Goal: Task Accomplishment & Management: Manage account settings

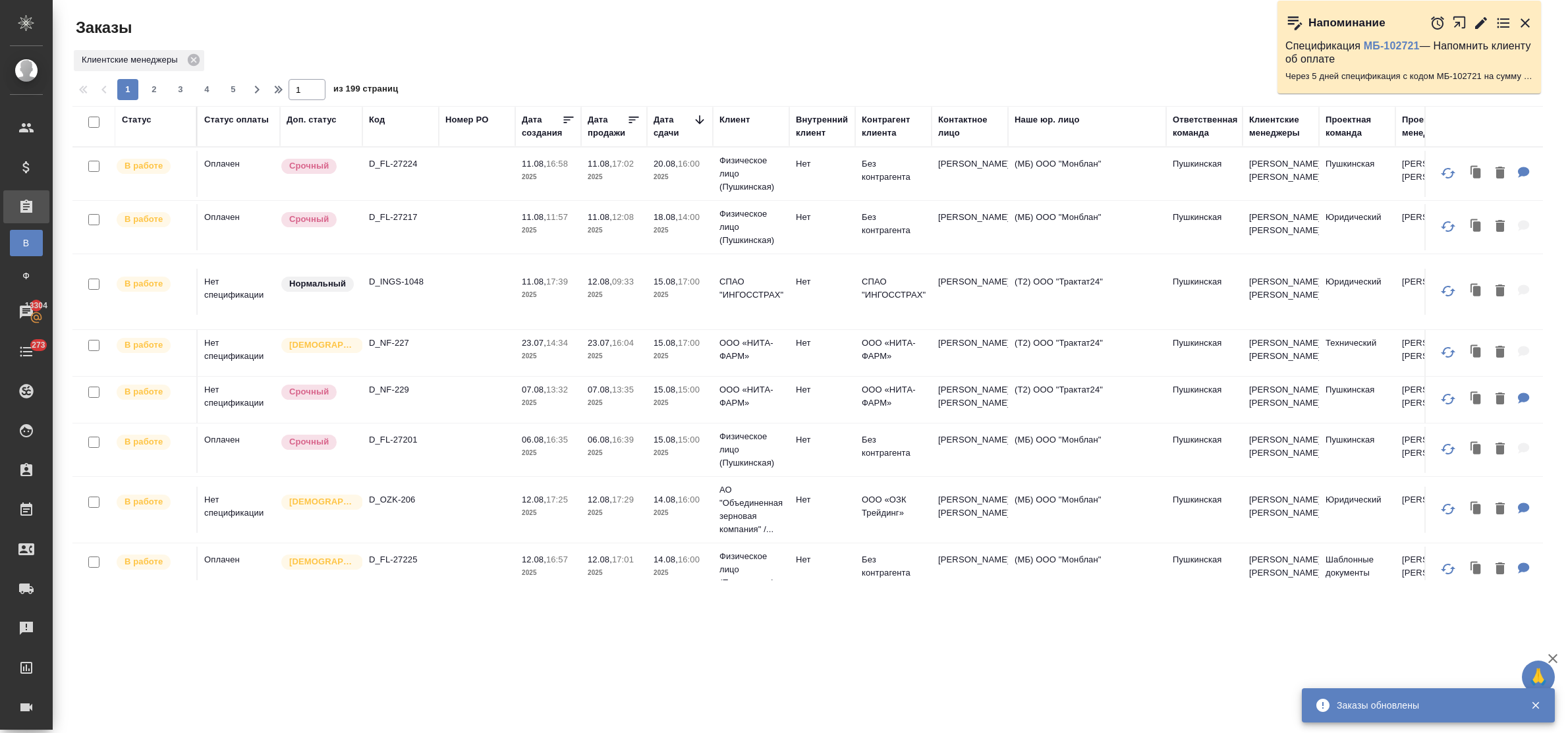
scroll to position [412, 0]
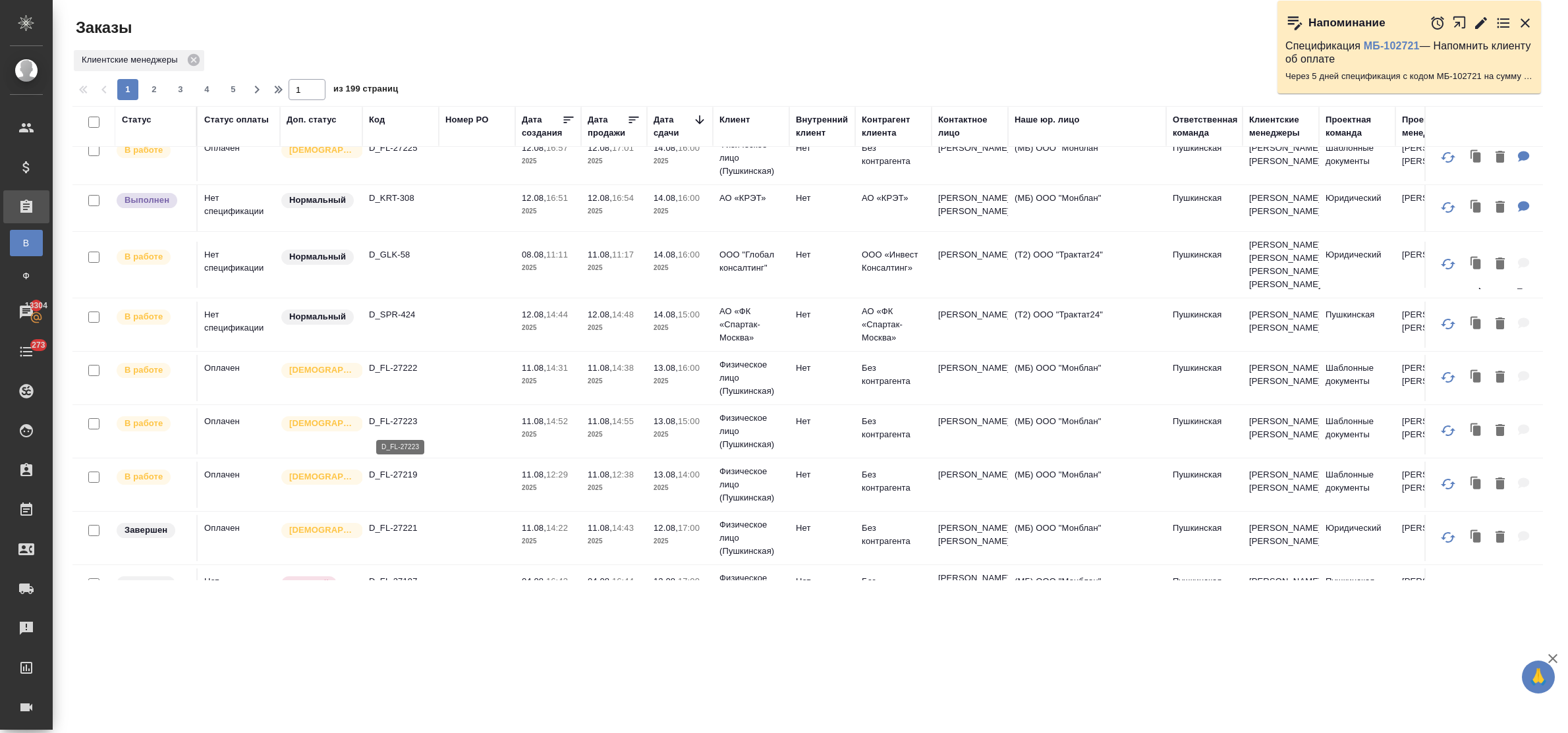
click at [396, 417] on p "D_FL-27223" at bounding box center [401, 422] width 63 height 13
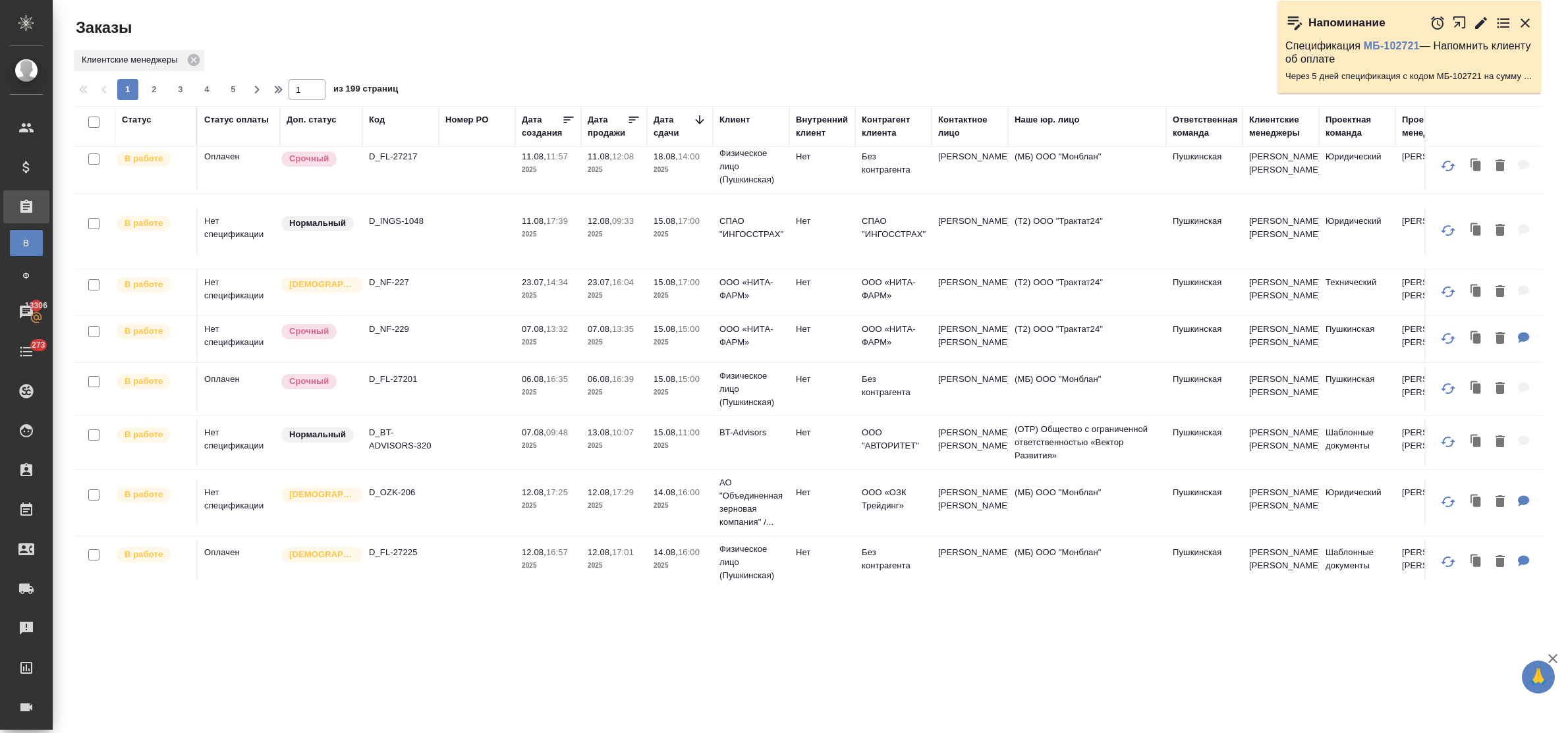
scroll to position [0, 0]
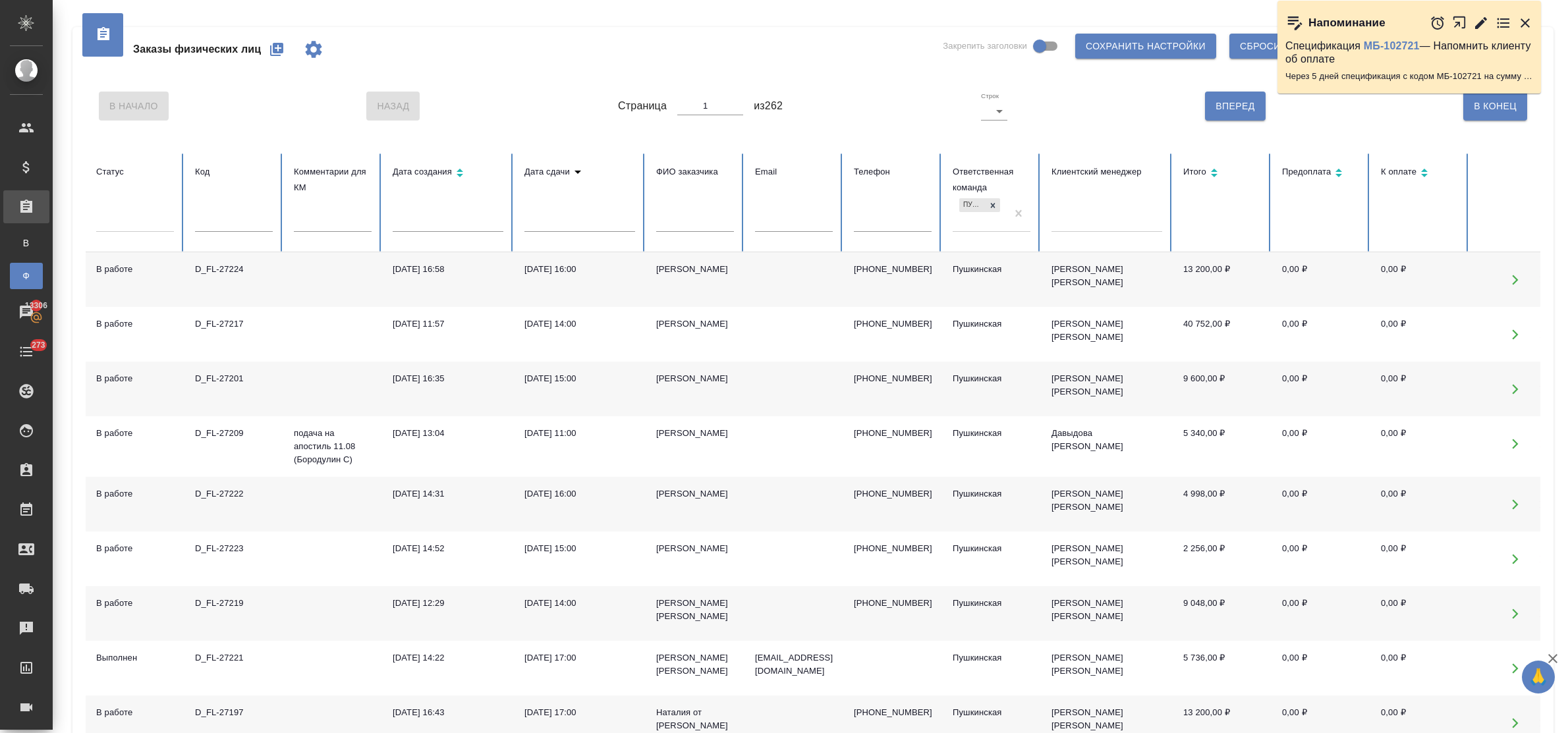
click at [236, 219] on input "text" at bounding box center [234, 222] width 78 height 18
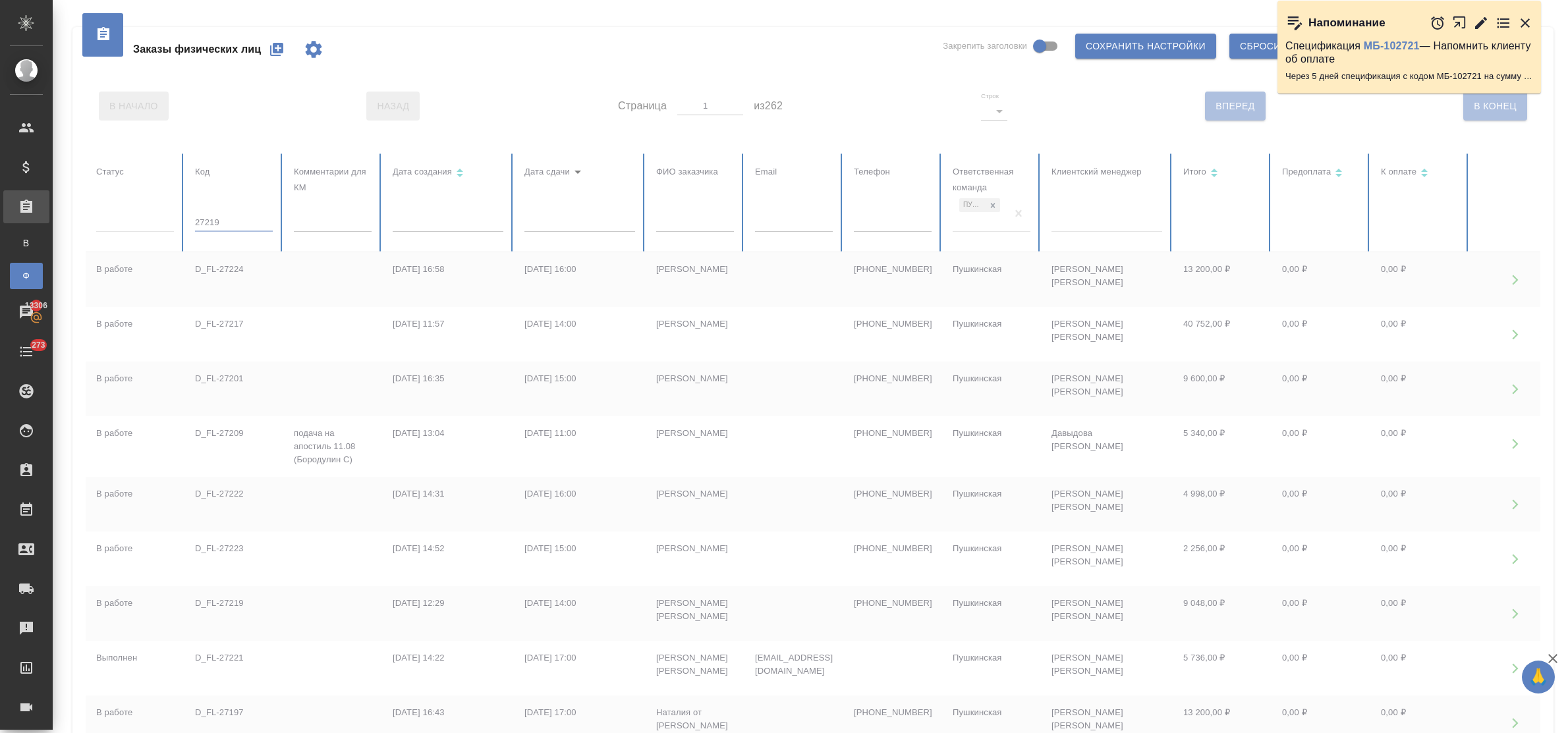
type input "27219"
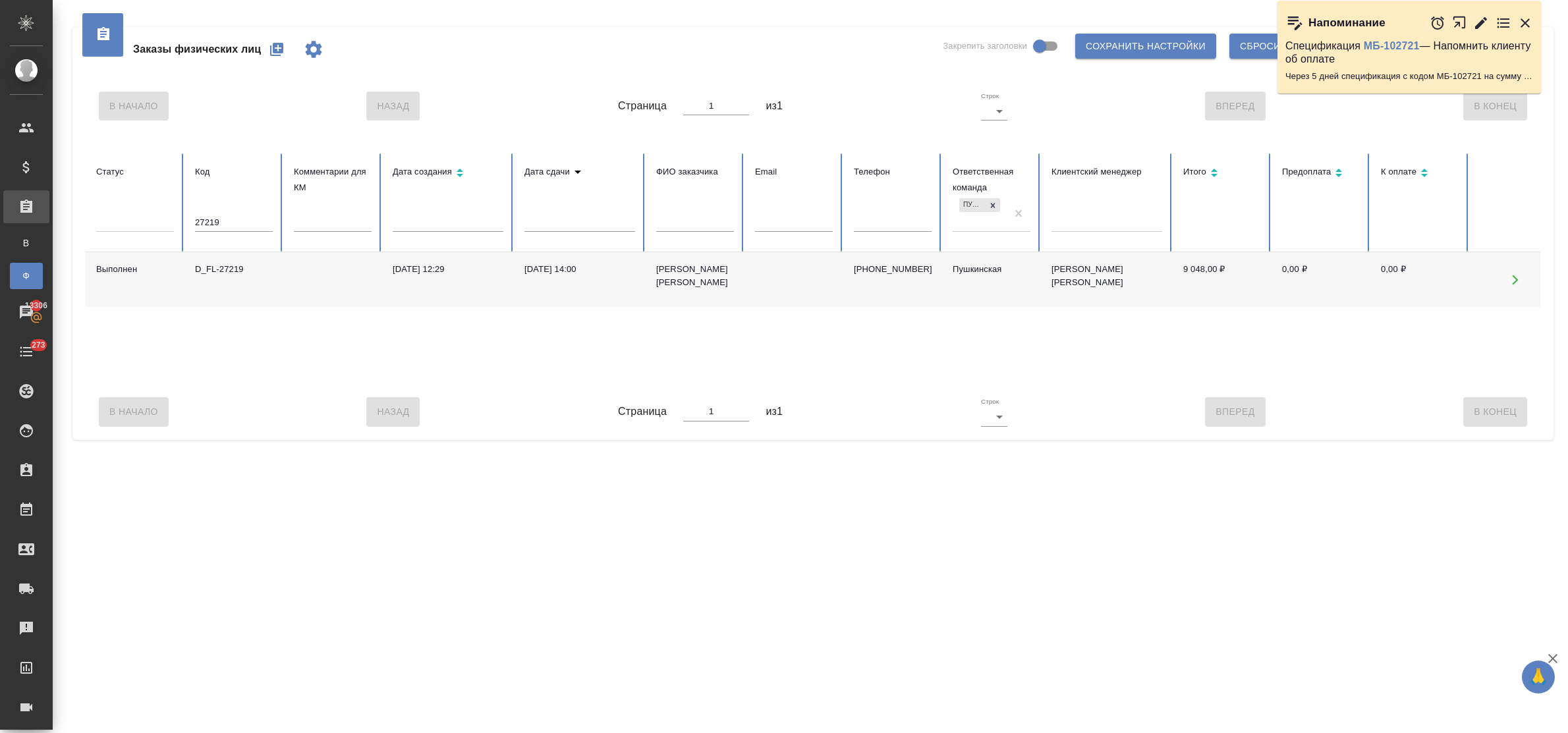
click at [241, 270] on div "D_FL-27219" at bounding box center [234, 270] width 78 height 13
drag, startPoint x: 229, startPoint y: 227, endPoint x: 167, endPoint y: 221, distance: 62.3
click at [167, 221] on tr "Статус Код 27219 Комментарии для КМ Дата создания Дата сдачи ФИО заказчика Emai…" at bounding box center [827, 203] width 1483 height 99
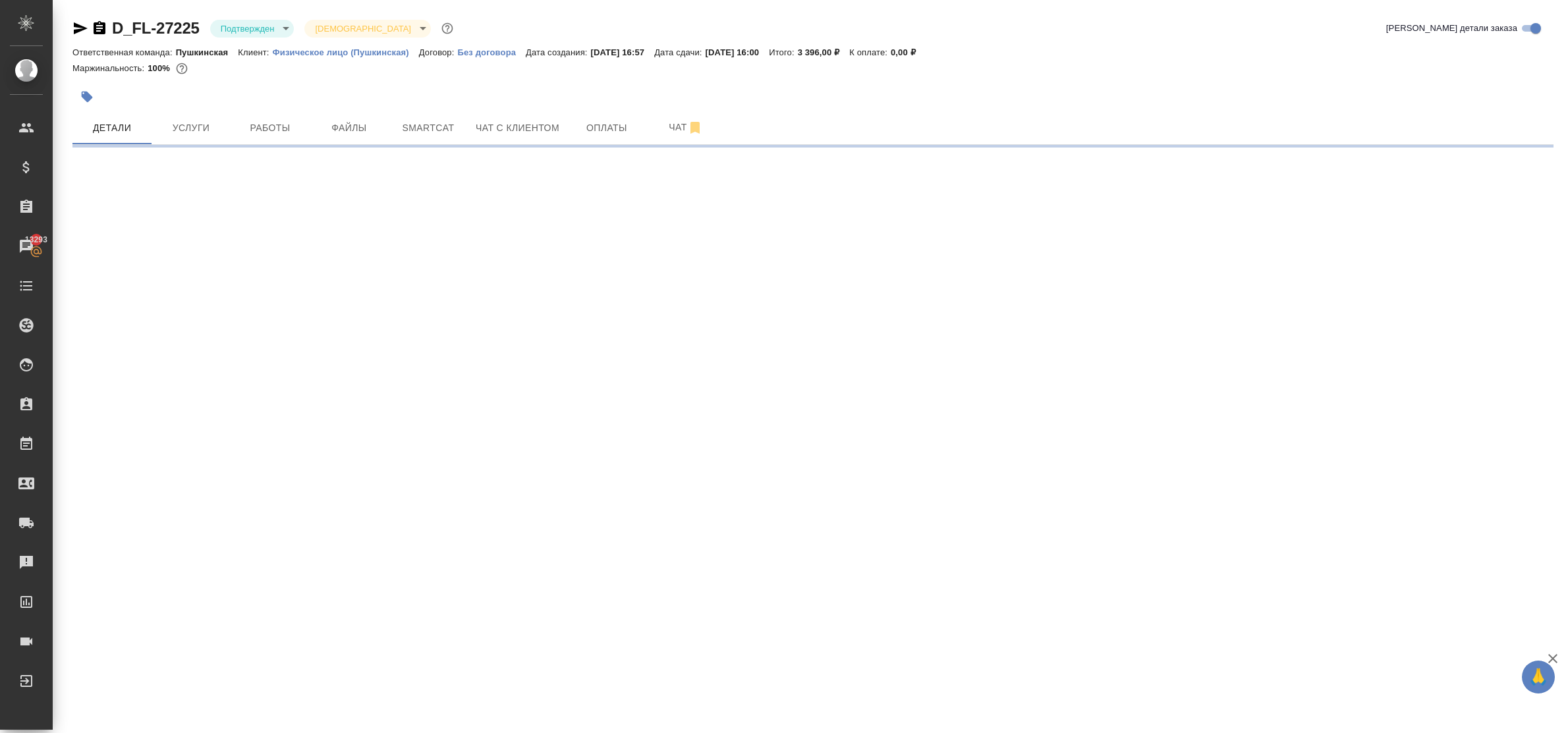
select select "RU"
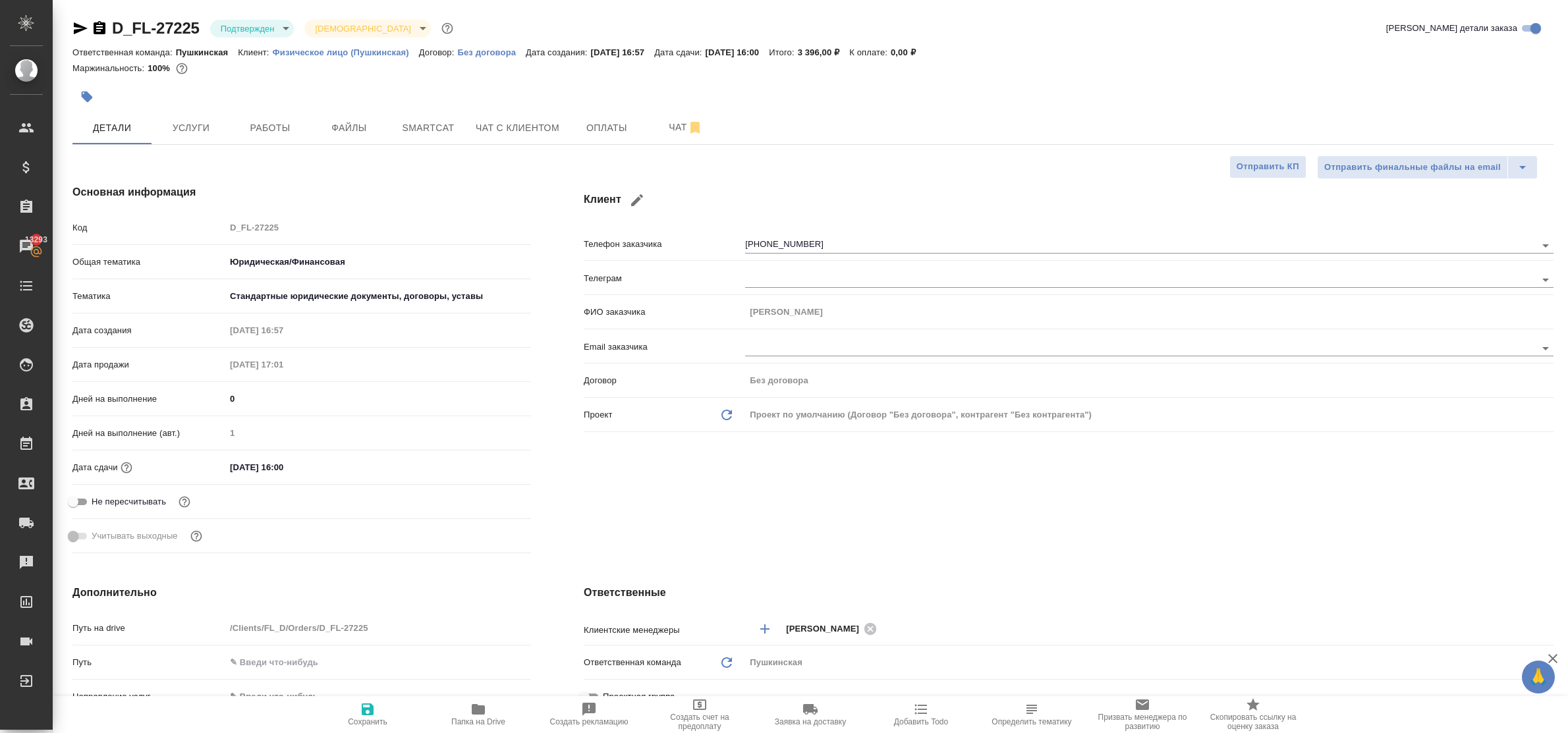
type textarea "x"
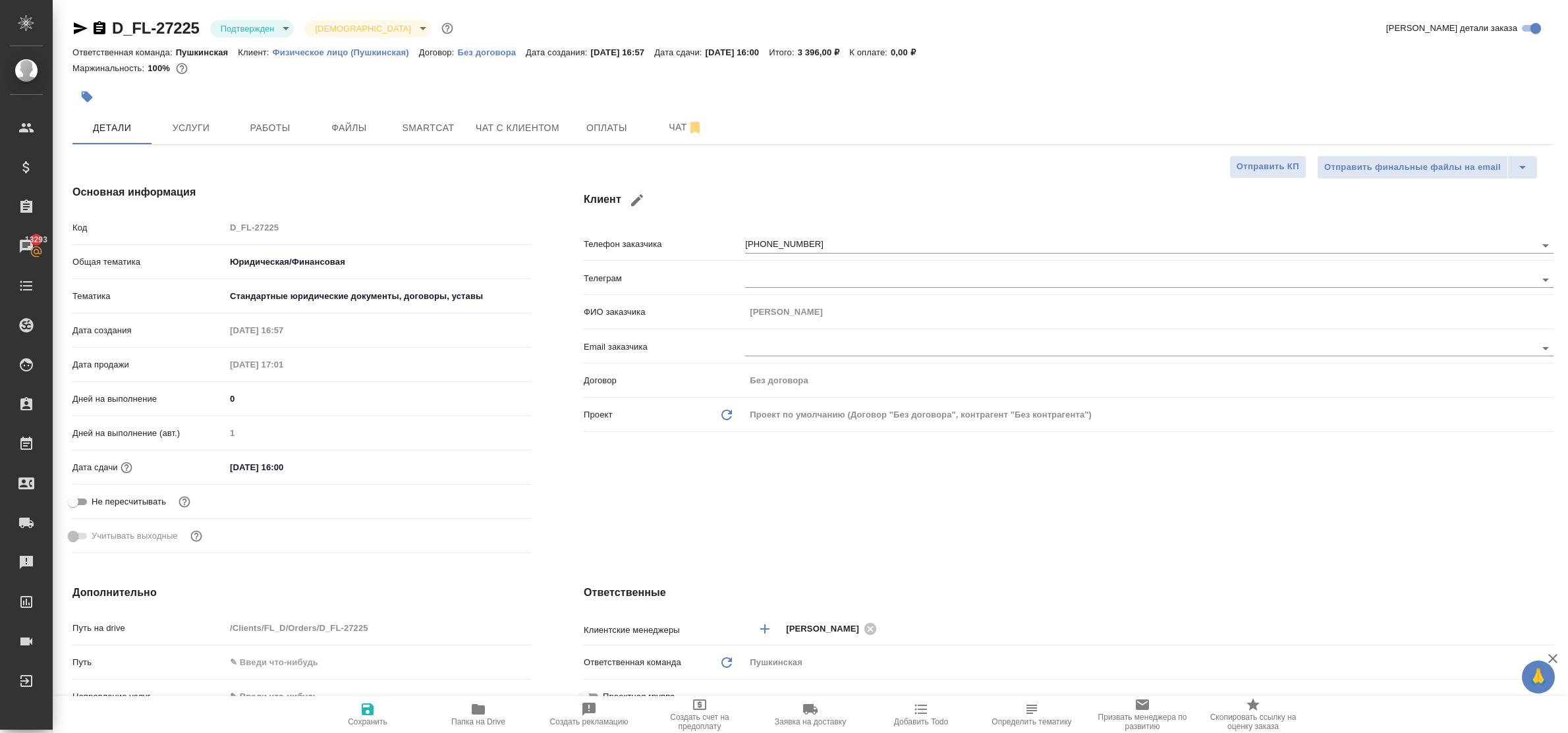
type textarea "x"
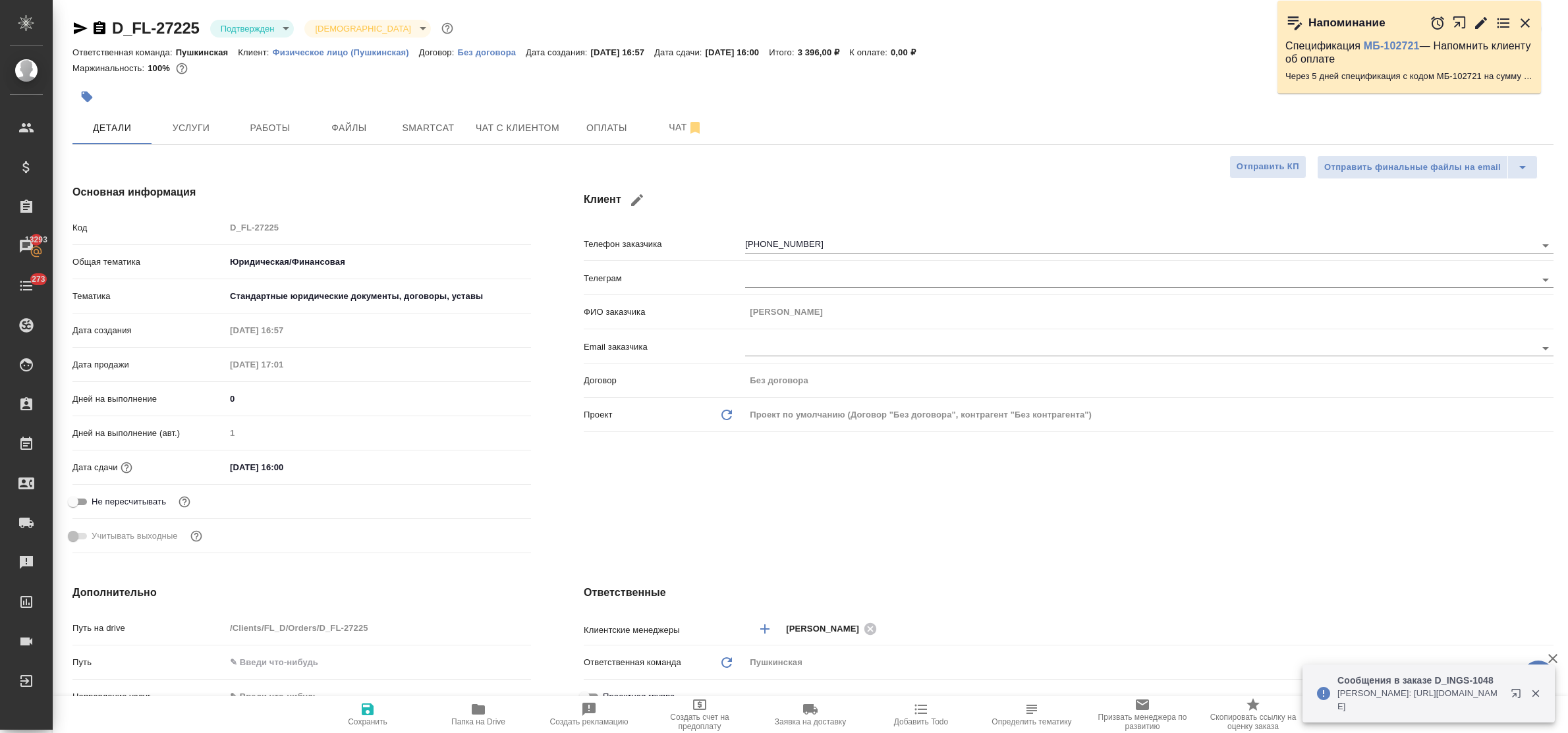
type textarea "x"
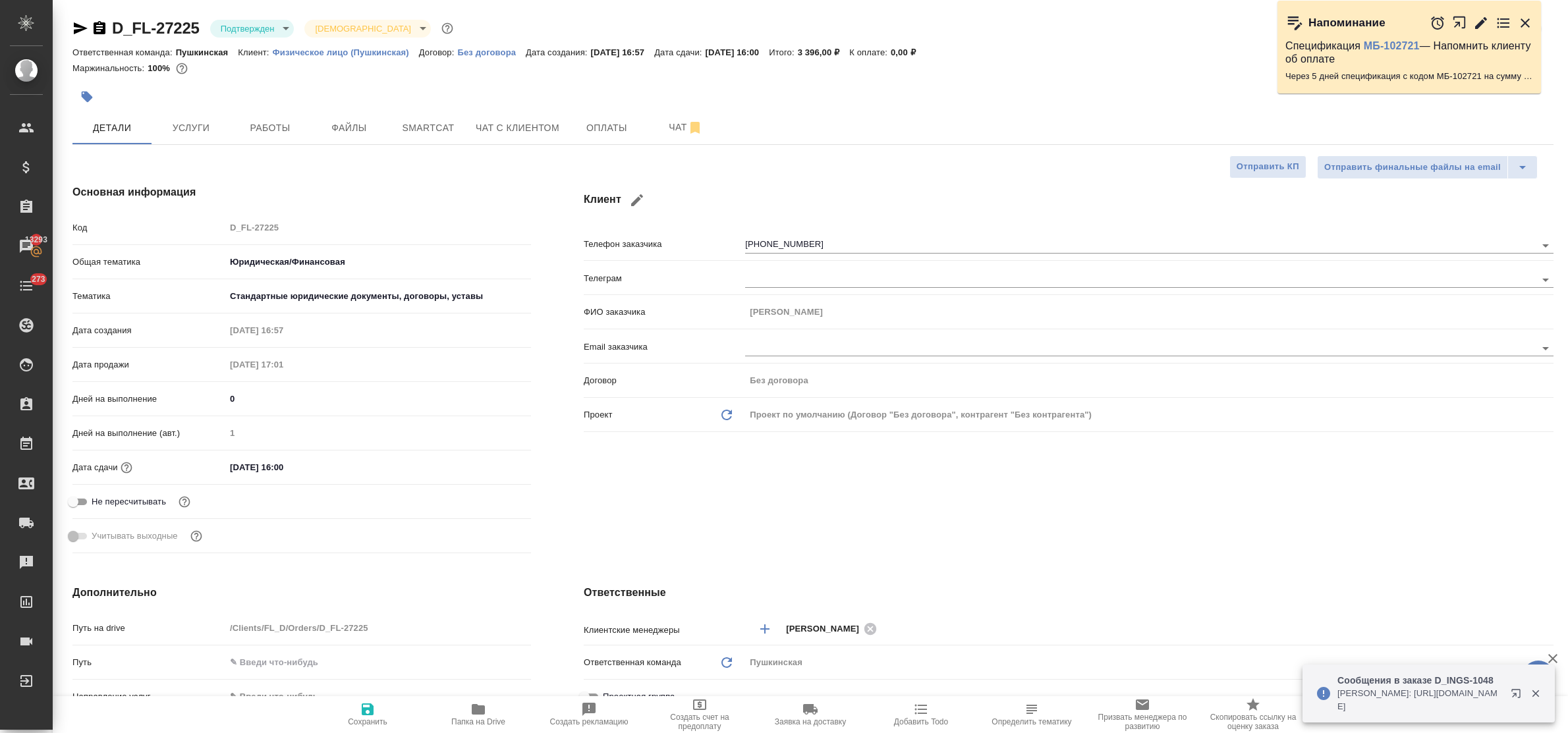
type textarea "x"
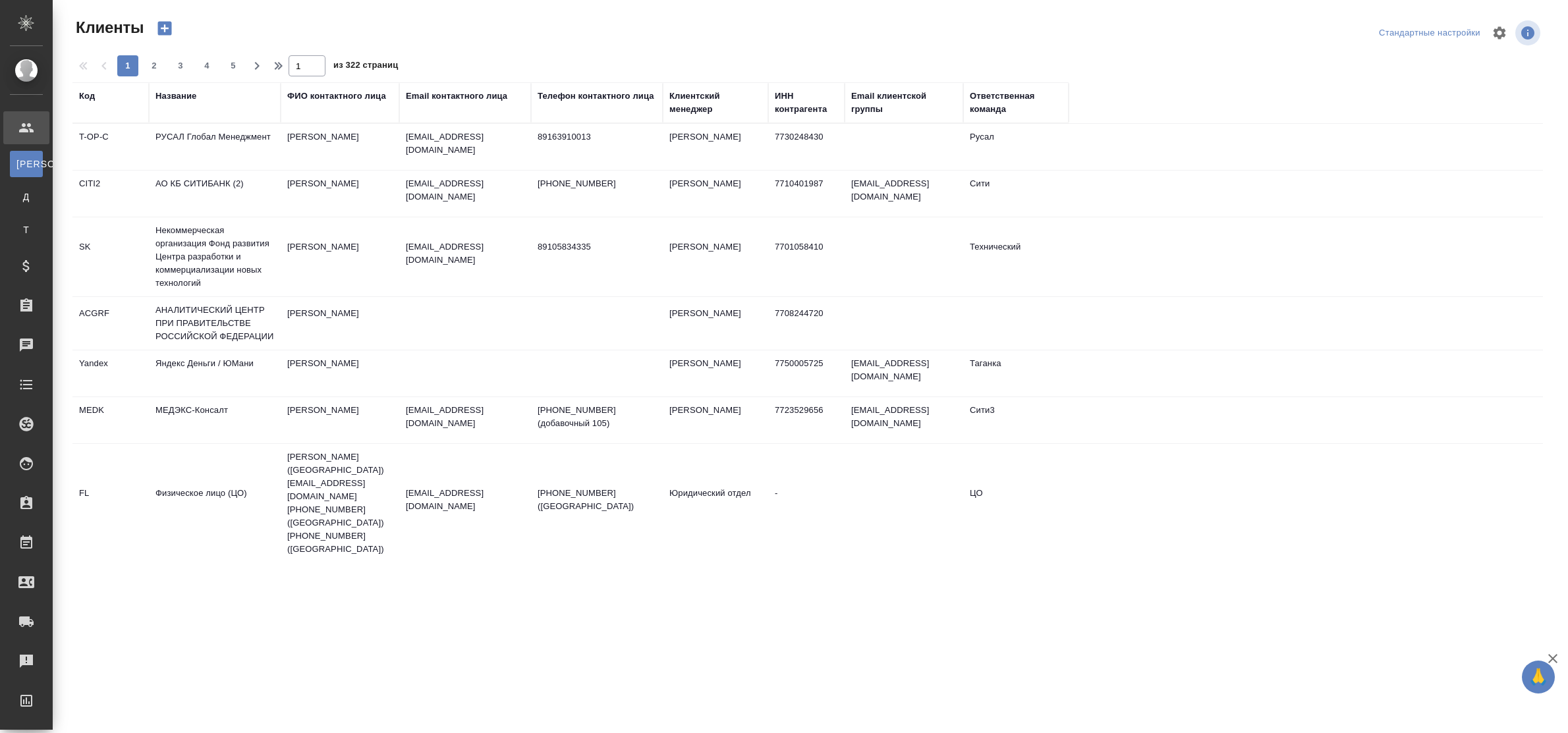
select select "RU"
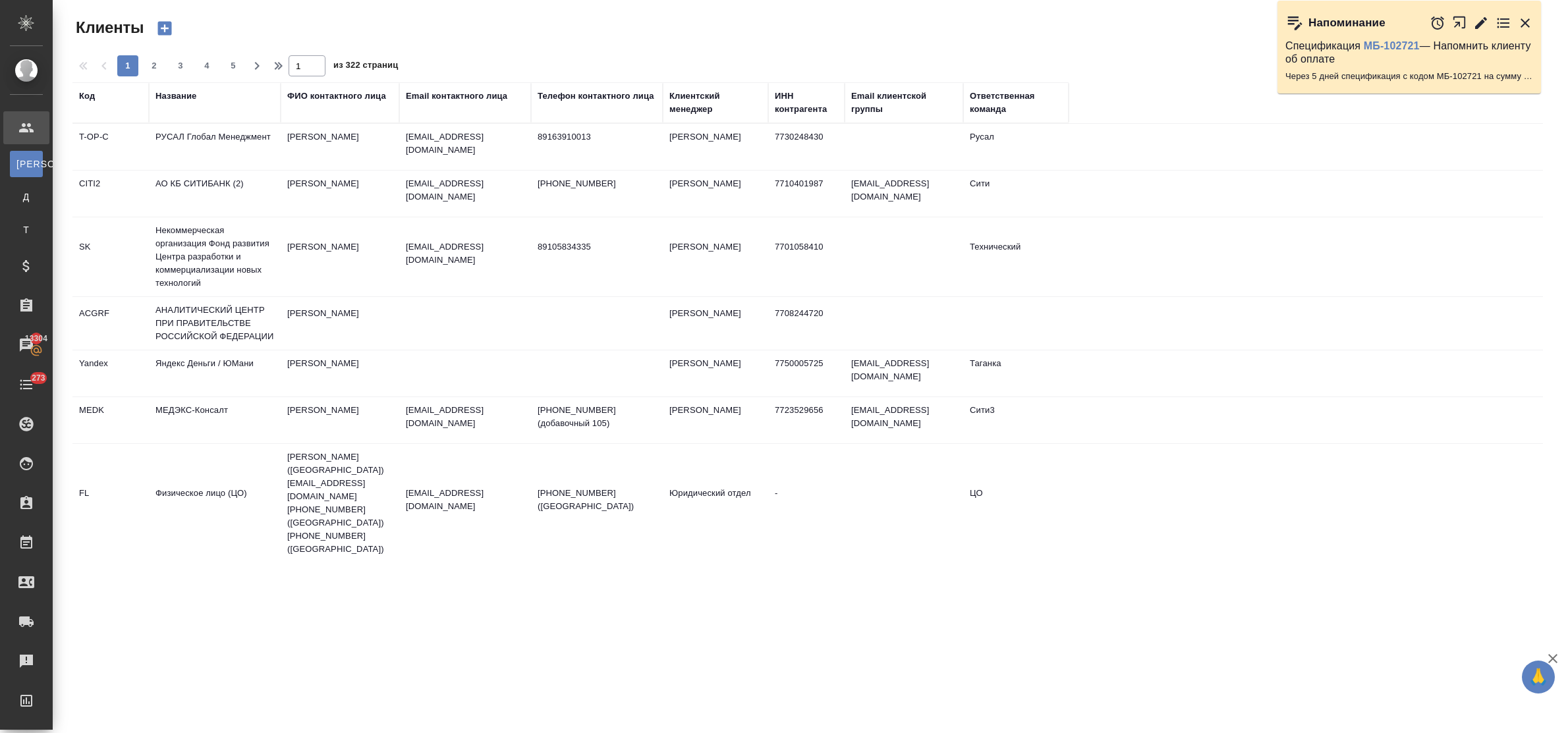
click at [168, 97] on div "Название" at bounding box center [175, 96] width 41 height 13
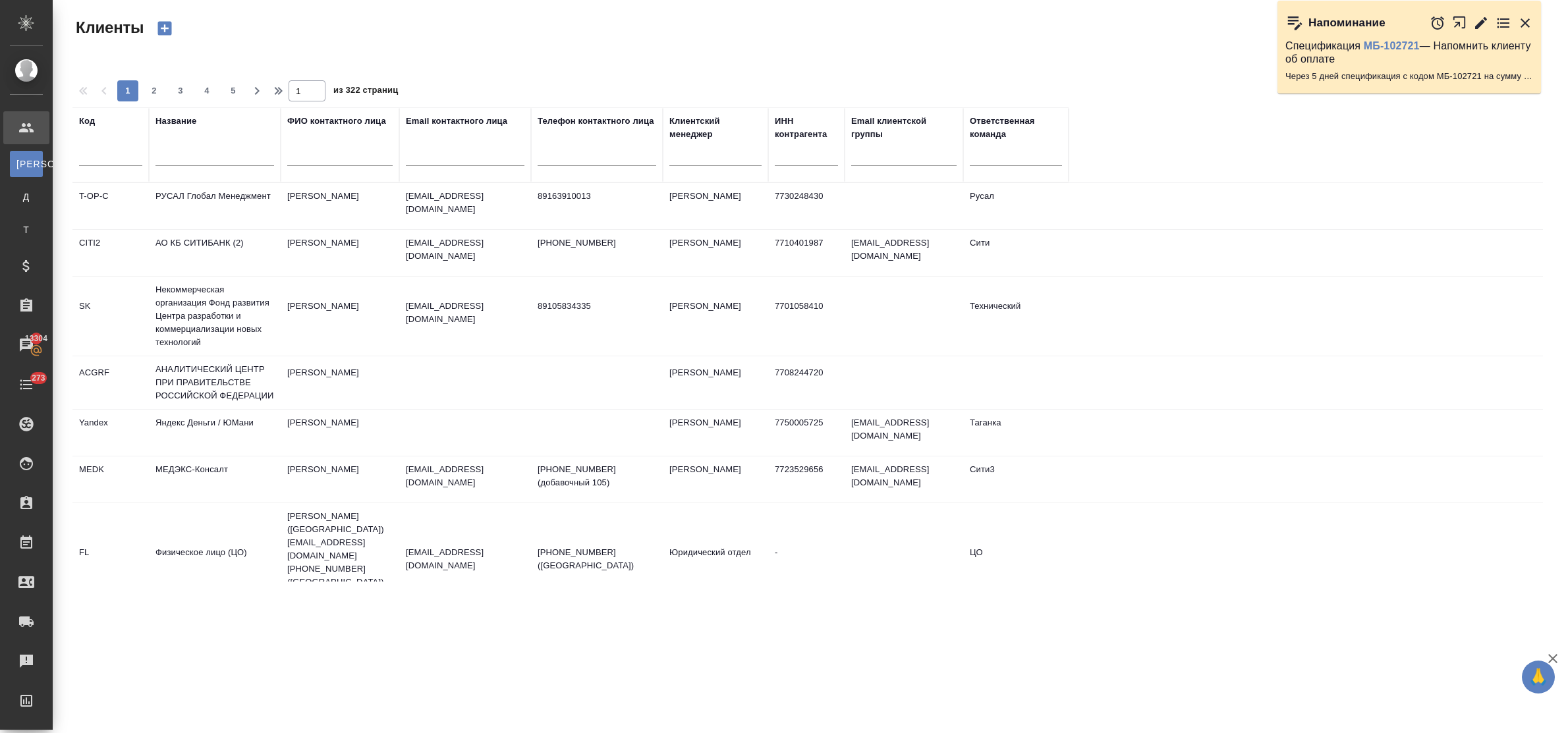
click at [179, 156] on input "text" at bounding box center [214, 158] width 119 height 17
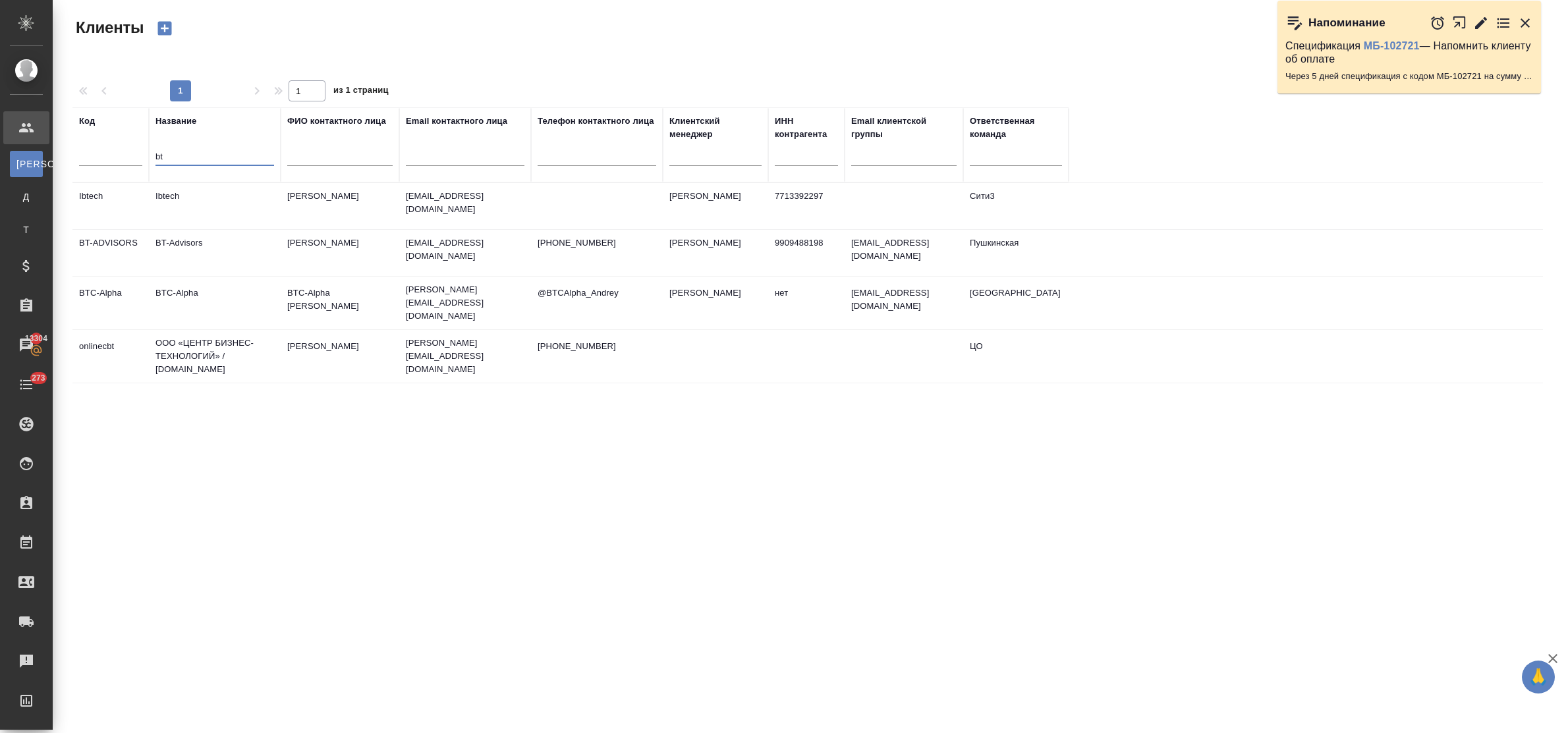
type input "bt"
click at [193, 229] on td "BT-Advisors" at bounding box center [214, 207] width 132 height 46
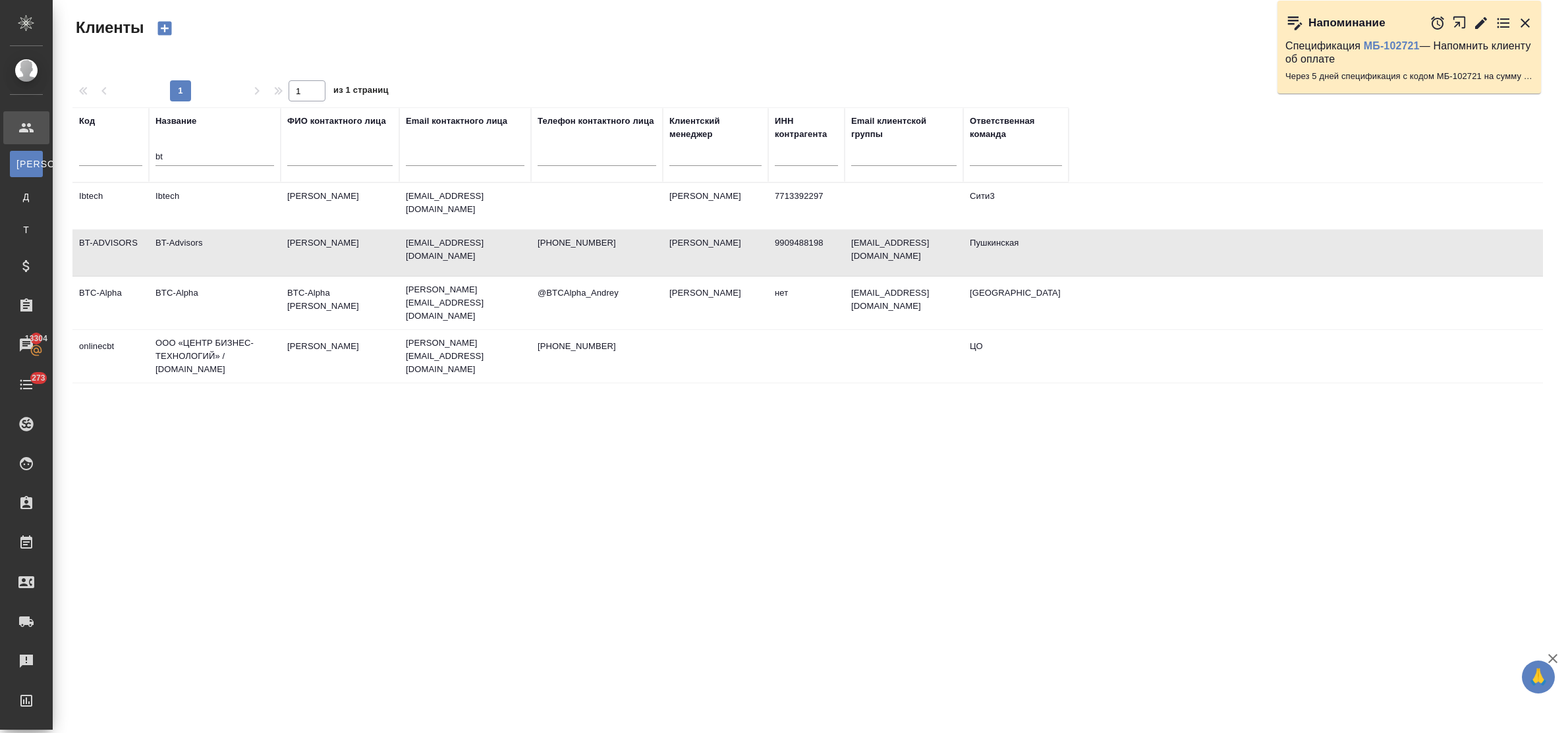
click at [193, 229] on td "BT-Advisors" at bounding box center [214, 207] width 132 height 46
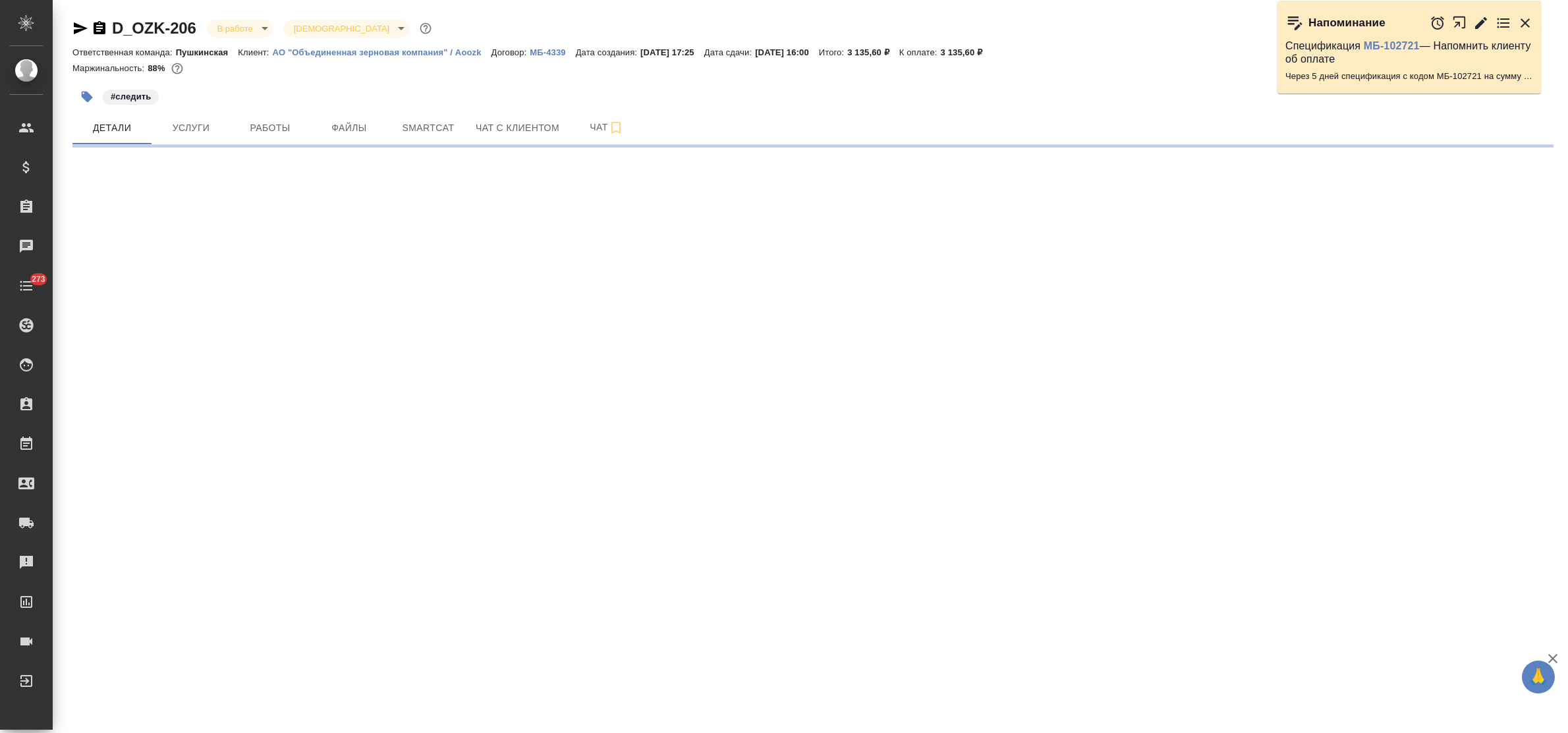
select select "RU"
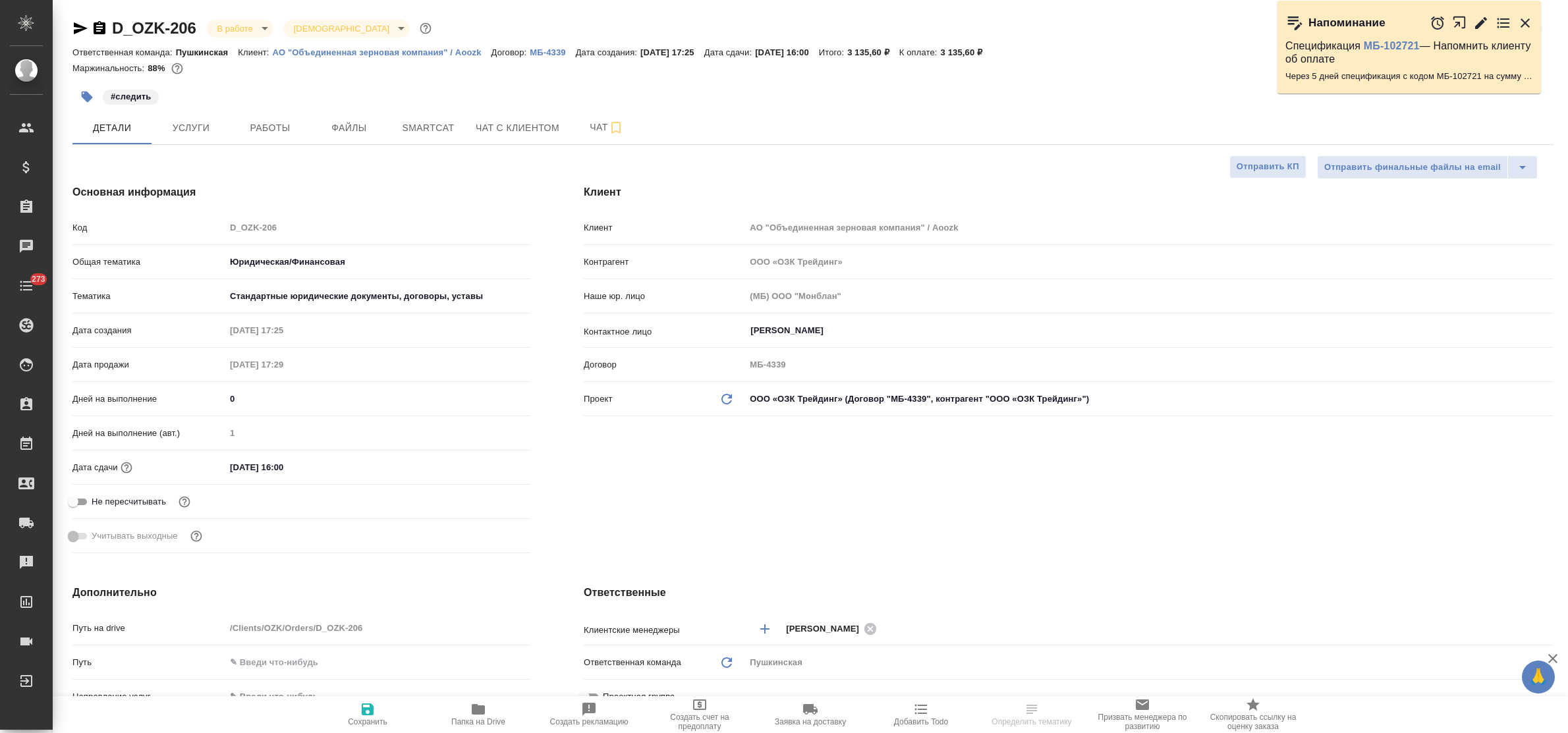
type textarea "x"
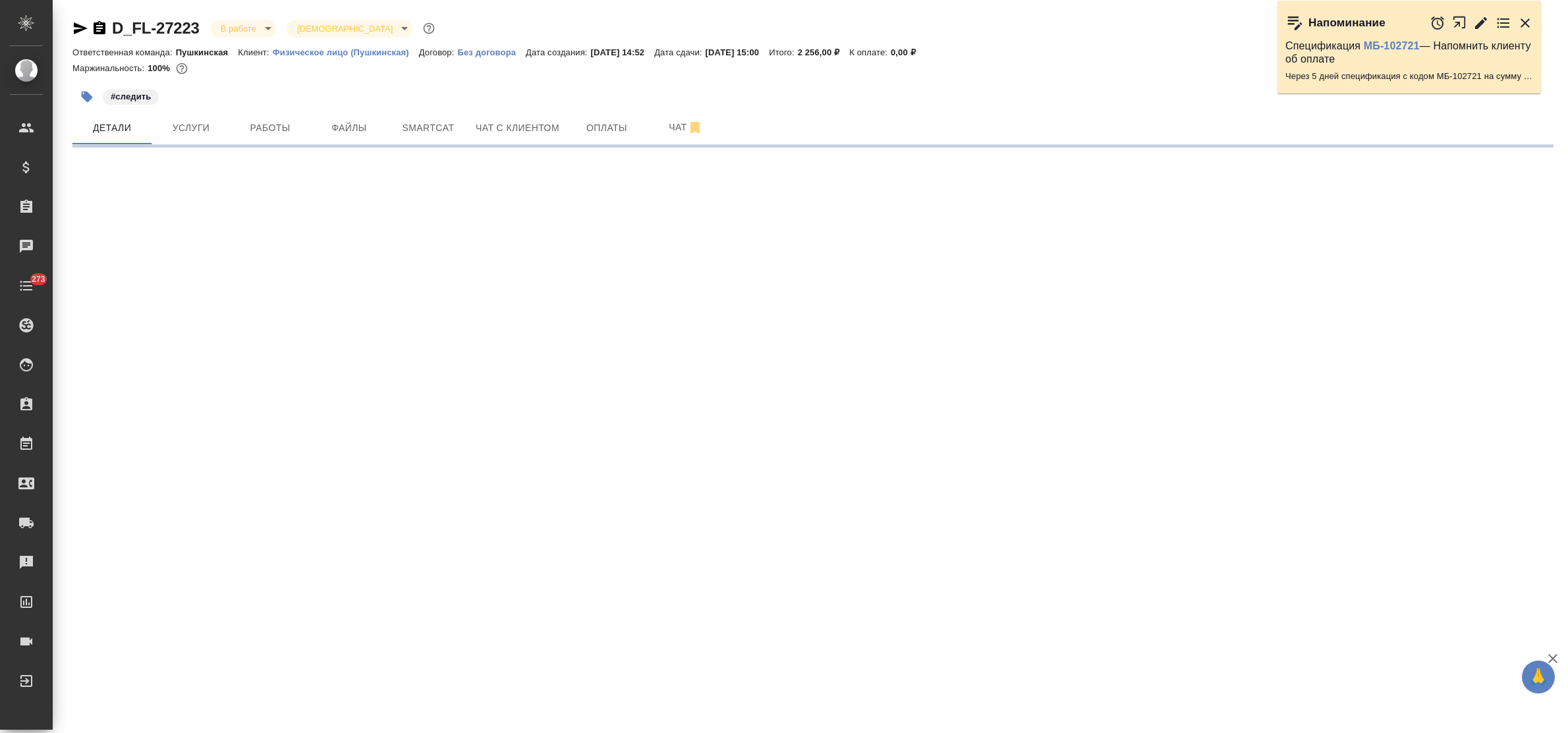
select select "RU"
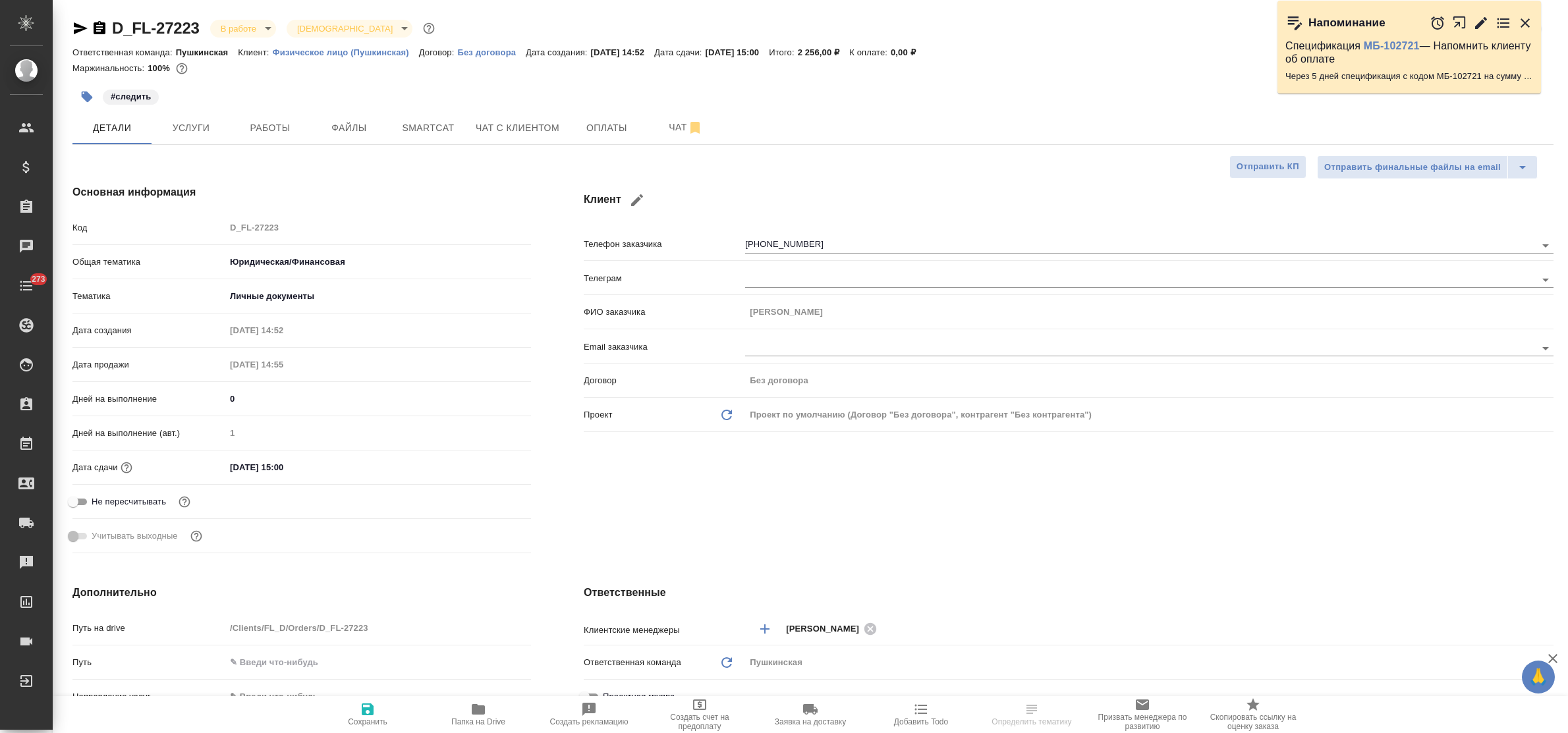
type textarea "x"
click at [475, 709] on icon "button" at bounding box center [478, 710] width 13 height 11
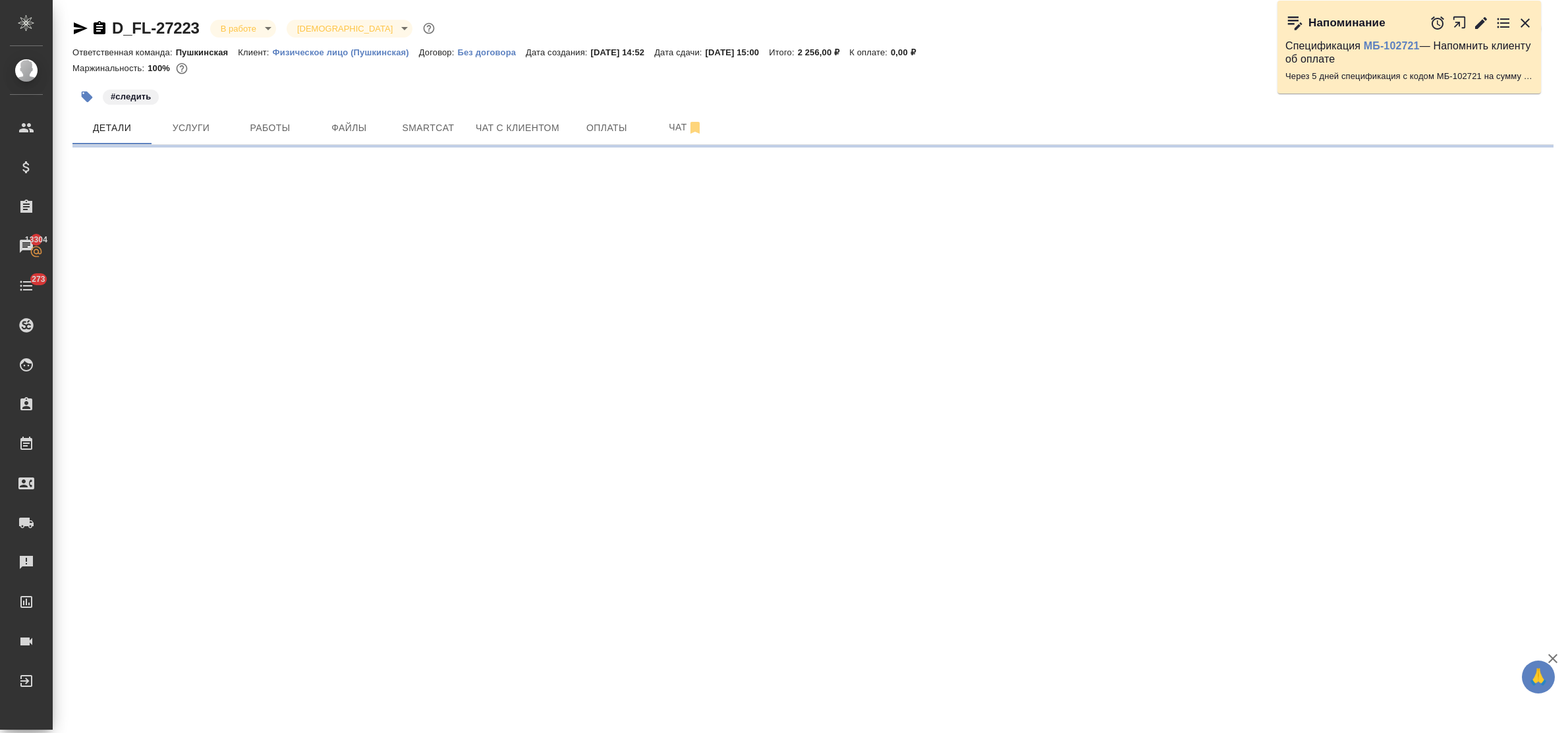
select select "RU"
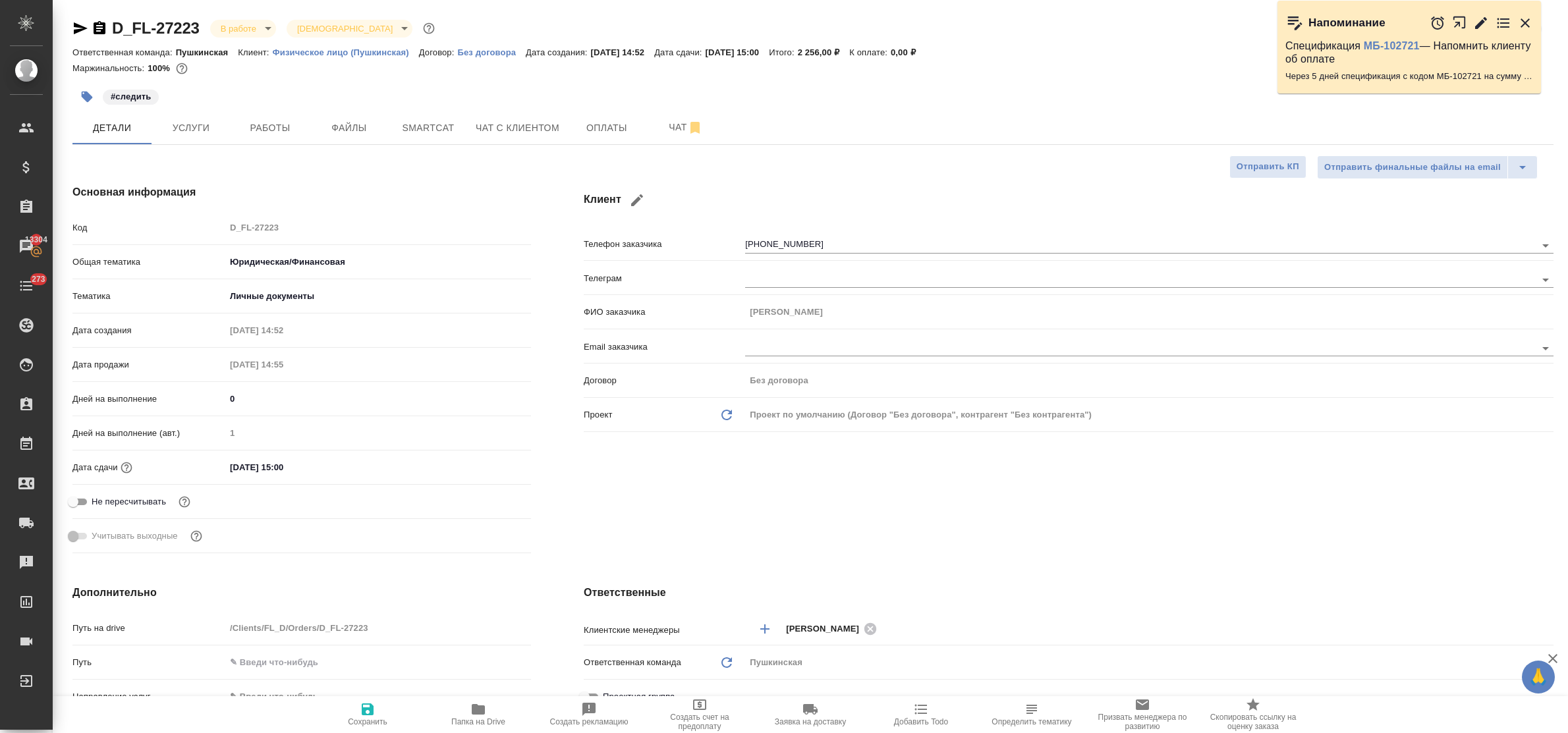
type textarea "x"
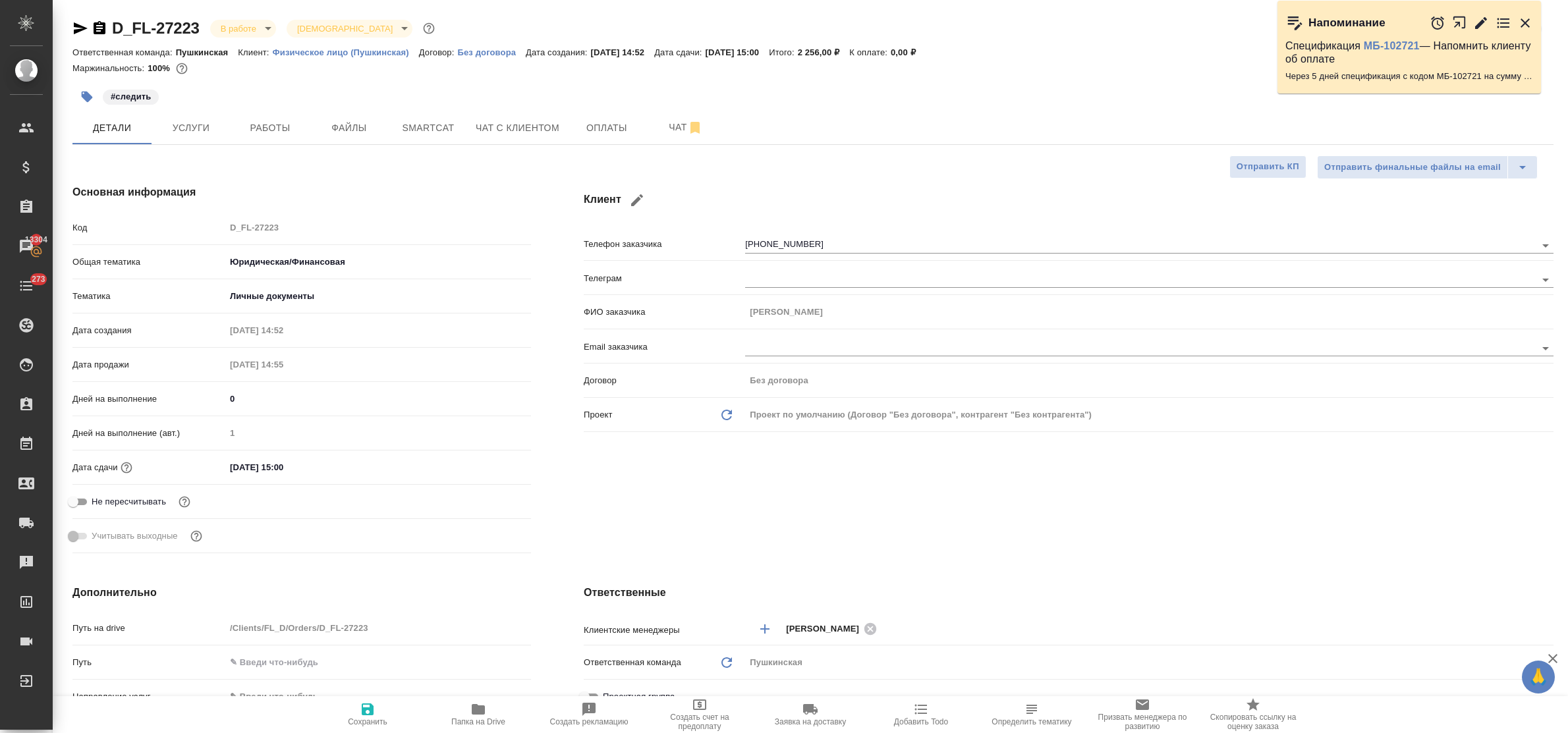
type textarea "x"
click at [271, 129] on span "Работы" at bounding box center [270, 128] width 63 height 17
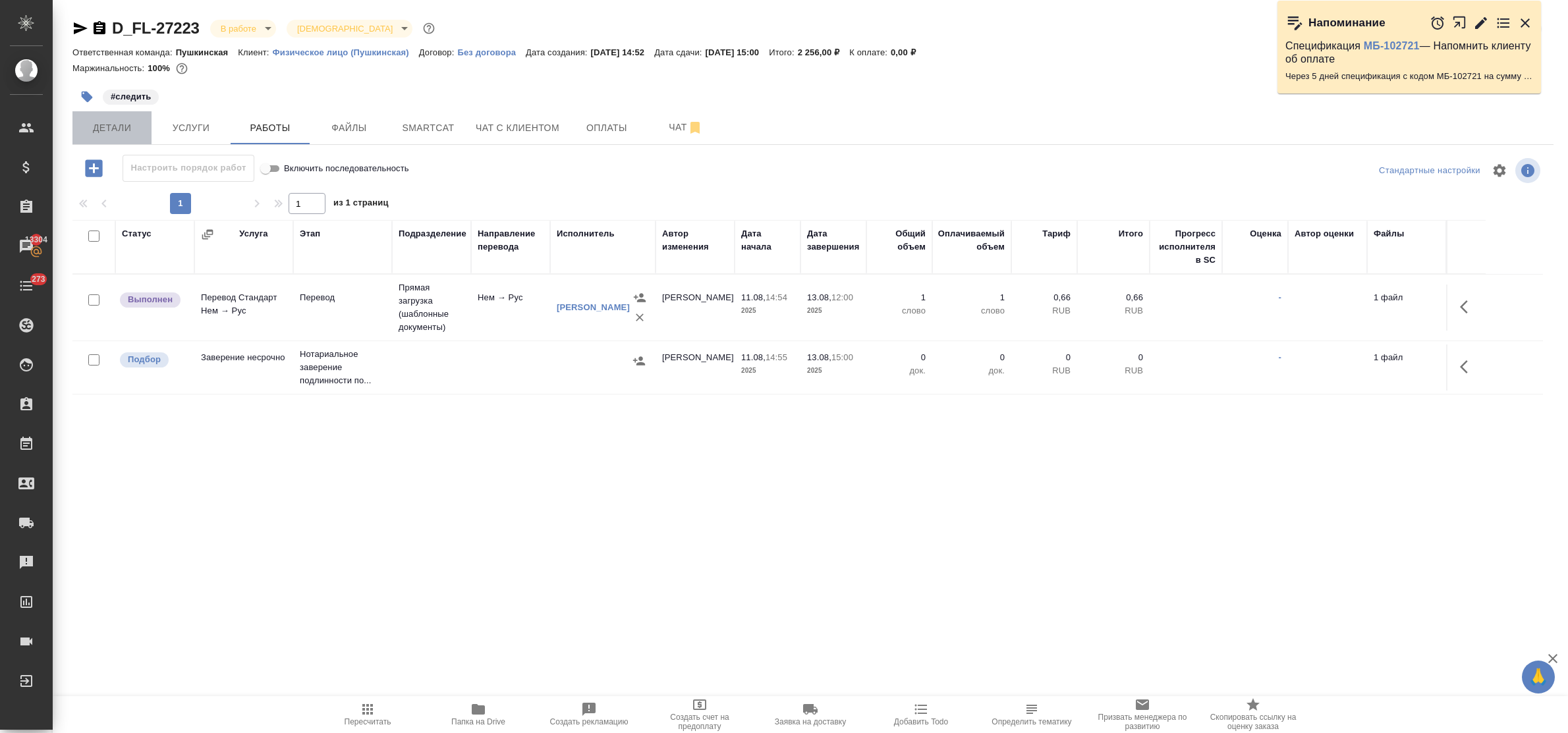
click at [105, 124] on span "Детали" at bounding box center [112, 128] width 63 height 17
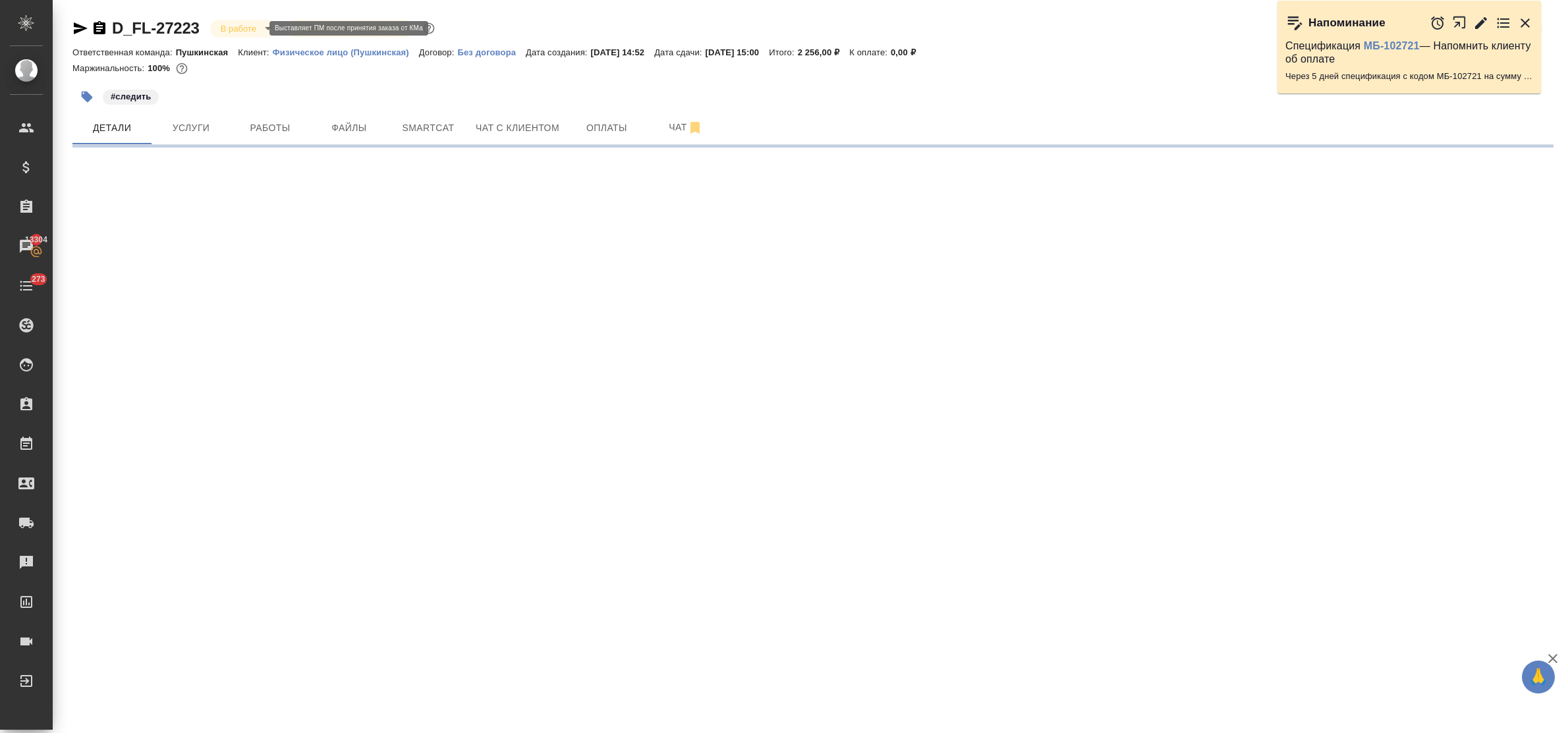
click at [232, 31] on body "🙏 .cls-1 fill:#fff; AWATERA Bulakhova Elena Клиенты Спецификации Заказы 13304 Ч…" at bounding box center [784, 366] width 1568 height 733
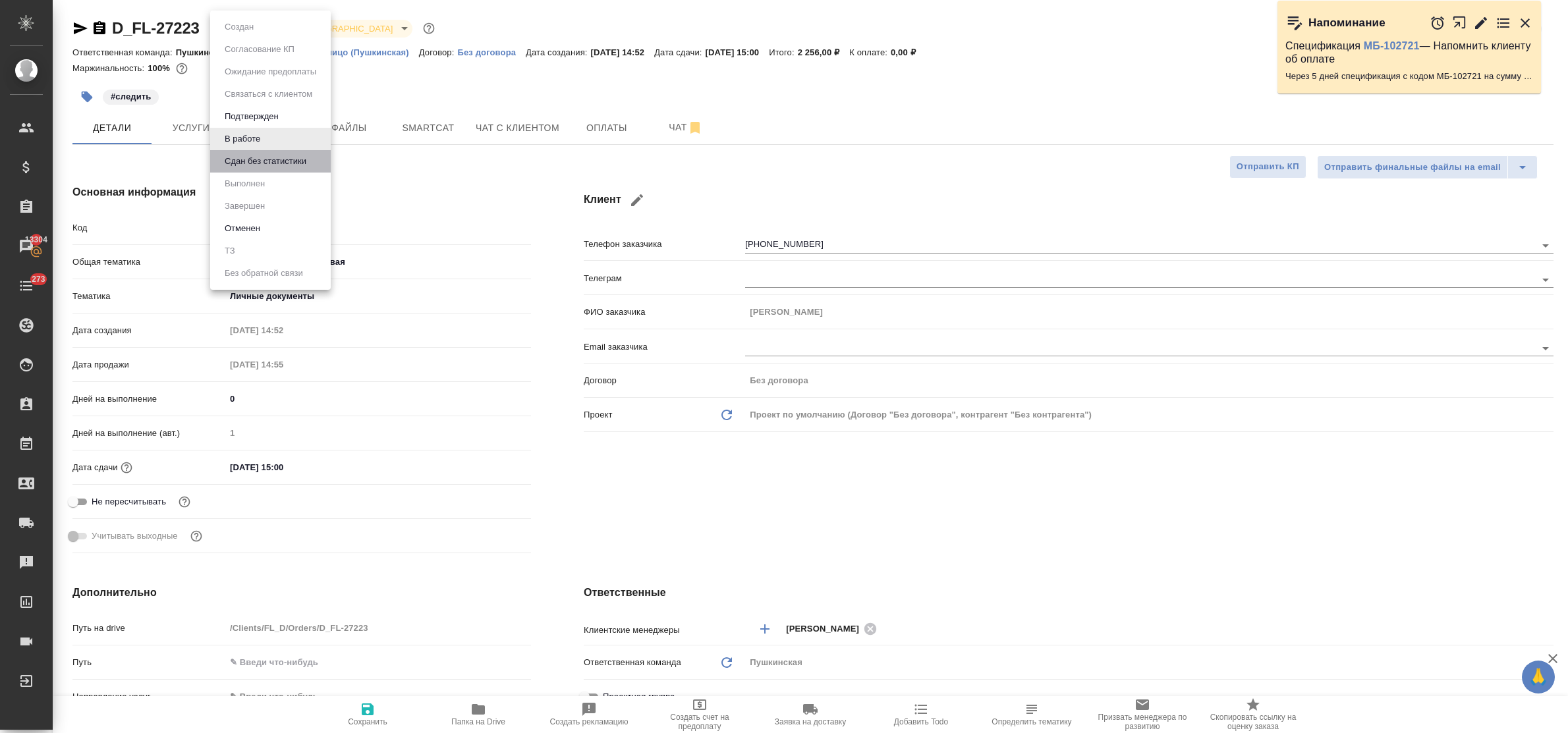
click at [242, 171] on li "Сдан без статистики" at bounding box center [270, 161] width 120 height 22
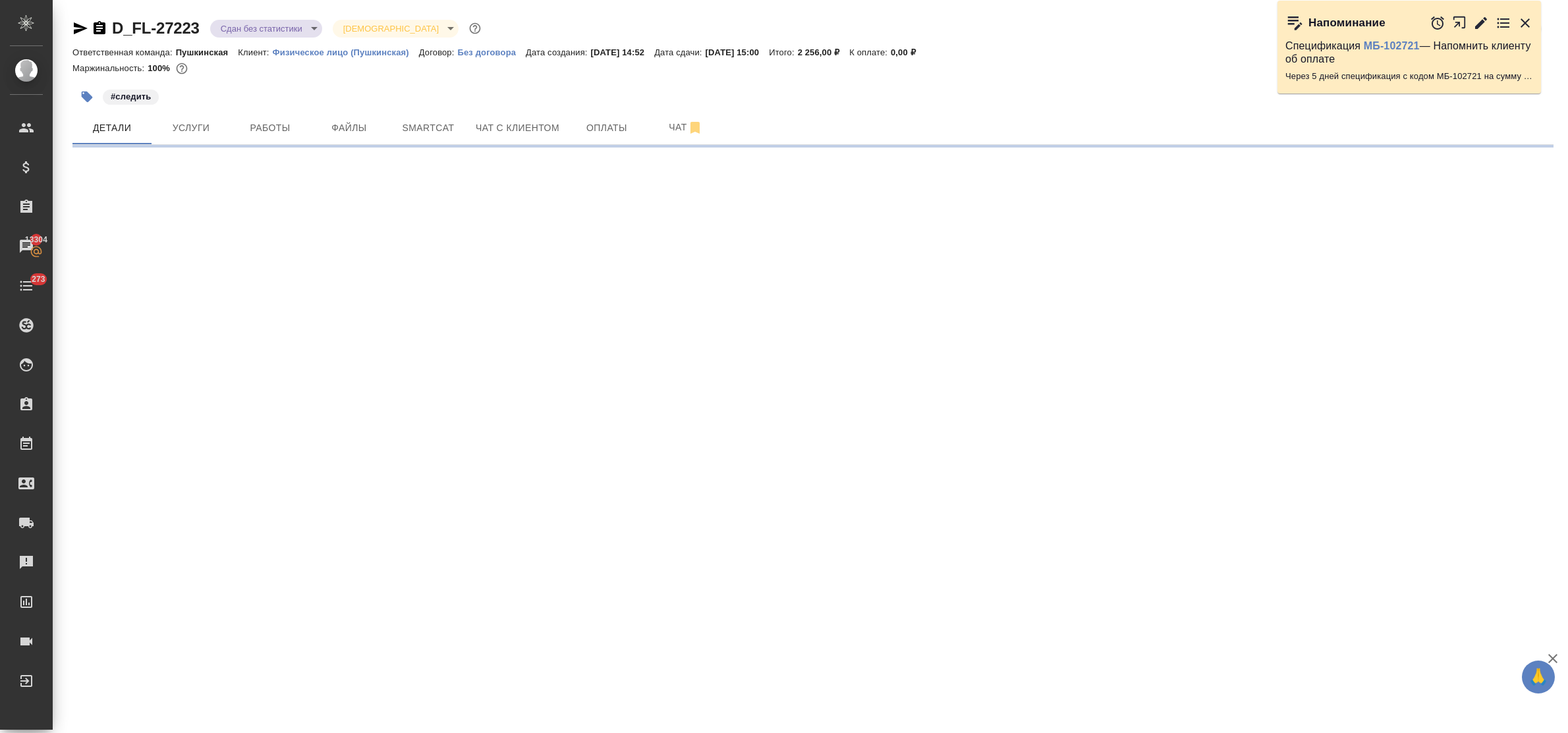
select select "RU"
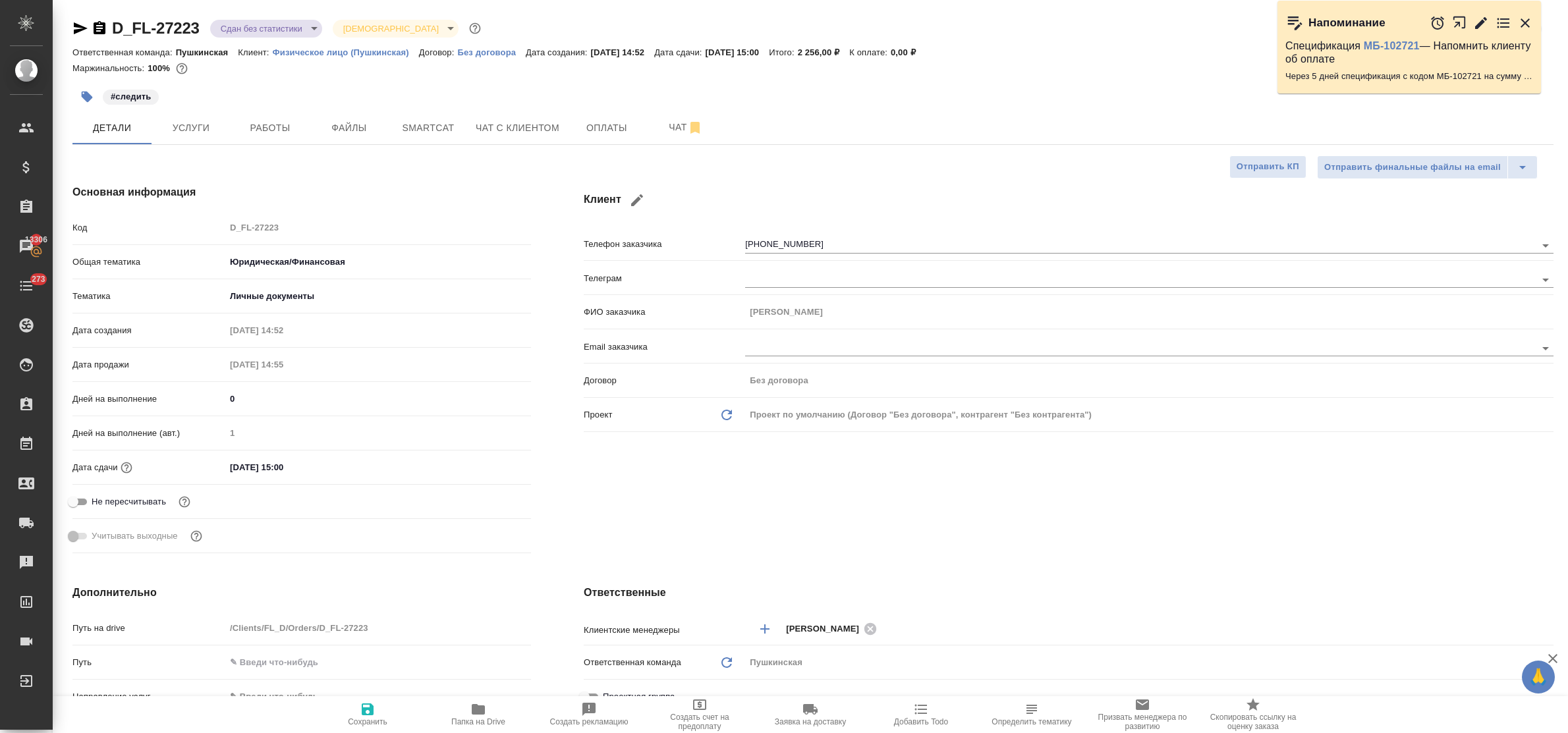
type textarea "x"
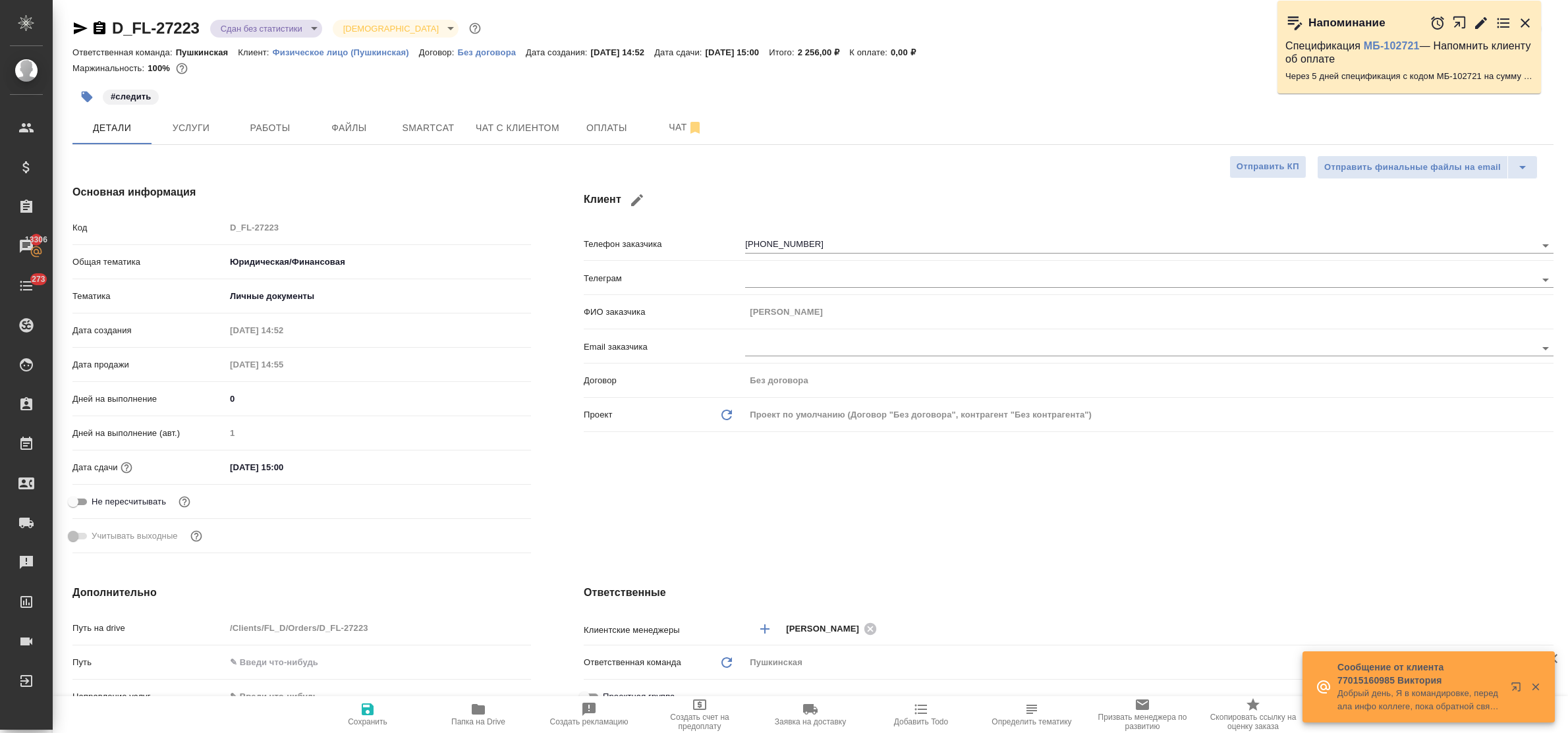
type textarea "x"
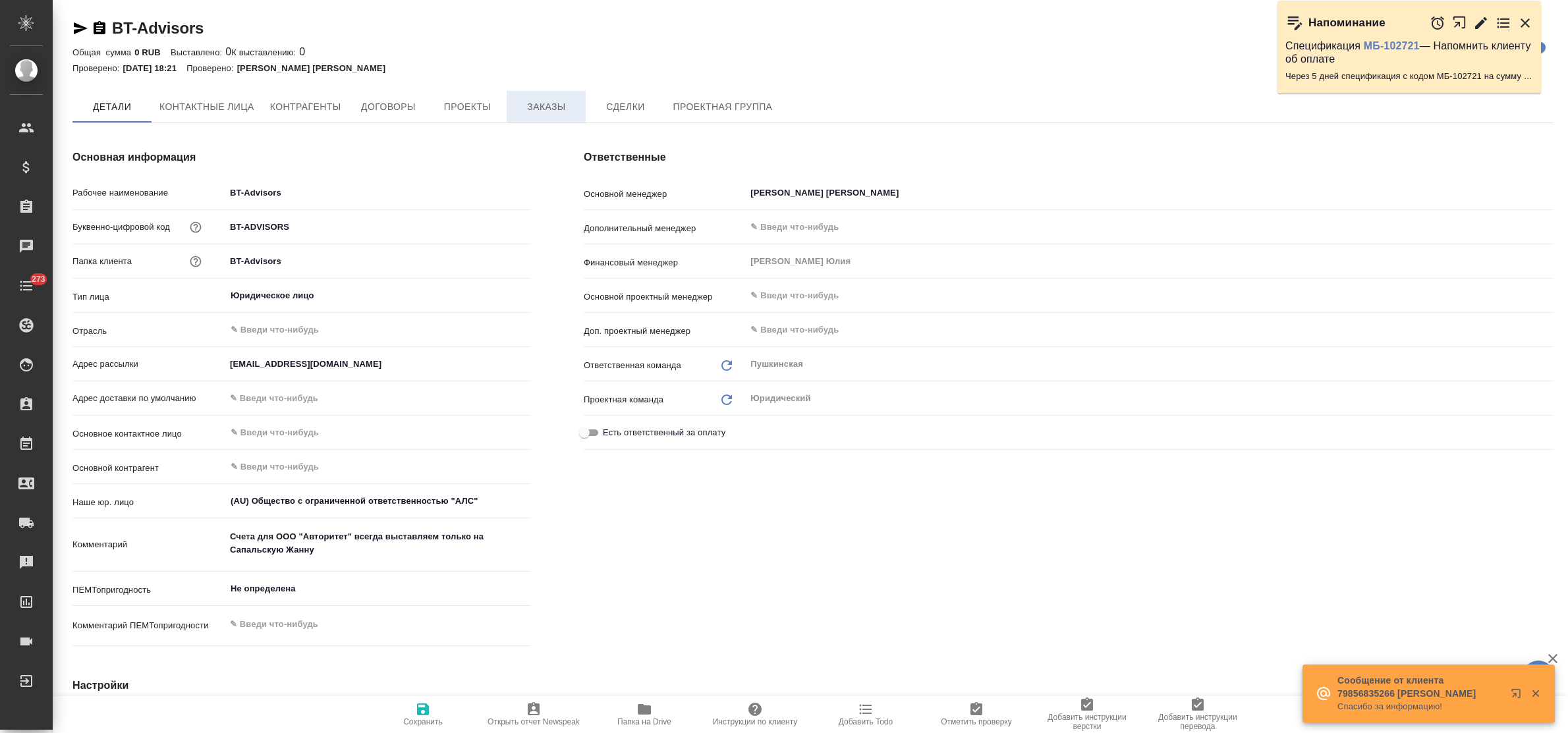
click at [552, 106] on span "Заказы" at bounding box center [546, 107] width 63 height 17
type textarea "x"
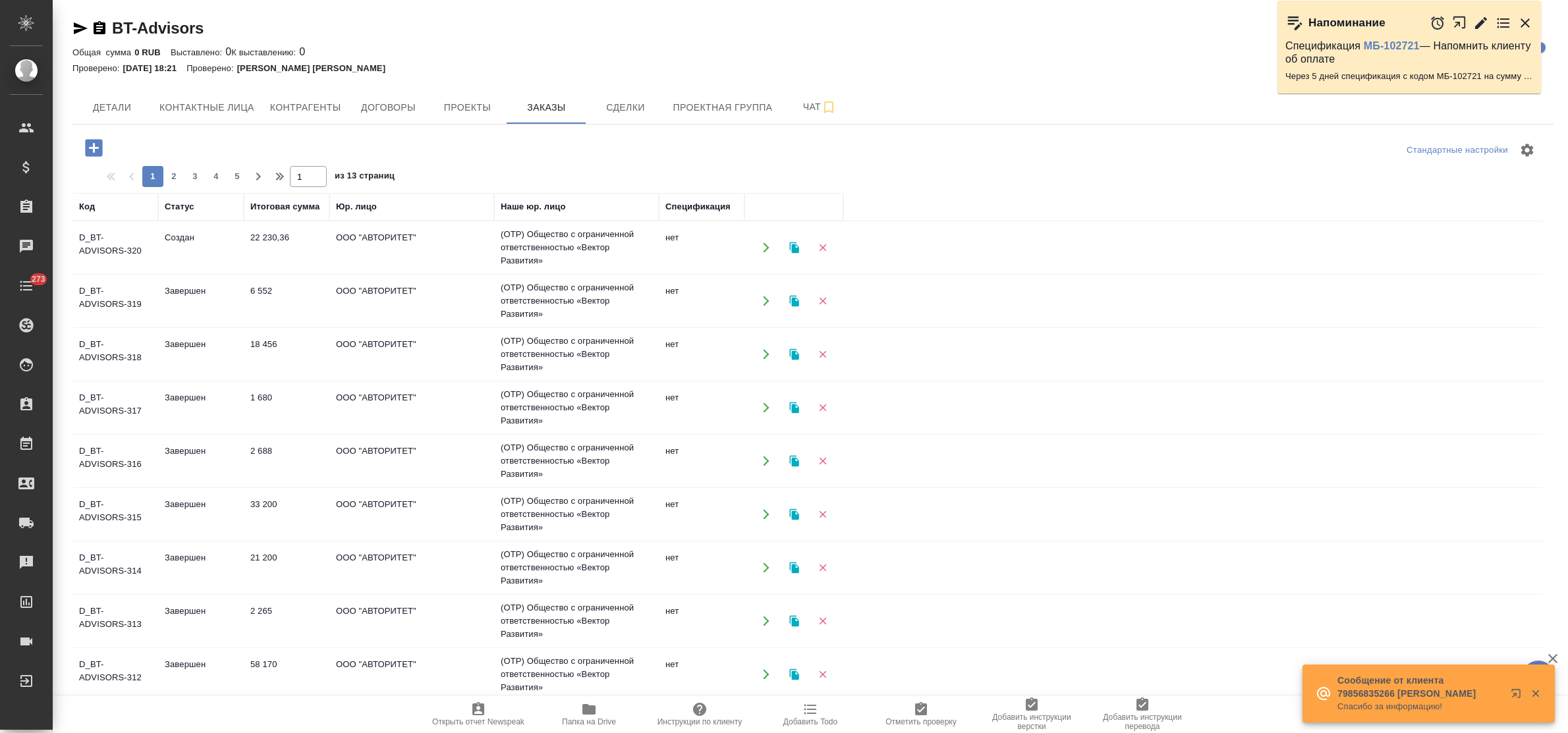
click at [255, 242] on td "22 230,36" at bounding box center [286, 248] width 85 height 46
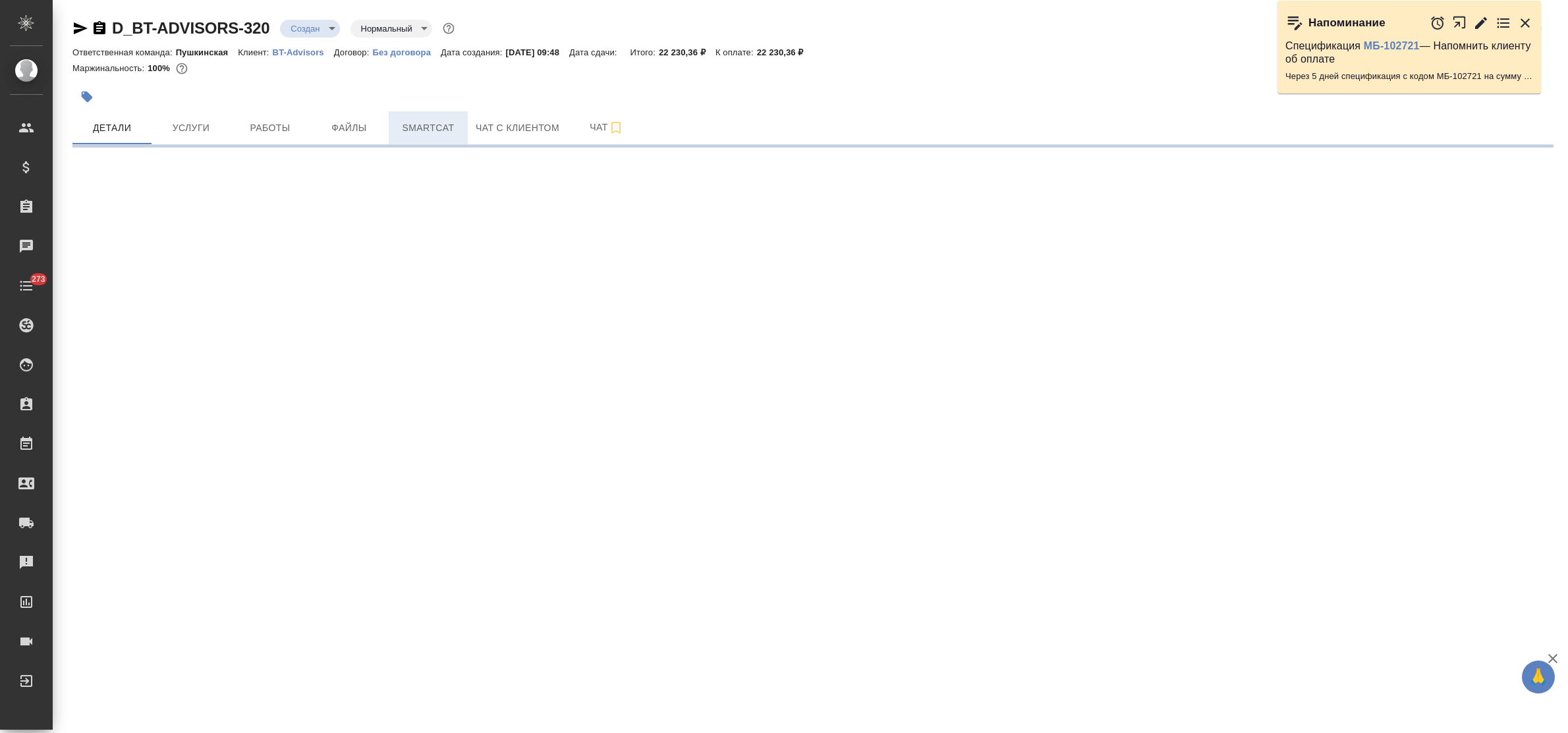
select select "RU"
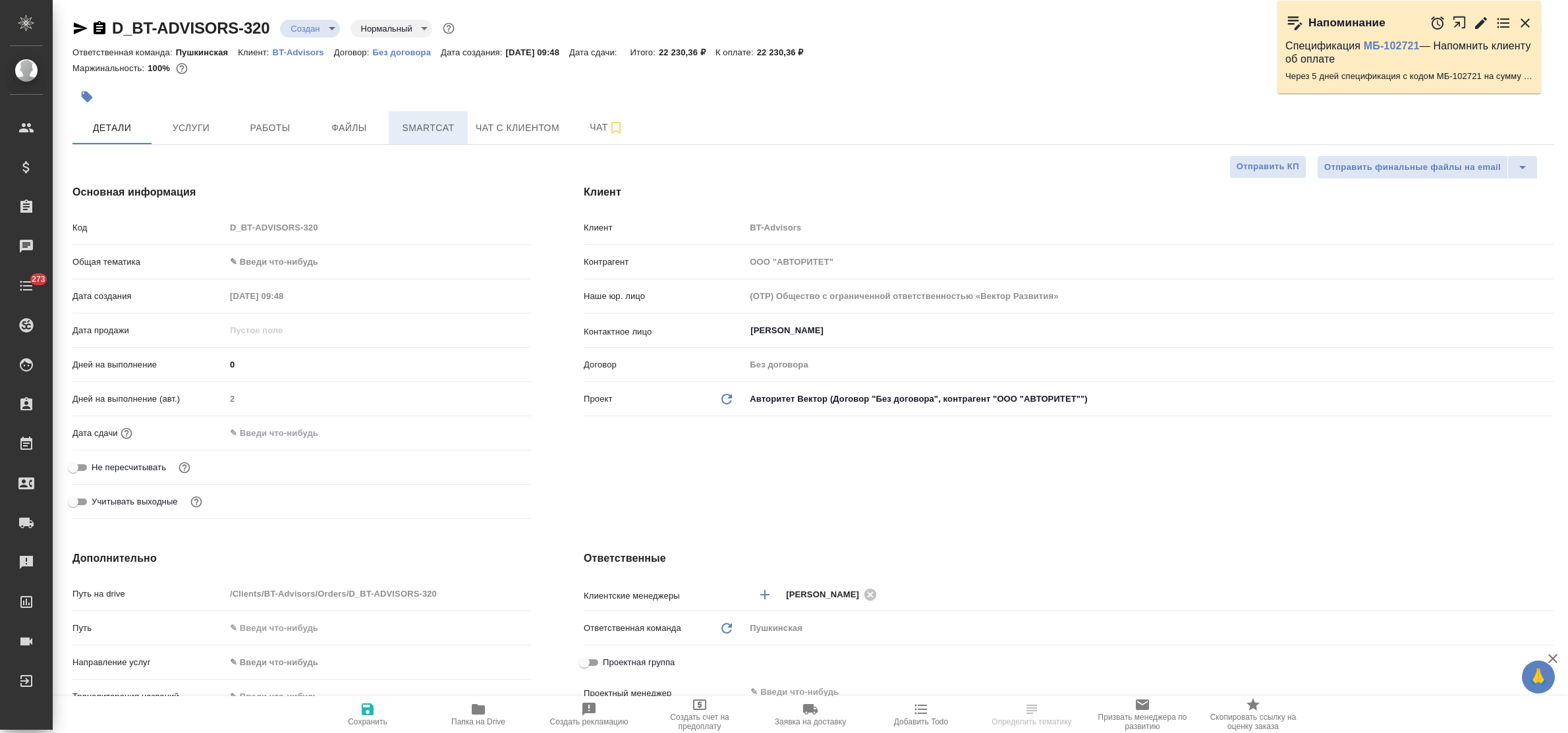
type textarea "x"
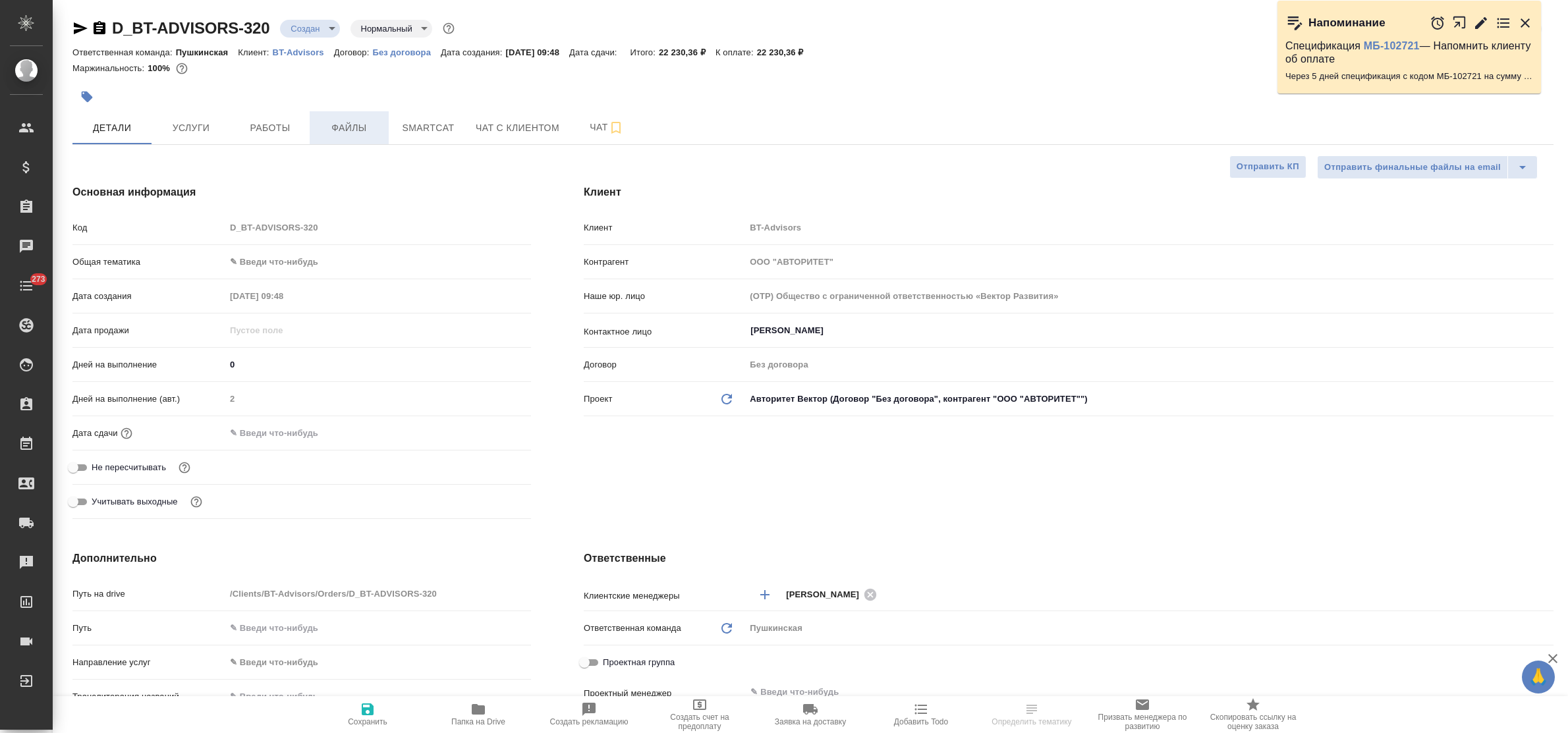
type textarea "x"
click at [337, 129] on span "Файлы" at bounding box center [349, 128] width 63 height 17
type textarea "x"
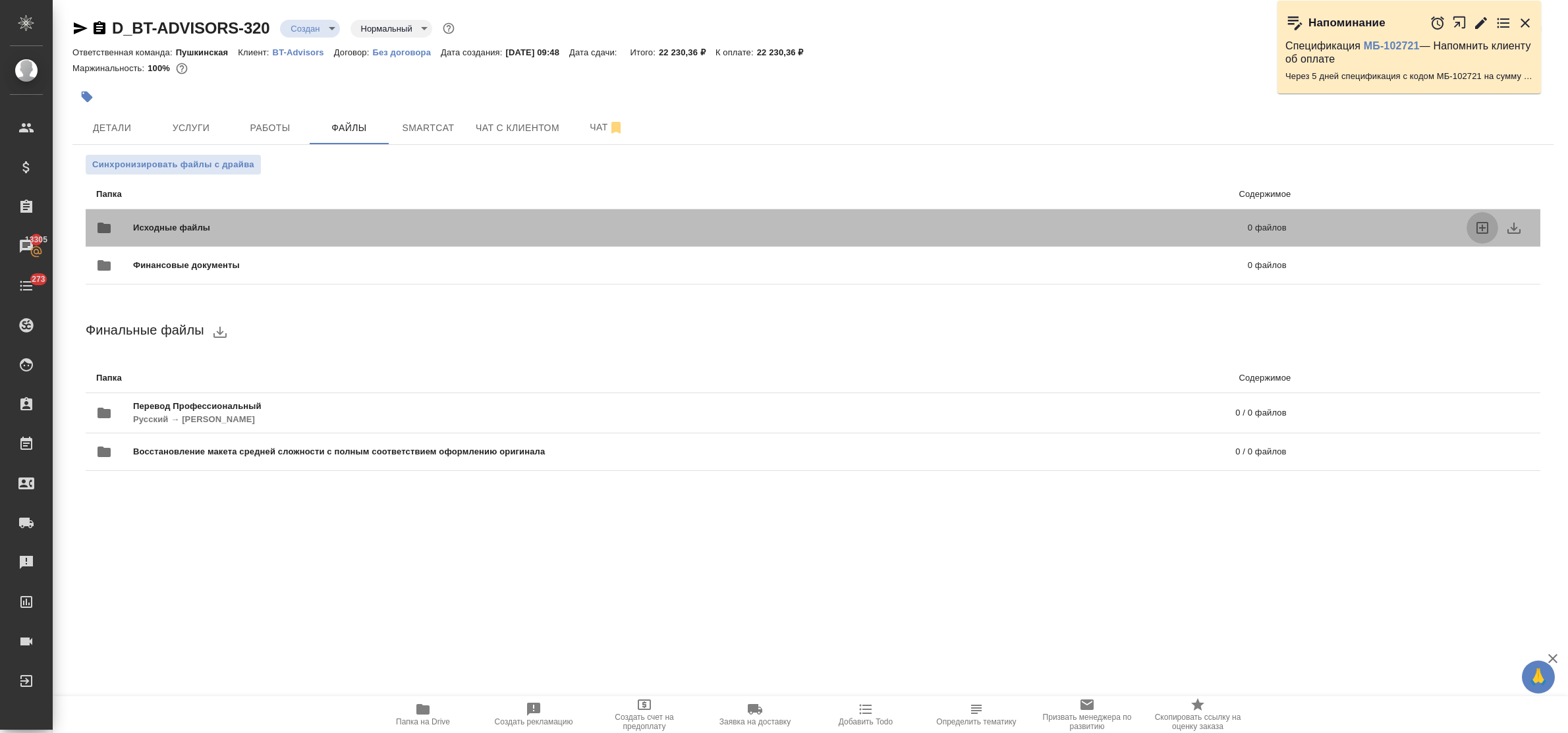
click at [1478, 228] on icon "uploadFiles" at bounding box center [1482, 227] width 16 height 16
click at [0, 0] on input "uploadFiles" at bounding box center [0, 0] width 0 height 0
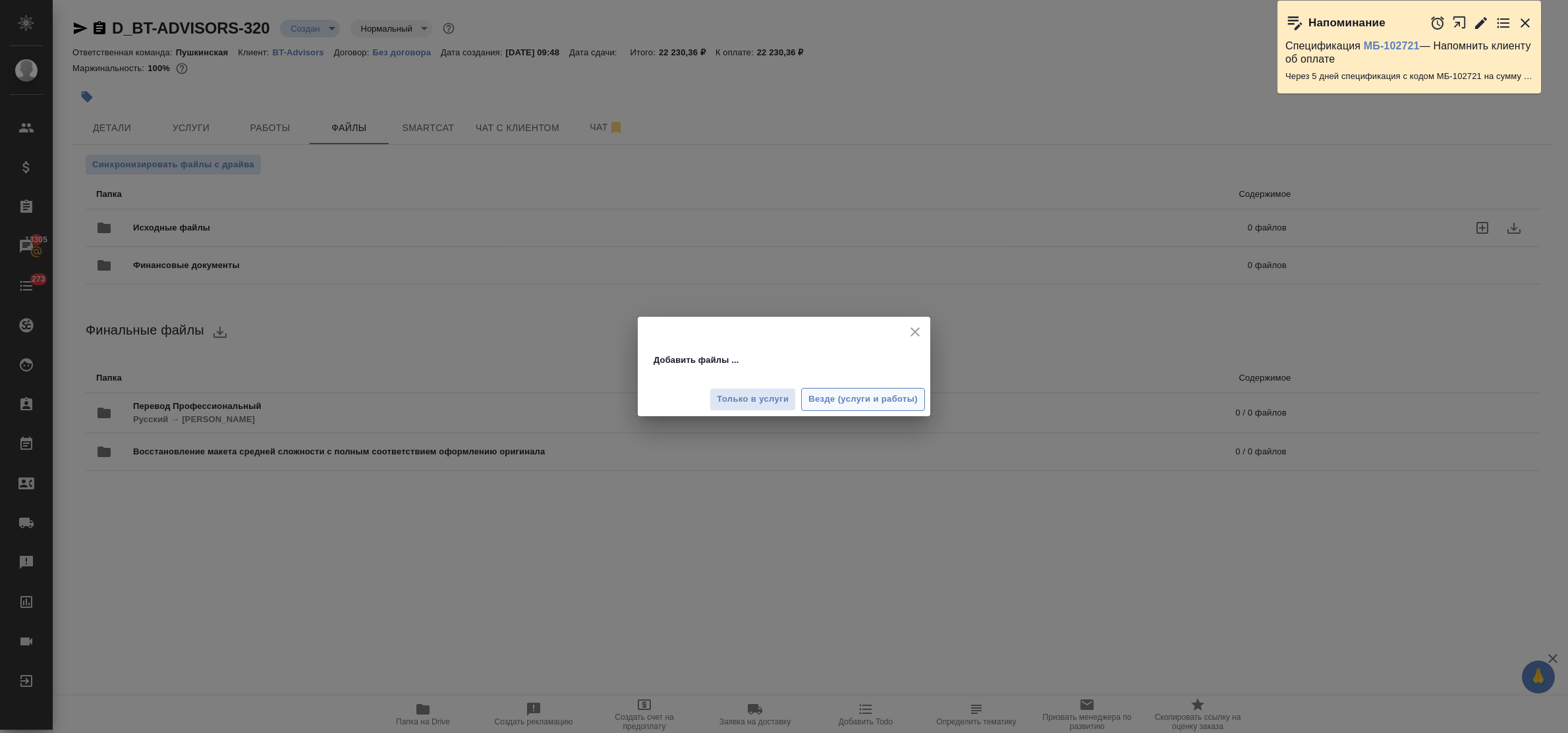
click at [830, 391] on button "Везде (услуги и работы)" at bounding box center [862, 400] width 124 height 23
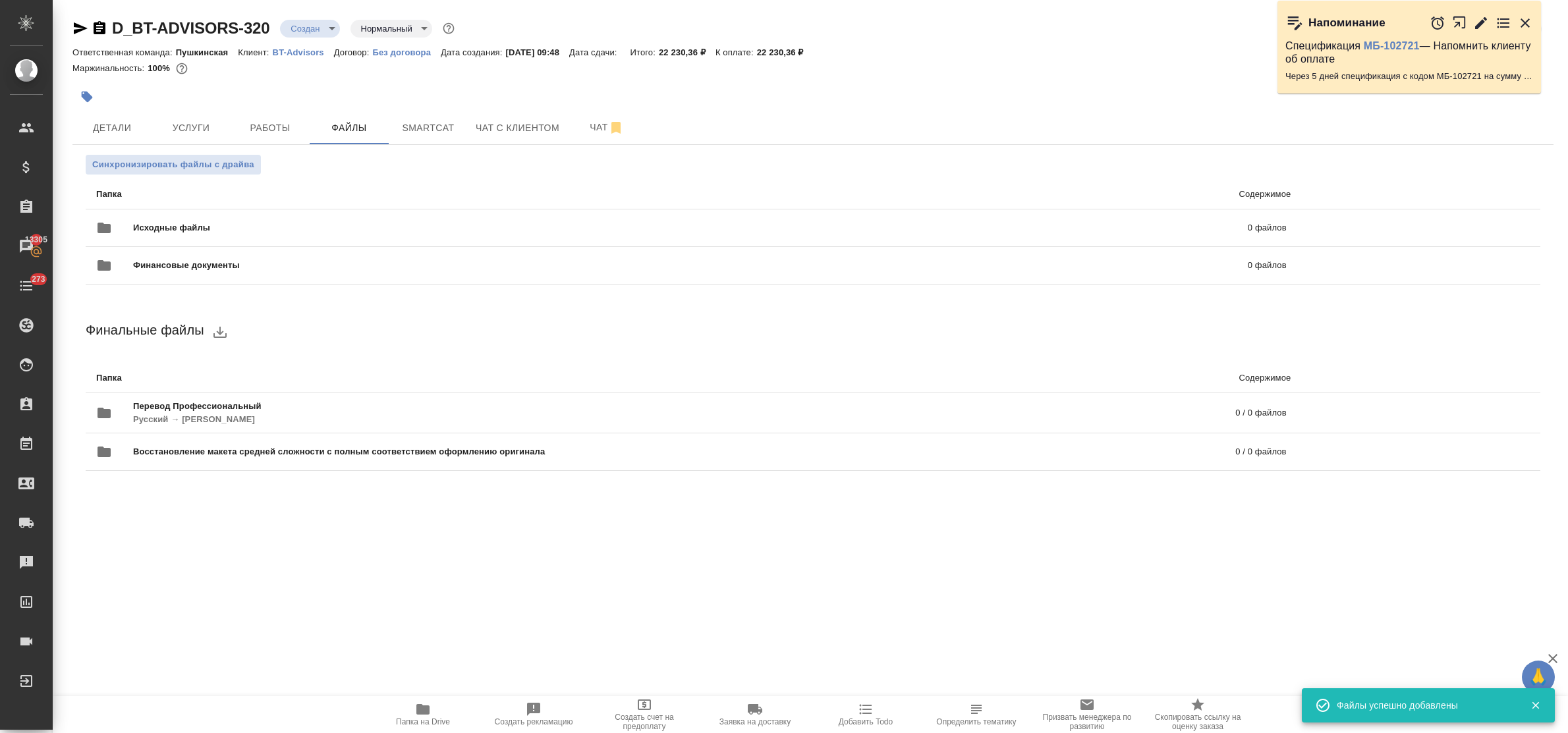
click at [119, 107] on div at bounding box center [566, 96] width 988 height 29
click at [116, 129] on span "Детали" at bounding box center [112, 128] width 63 height 17
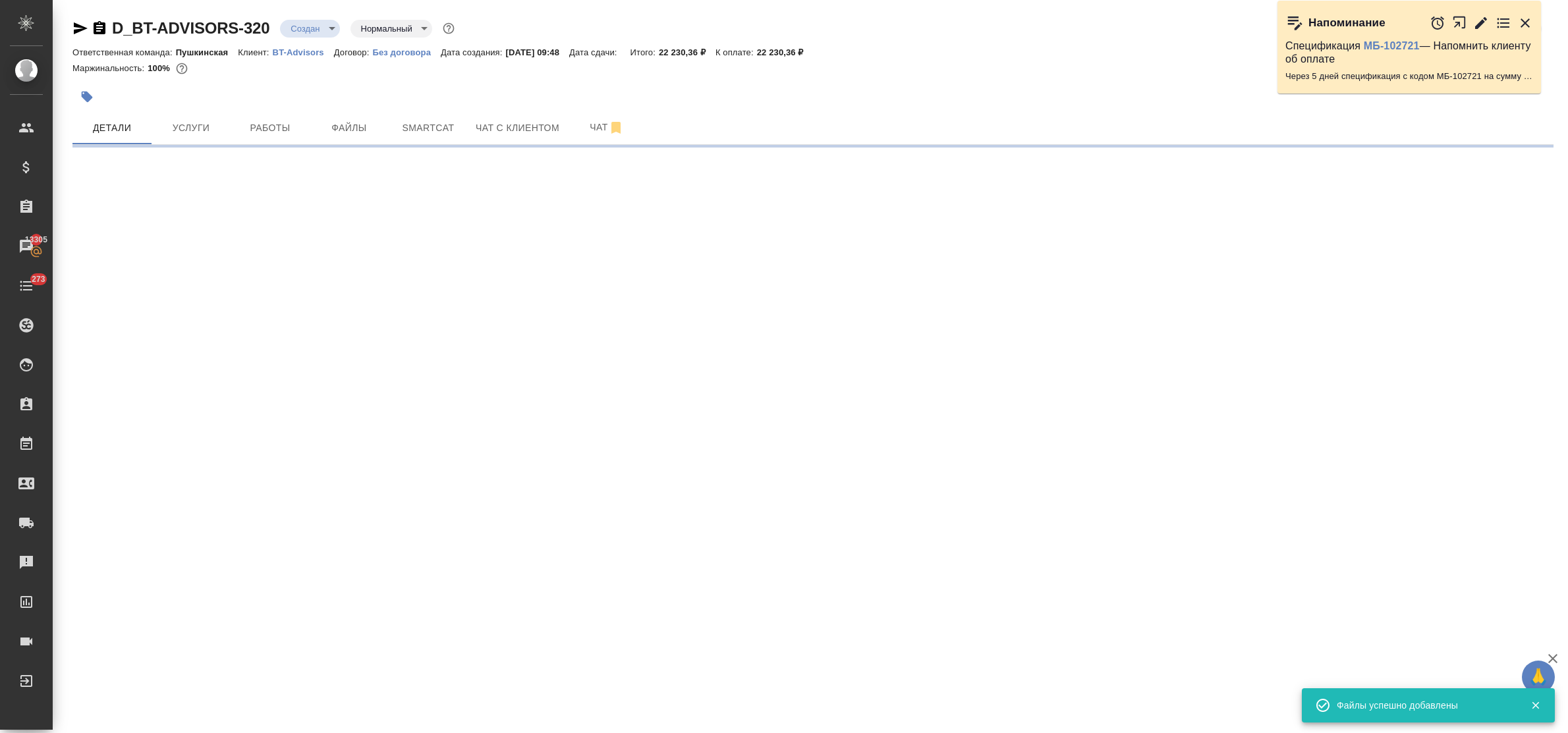
select select "RU"
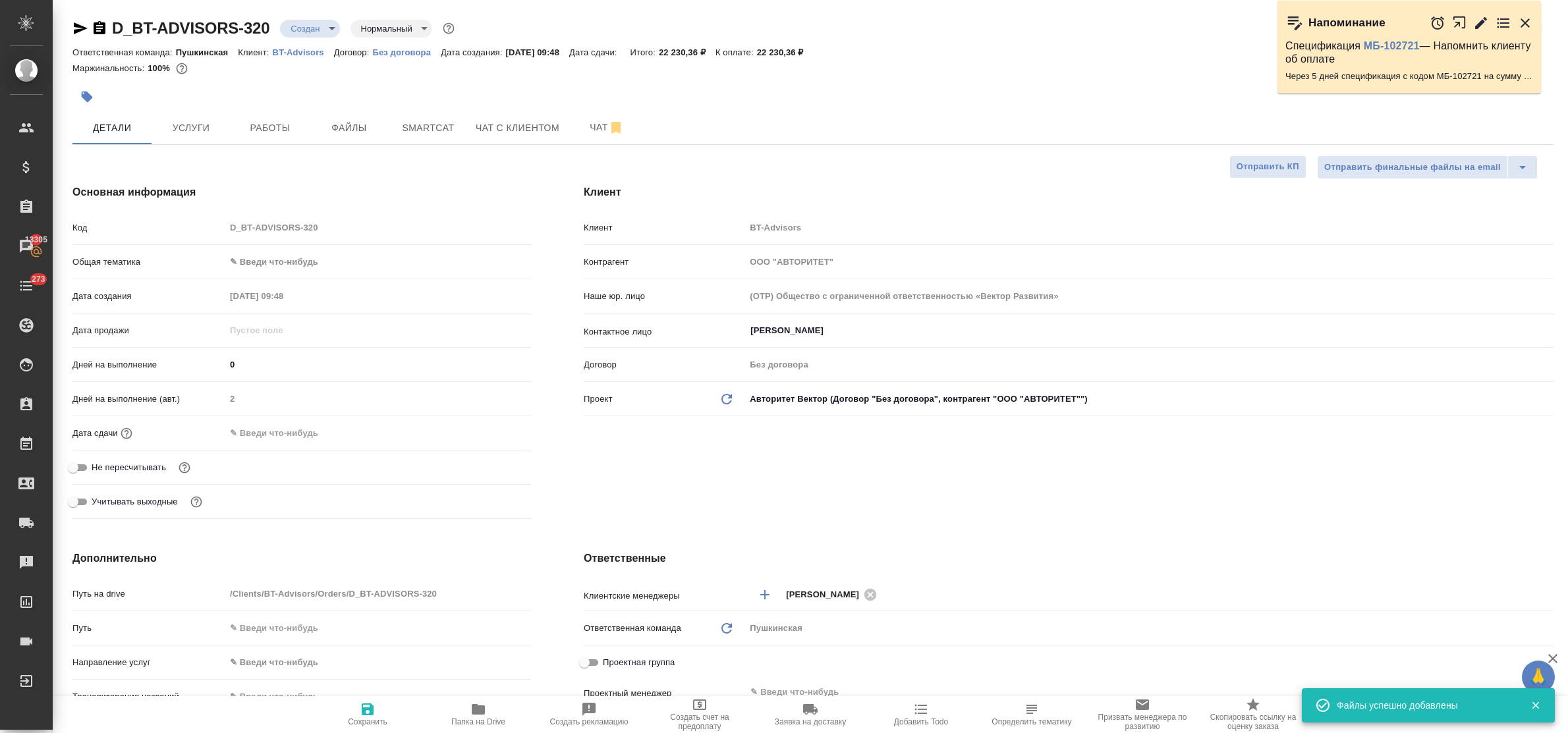
type textarea "x"
click at [272, 261] on body "🙏 .cls-1 fill:#fff; AWATERA Bulakhova Elena Клиенты Спецификации Заказы 13305 Ч…" at bounding box center [784, 366] width 1568 height 733
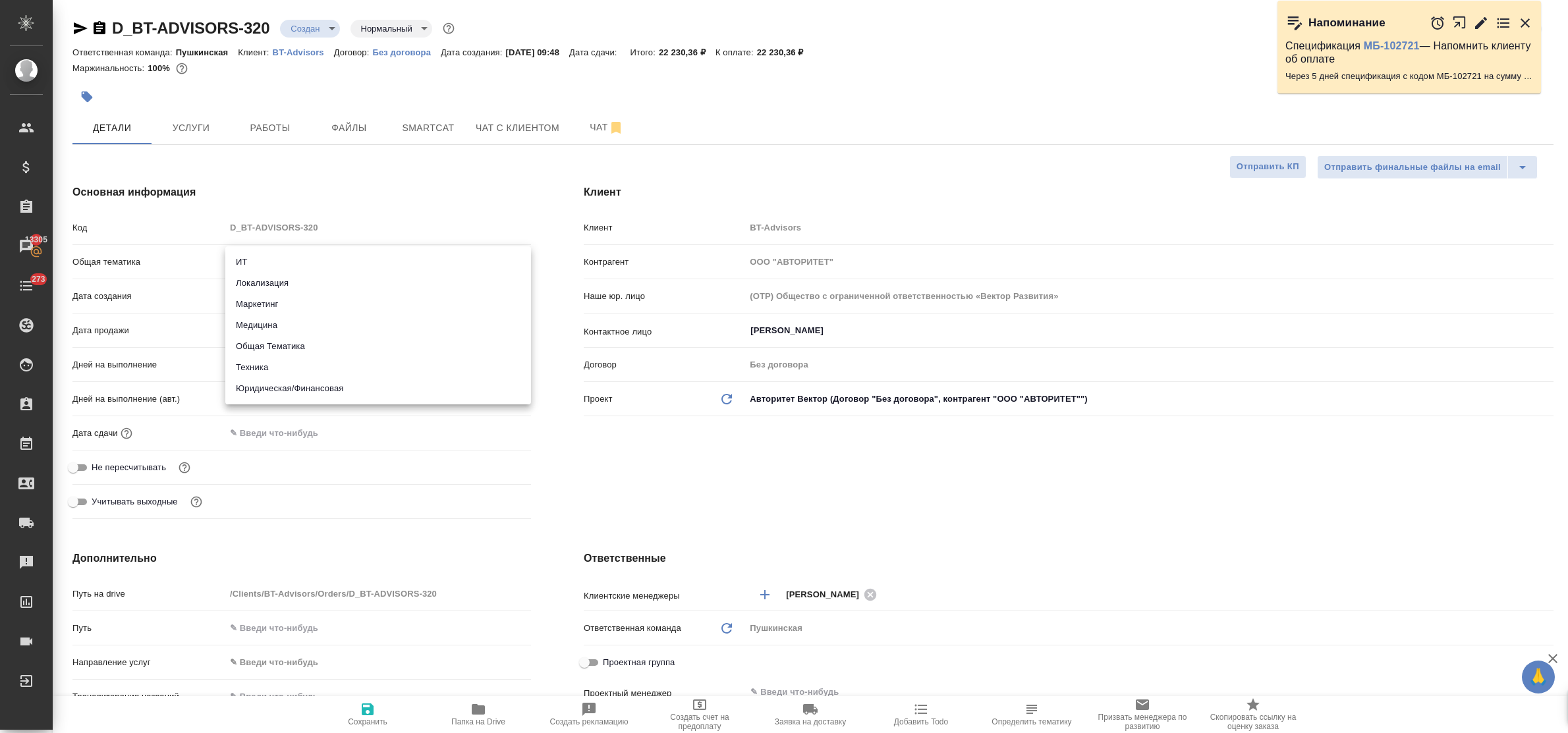
click at [287, 327] on li "Медицина" at bounding box center [378, 325] width 305 height 21
type input "med"
type textarea "x"
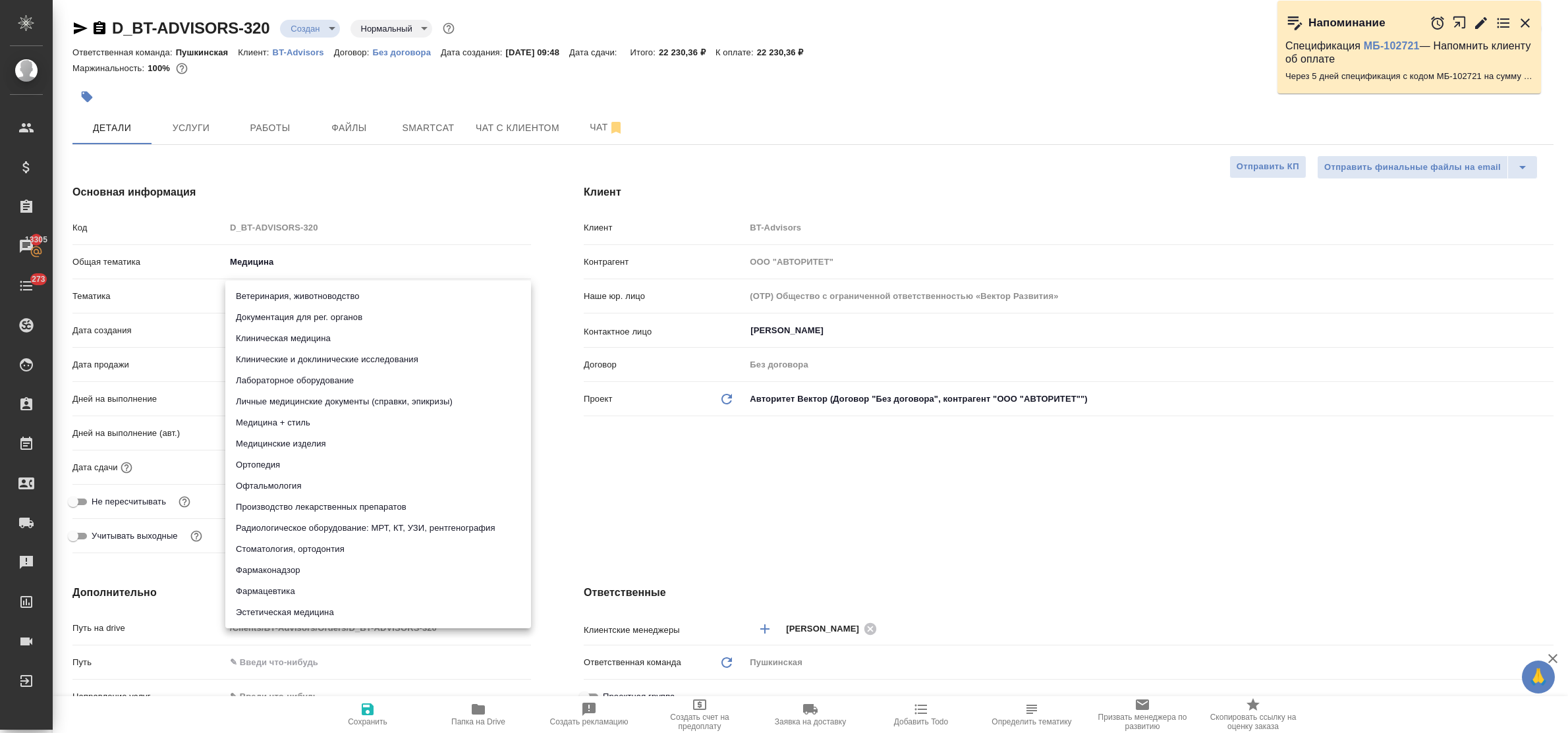
click at [287, 296] on body "🙏 .cls-1 fill:#fff; AWATERA Bulakhova Elena Клиенты Спецификации Заказы 13305 Ч…" at bounding box center [784, 366] width 1568 height 733
click at [304, 398] on li "Личные медицинские документы (справки, эпикризы)" at bounding box center [378, 402] width 305 height 21
type textarea "x"
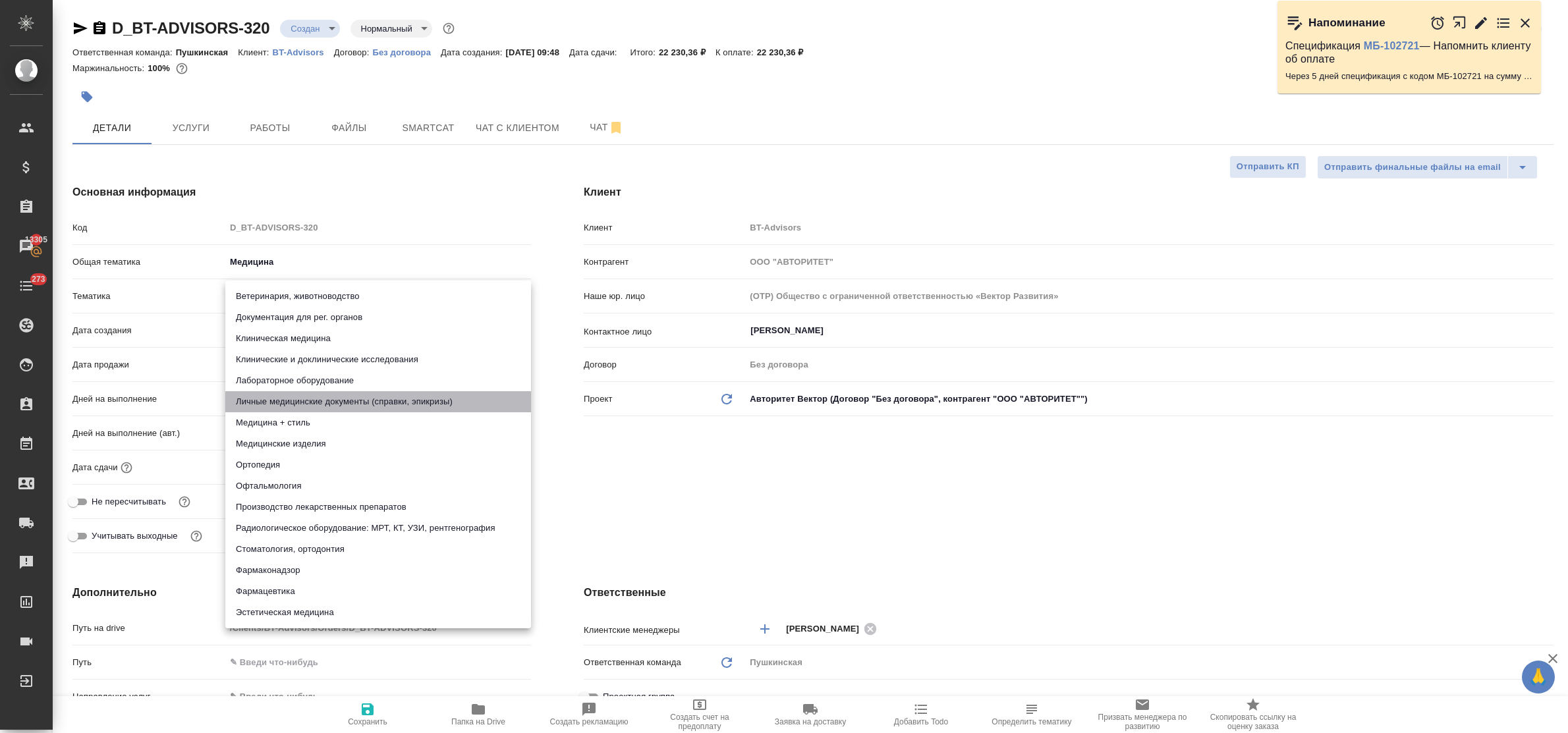
type input "5a8b8b956a9677013d343e74"
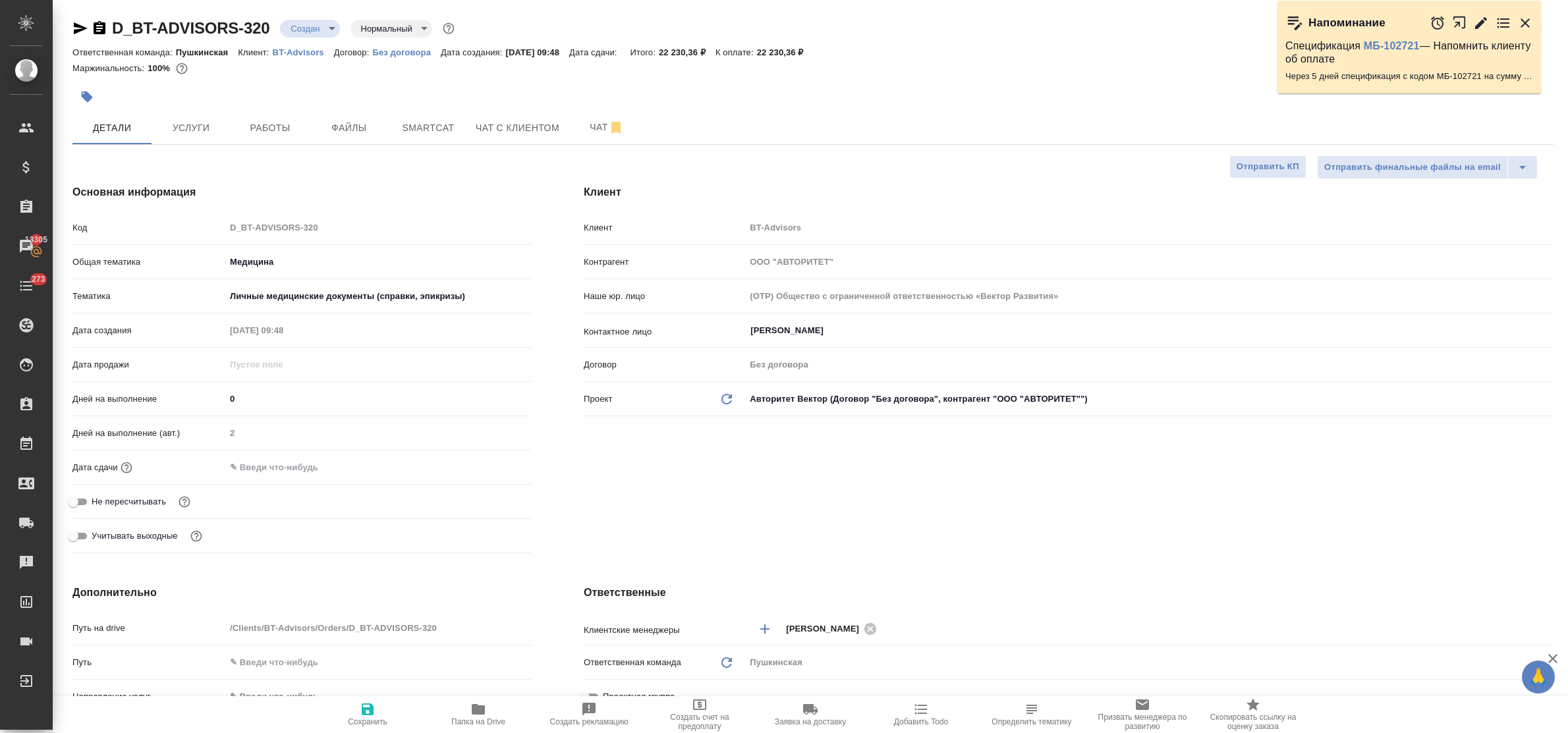
click at [286, 472] on input "text" at bounding box center [282, 467] width 115 height 19
click at [490, 465] on icon "button" at bounding box center [492, 466] width 16 height 16
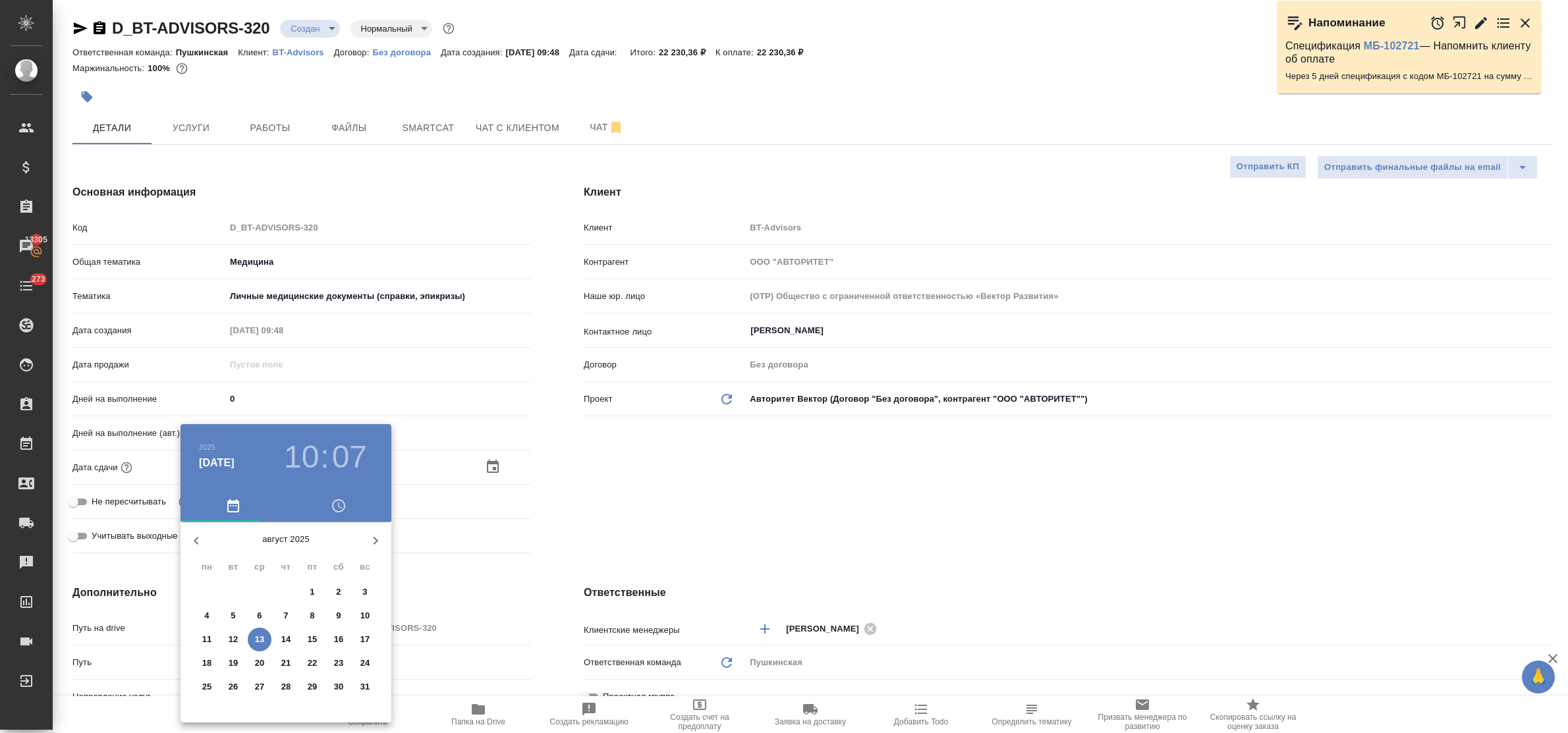
click at [311, 638] on p "15" at bounding box center [313, 640] width 10 height 13
type input "15.08.2025 10:07"
type textarea "x"
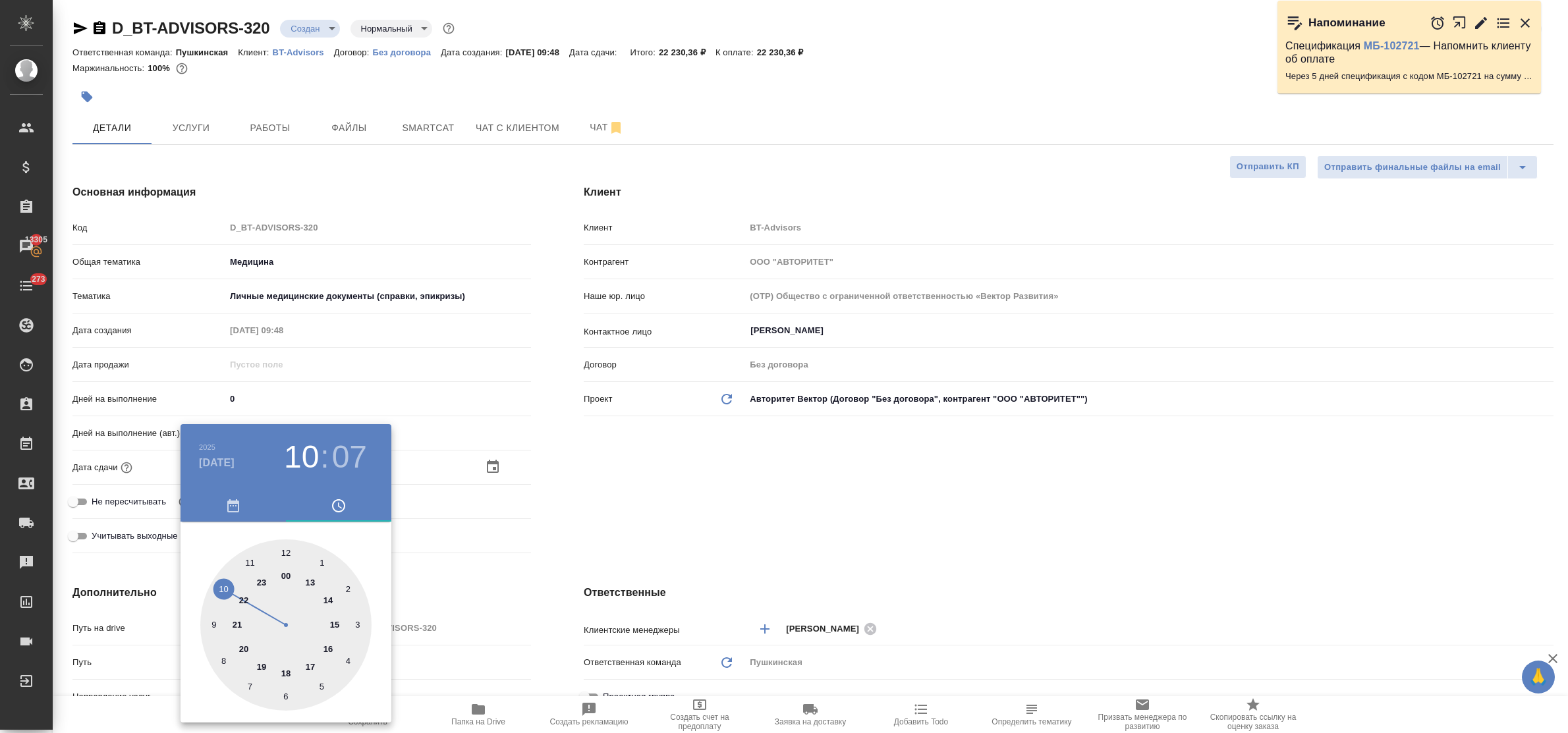
click at [248, 558] on div at bounding box center [286, 625] width 171 height 171
type input "15.08.2025 11:07"
type textarea "x"
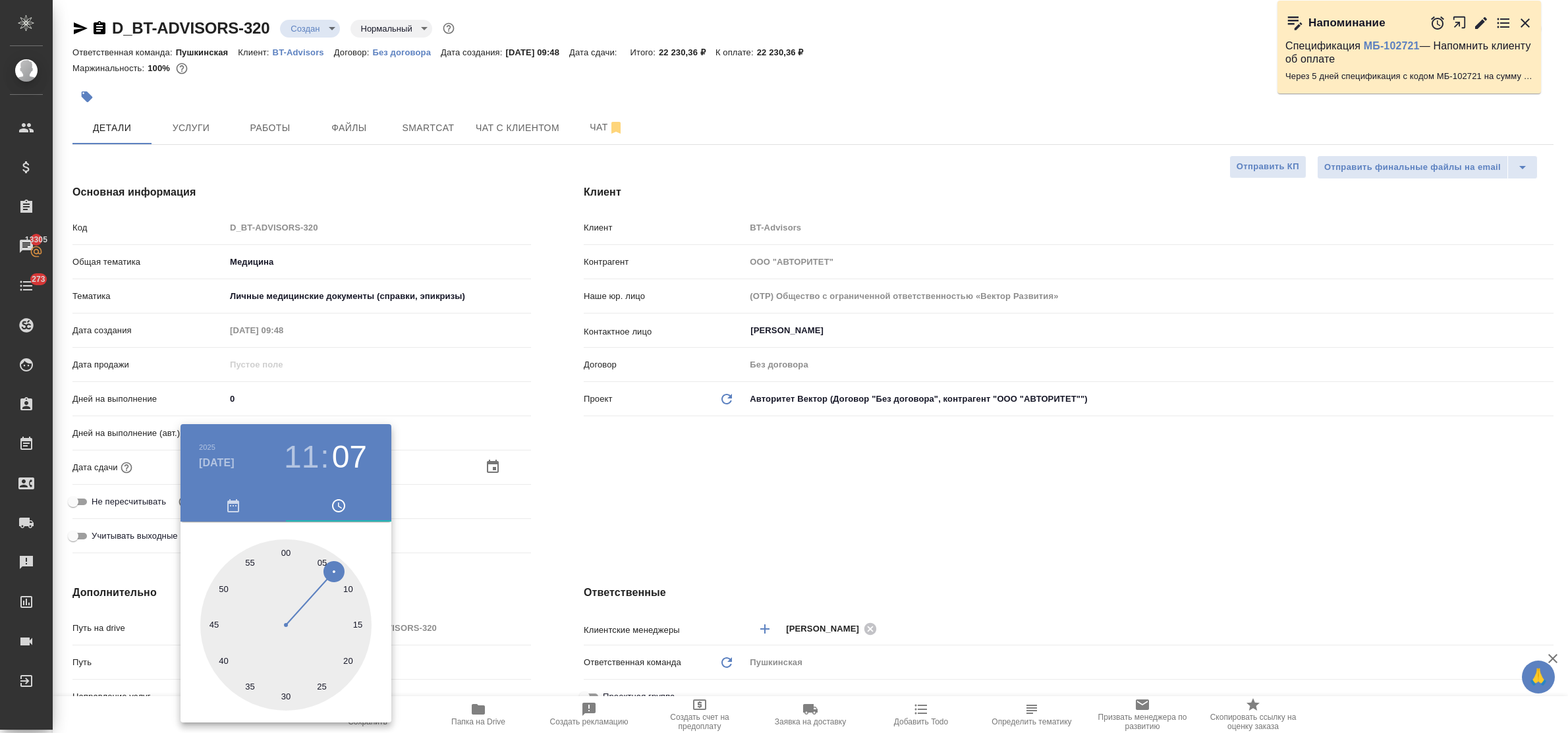
drag, startPoint x: 286, startPoint y: 554, endPoint x: 315, endPoint y: 561, distance: 29.8
click at [285, 554] on div at bounding box center [286, 625] width 171 height 171
type input "15.08.2025 11:00"
type textarea "x"
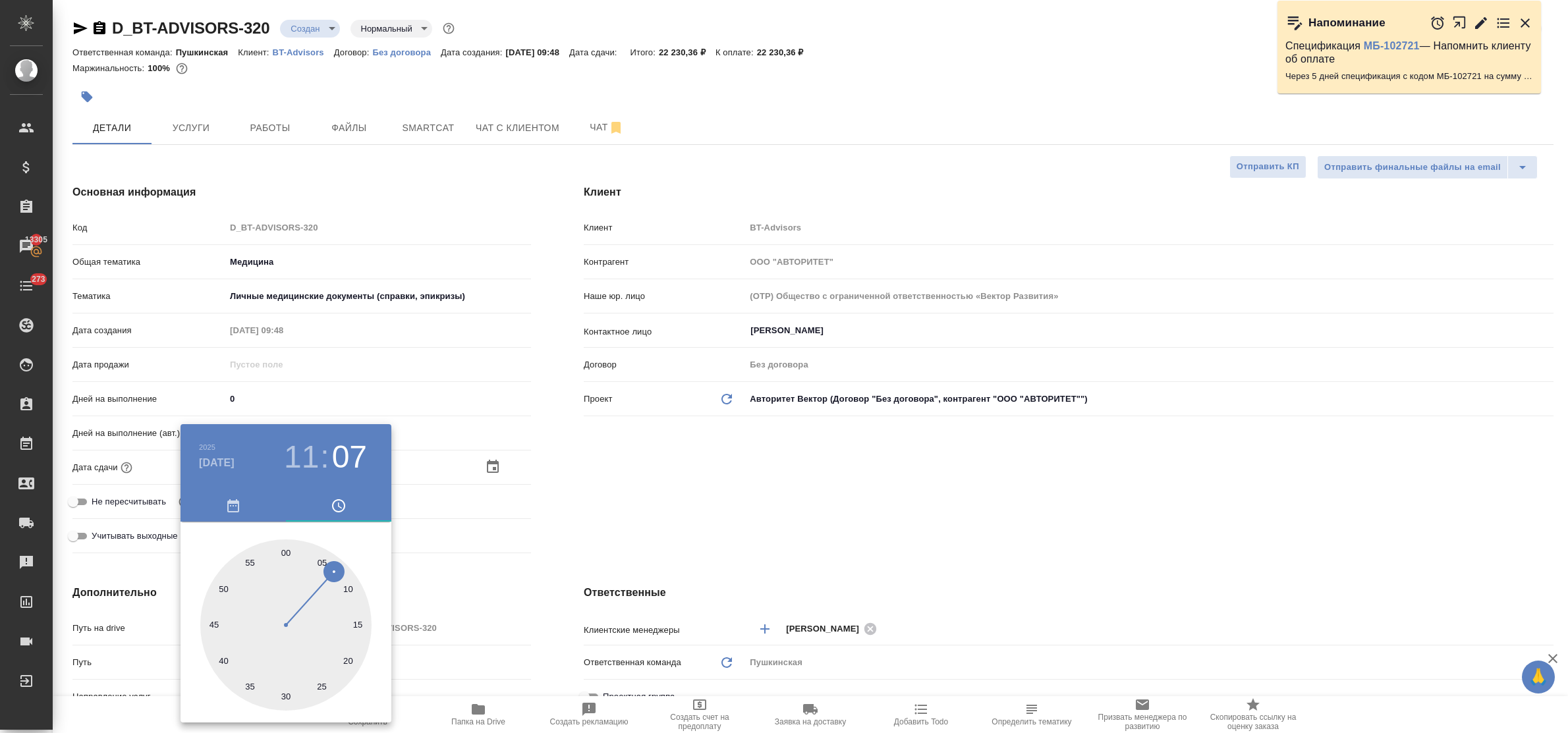
type textarea "x"
click at [515, 549] on div at bounding box center [784, 366] width 1568 height 733
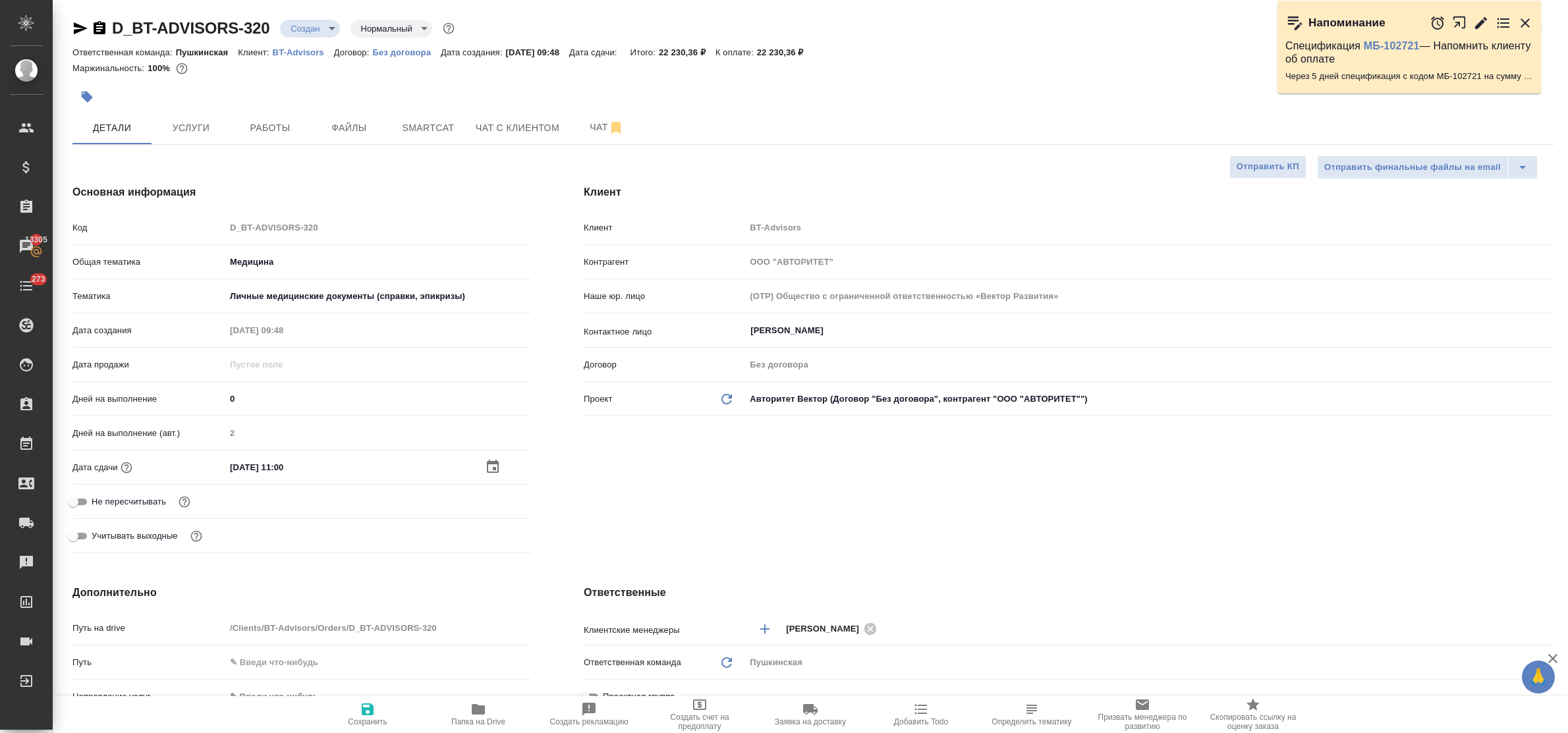
scroll to position [330, 0]
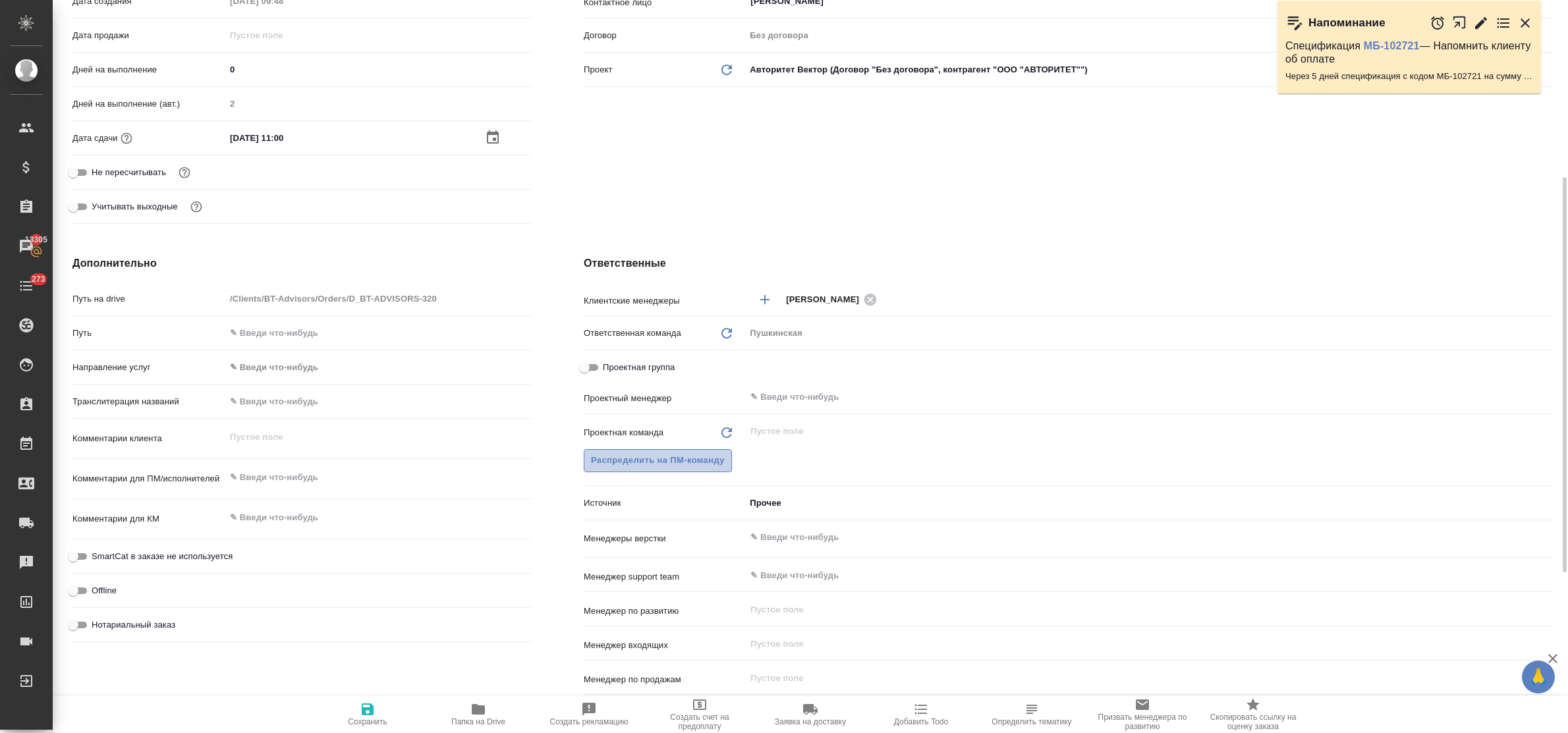
click at [636, 456] on span "Распределить на ПМ-команду" at bounding box center [657, 461] width 134 height 15
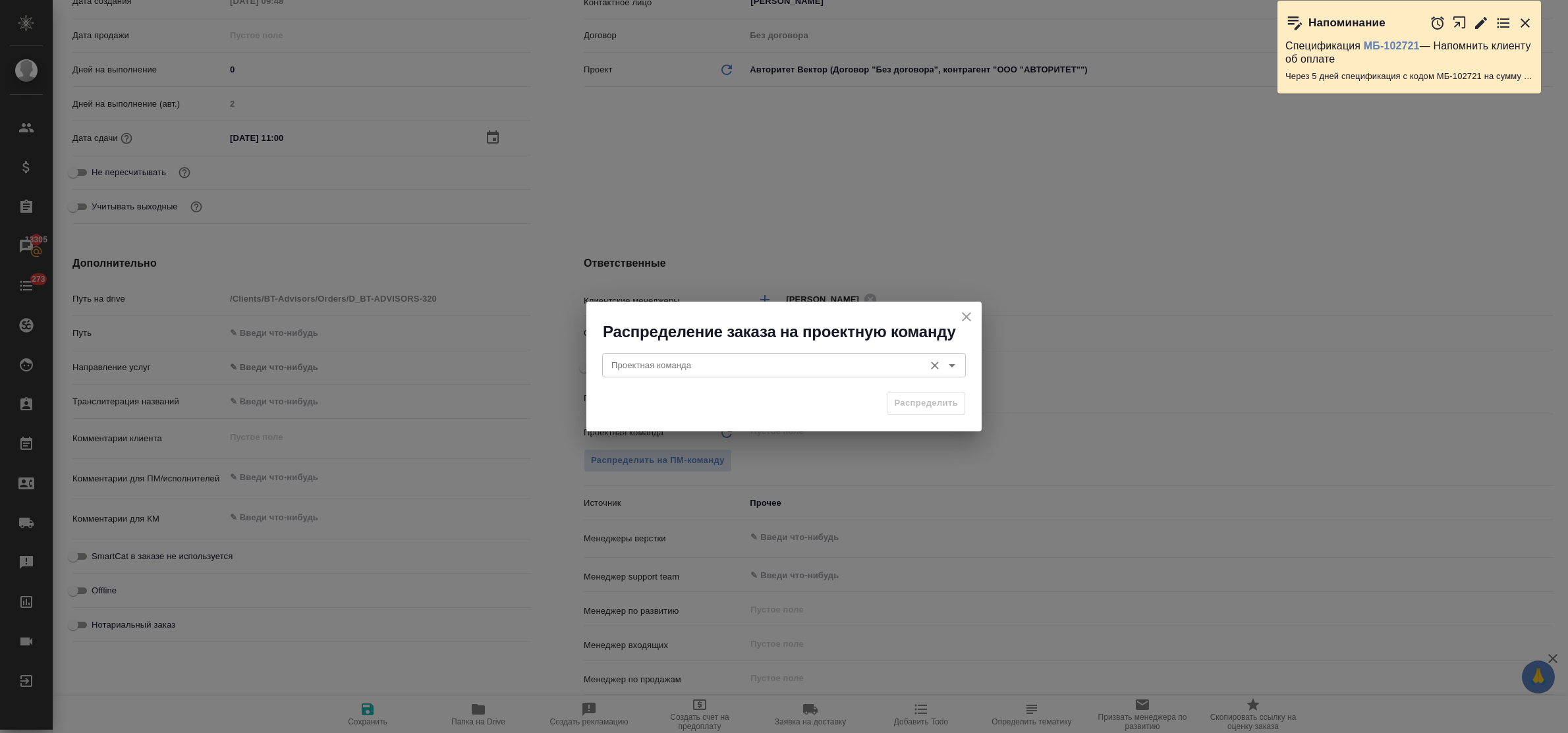
click at [644, 363] on input "Проектная команда" at bounding box center [761, 364] width 311 height 16
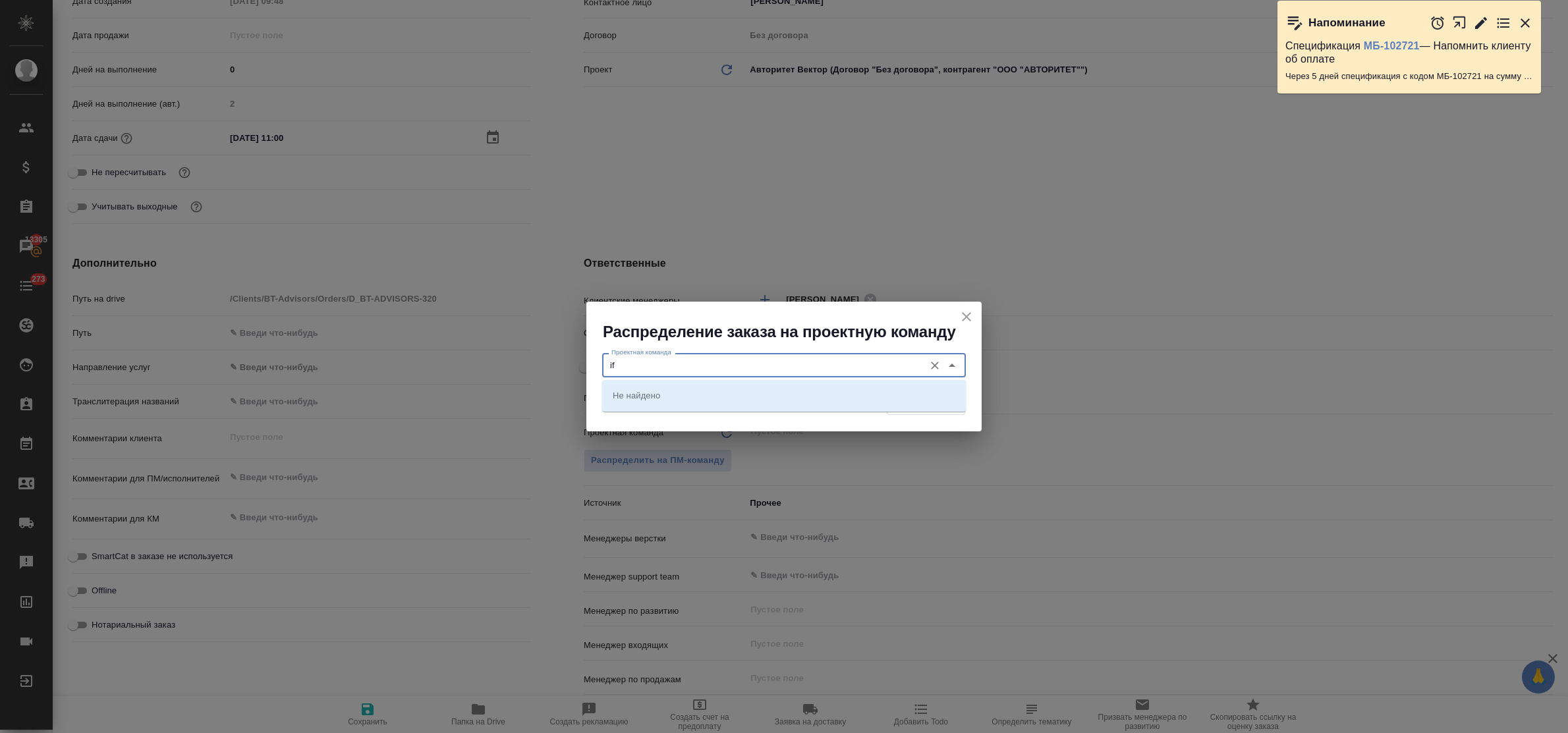
type input "i"
click at [659, 392] on p "Шаблонные документы" at bounding box center [660, 395] width 95 height 13
type input "Шаблонные документы"
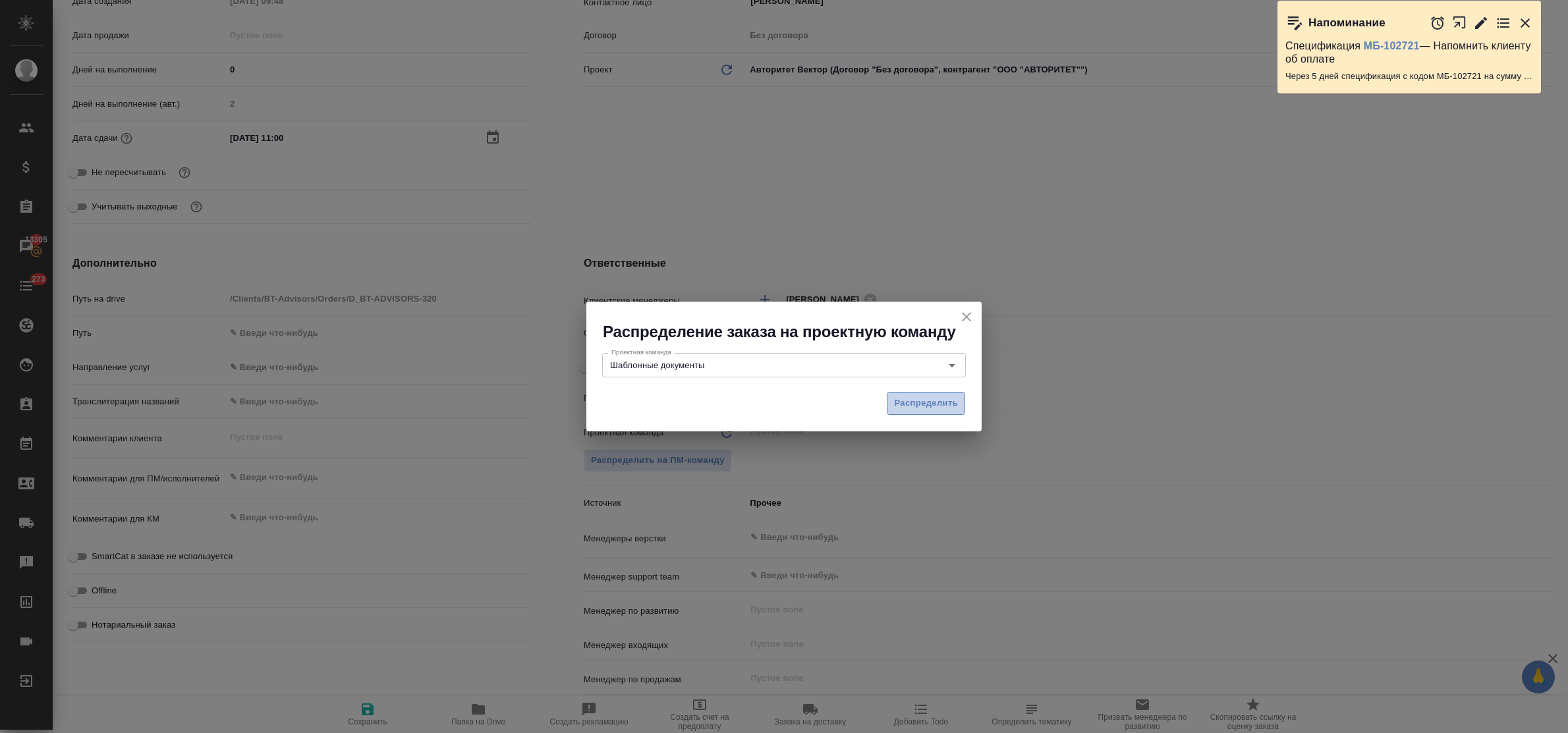
click at [918, 408] on span "Распределить" at bounding box center [926, 403] width 64 height 15
type textarea "x"
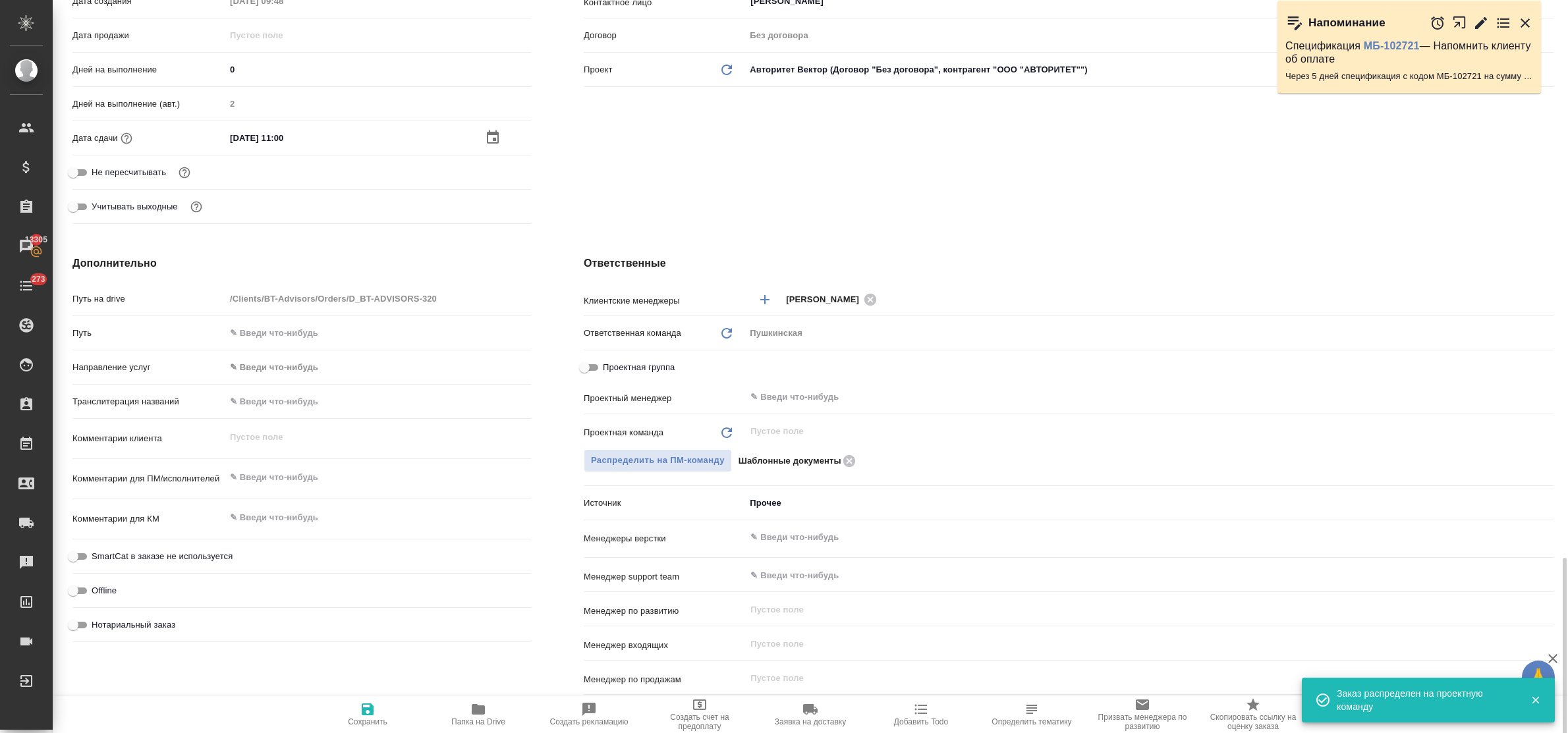
scroll to position [628, 0]
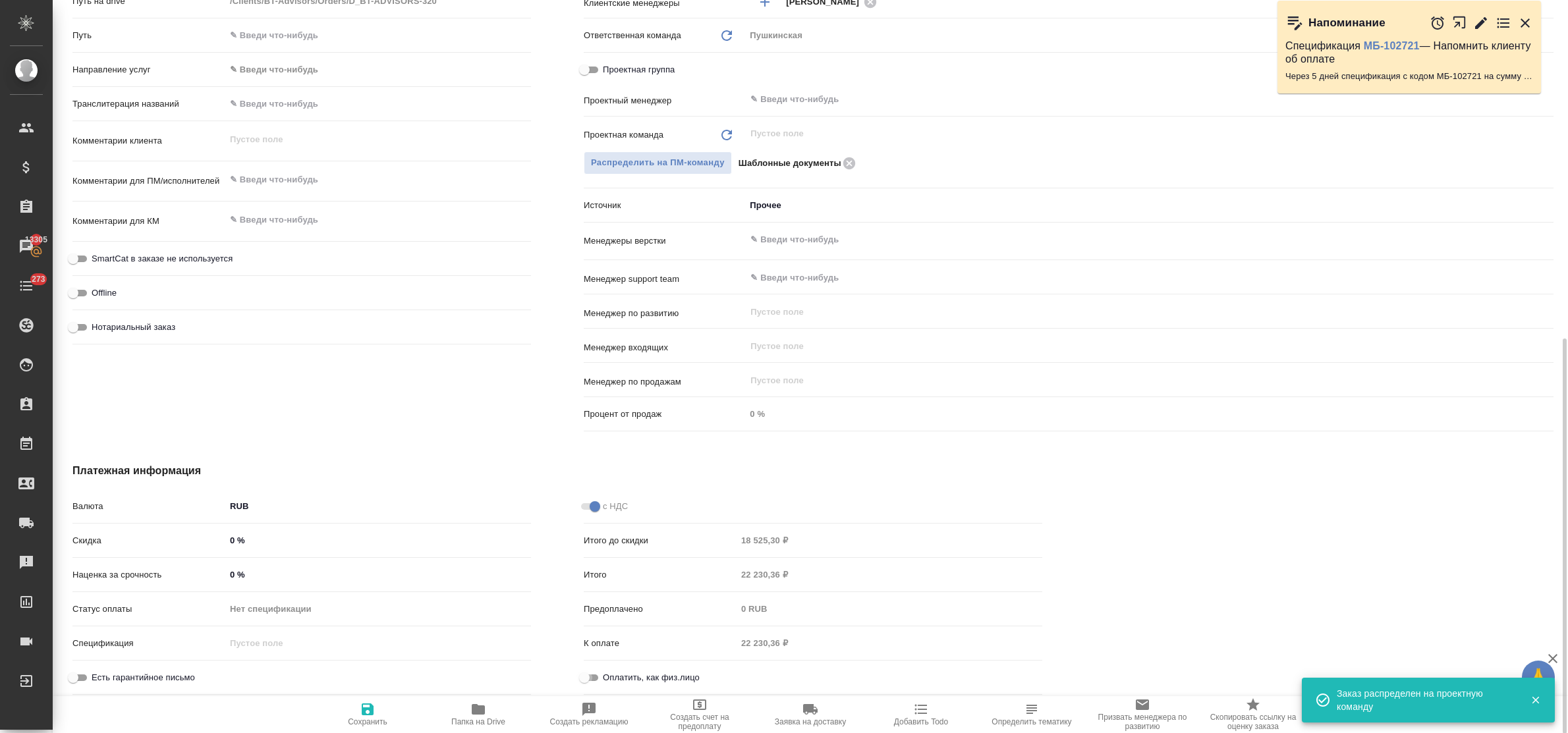
click at [598, 677] on input "Оплатить, как физ.лицо" at bounding box center [584, 677] width 47 height 16
checkbox input "true"
type textarea "x"
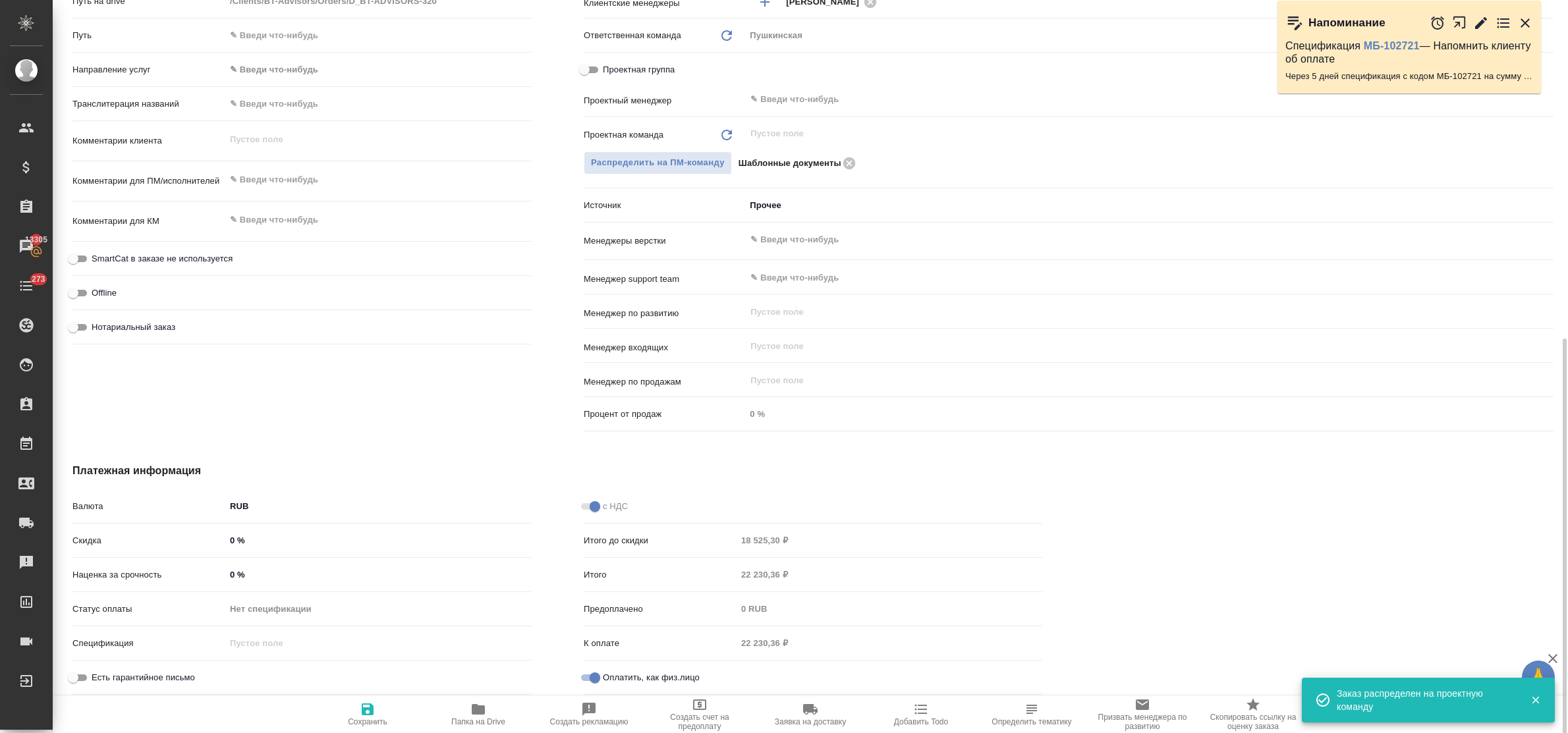
click at [359, 716] on icon "button" at bounding box center [367, 709] width 16 height 16
type textarea "x"
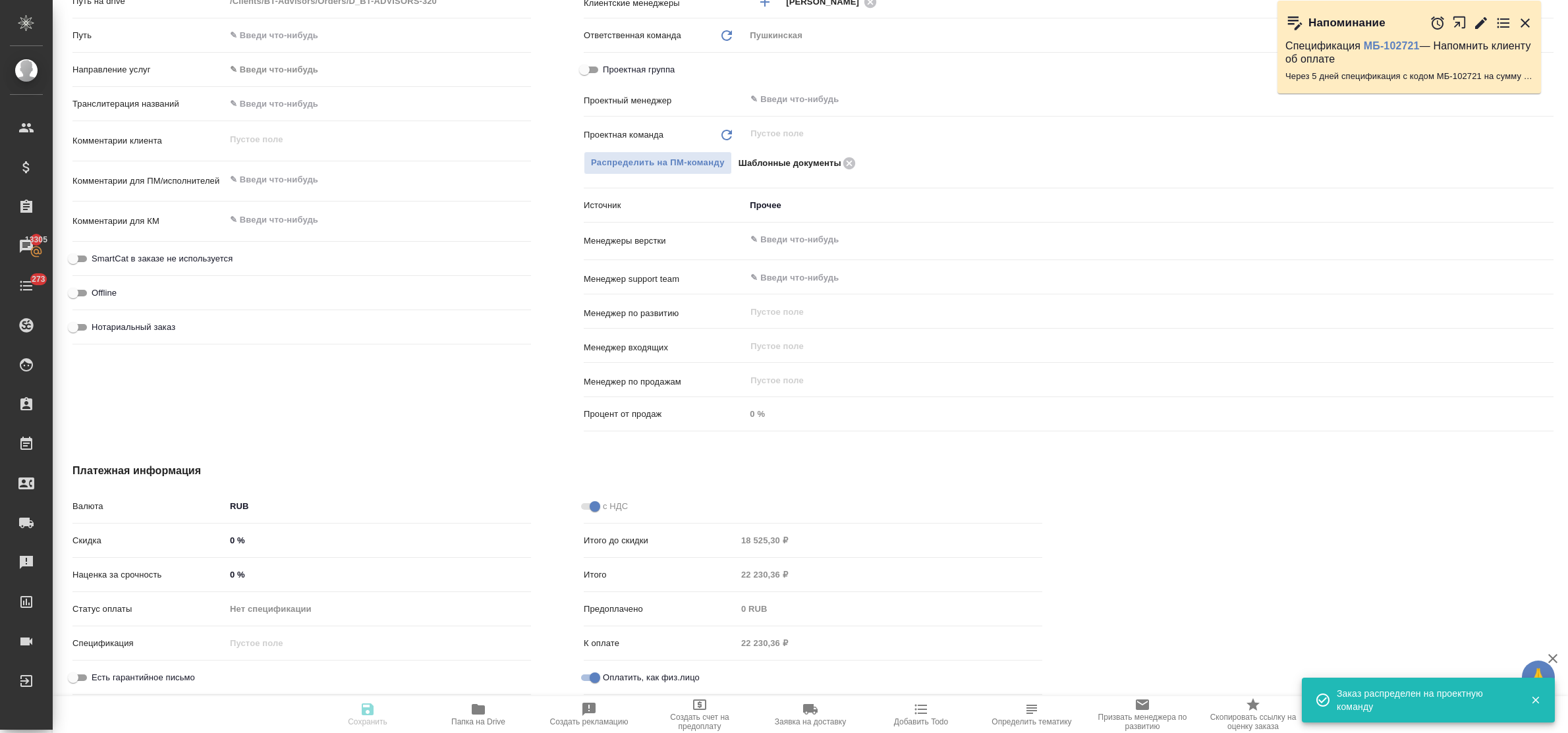
type textarea "x"
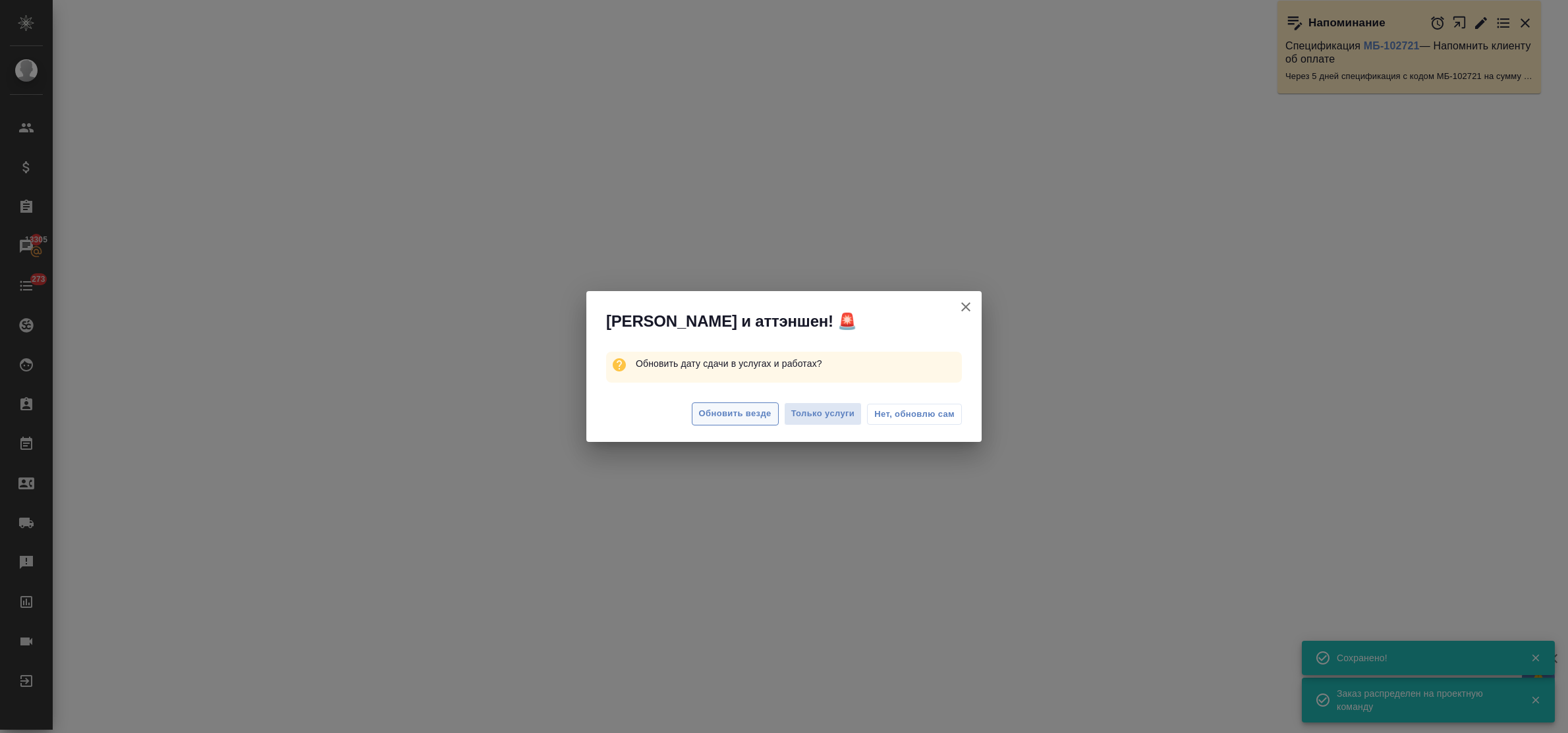
select select "RU"
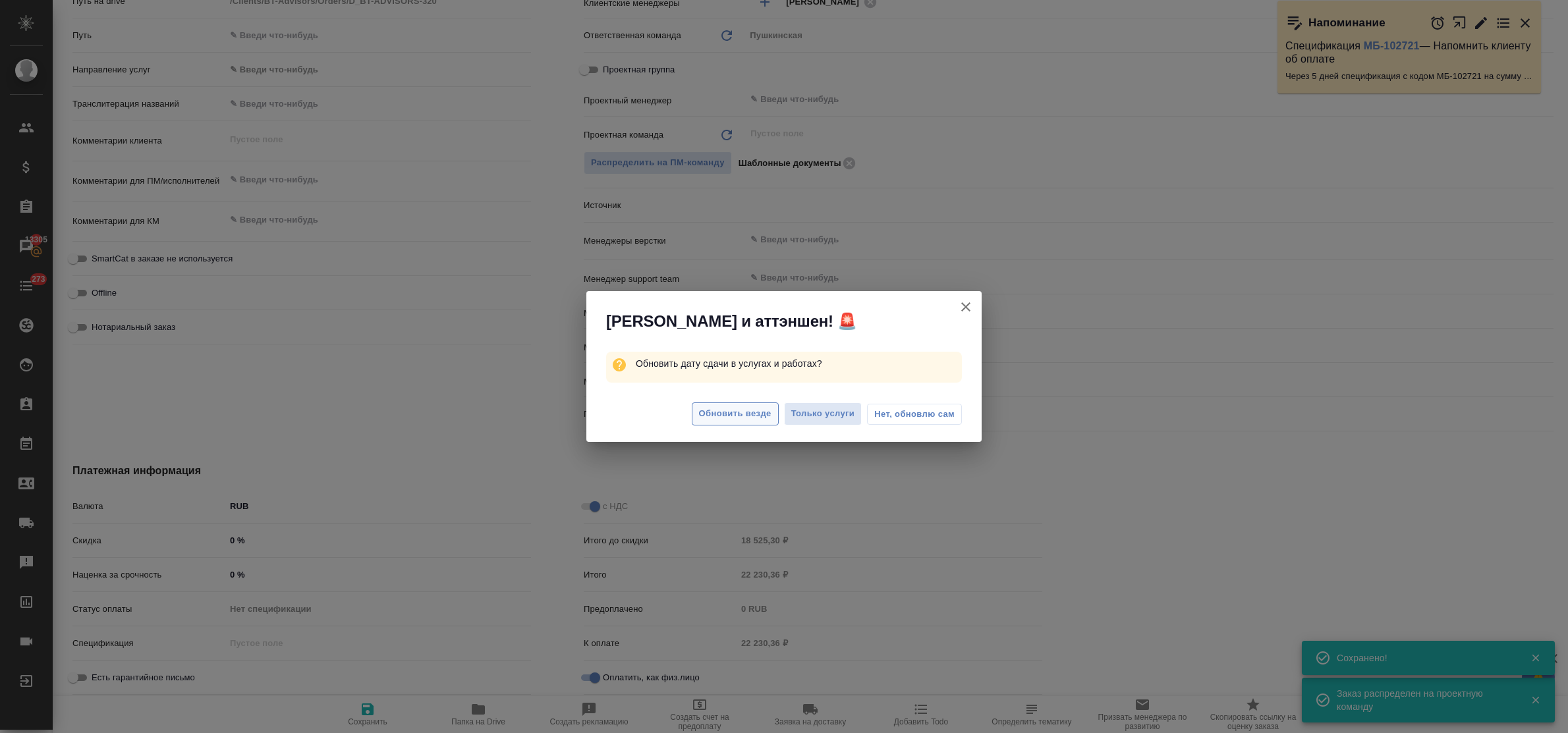
type textarea "x"
click at [746, 412] on span "Обновить везде" at bounding box center [735, 414] width 72 height 15
type textarea "x"
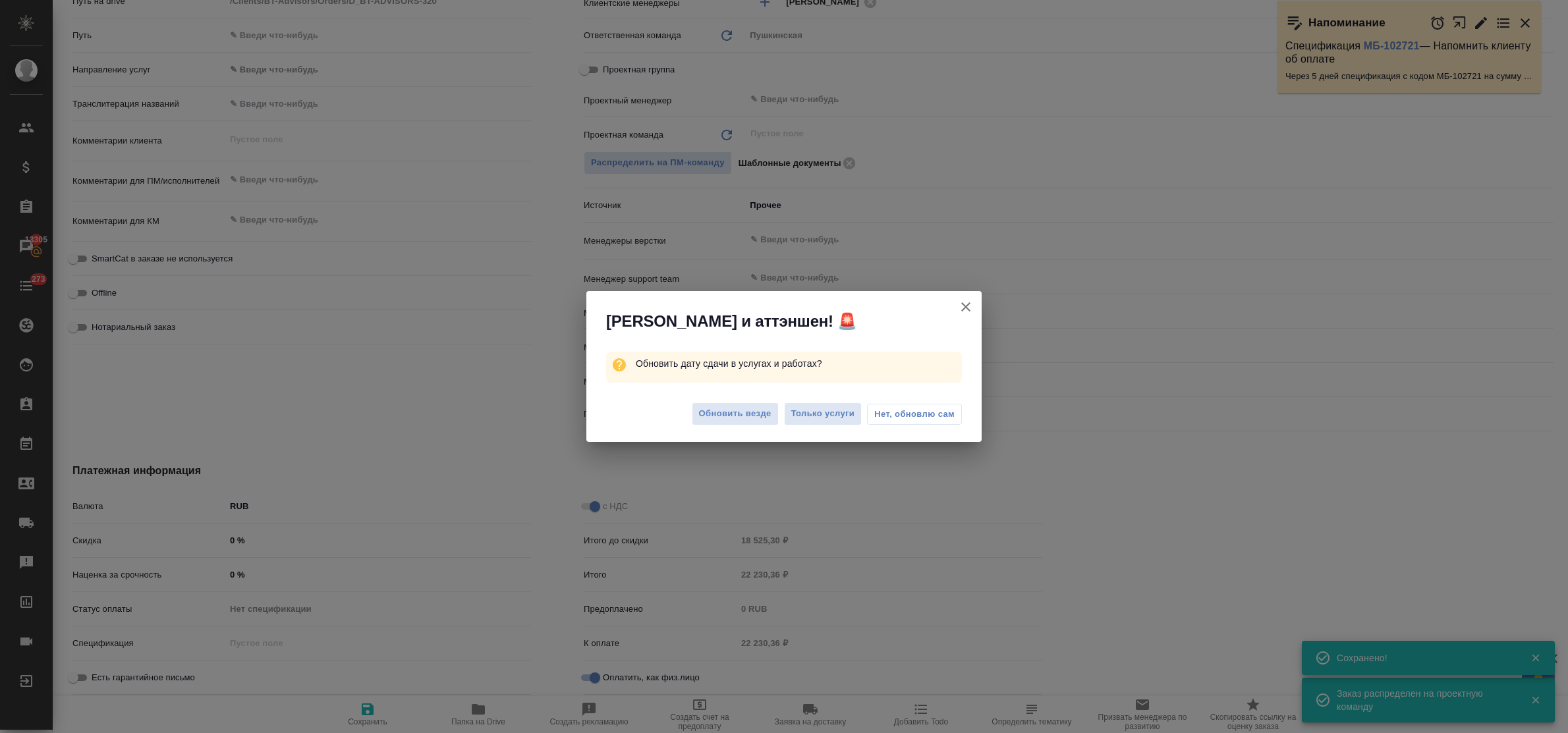
type textarea "x"
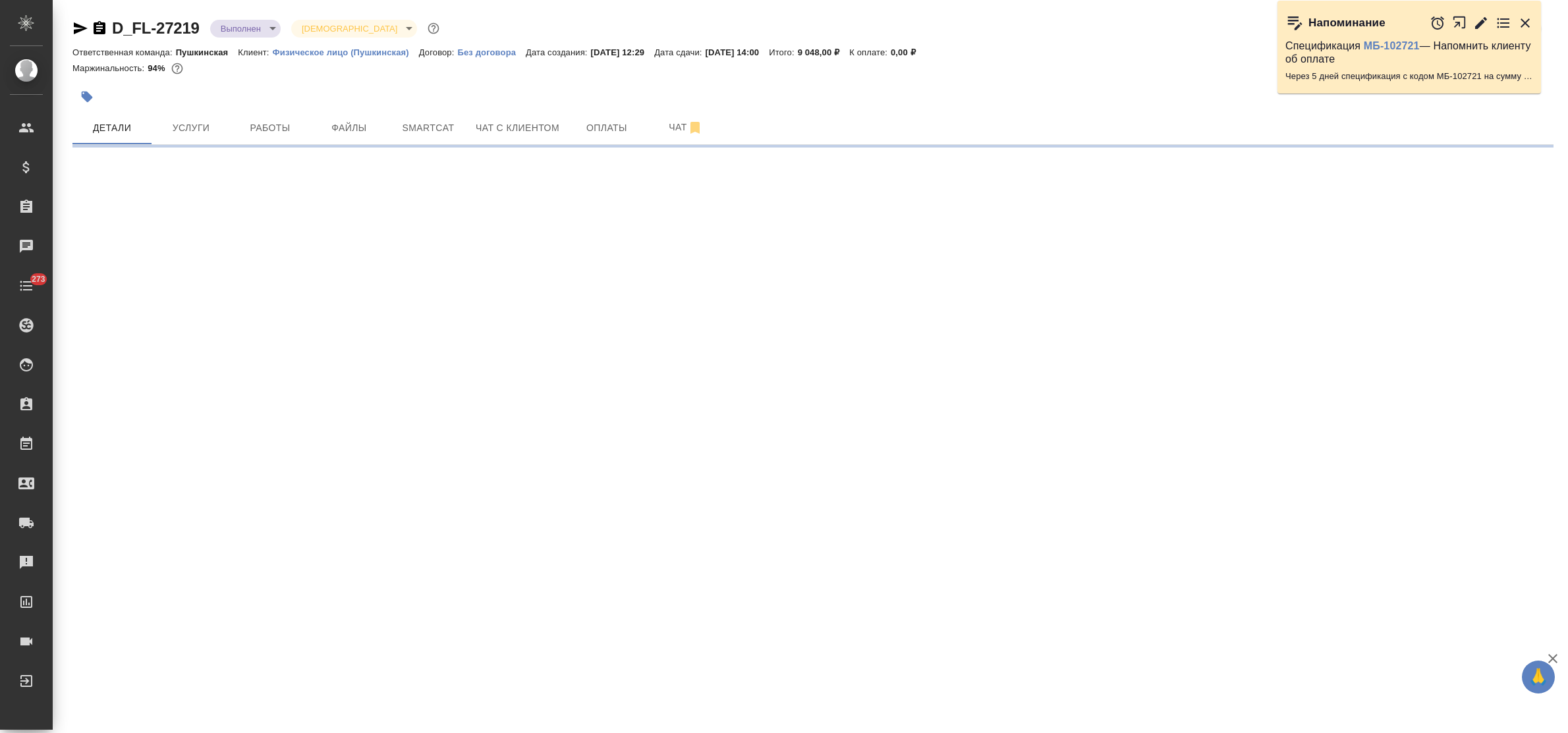
select select "RU"
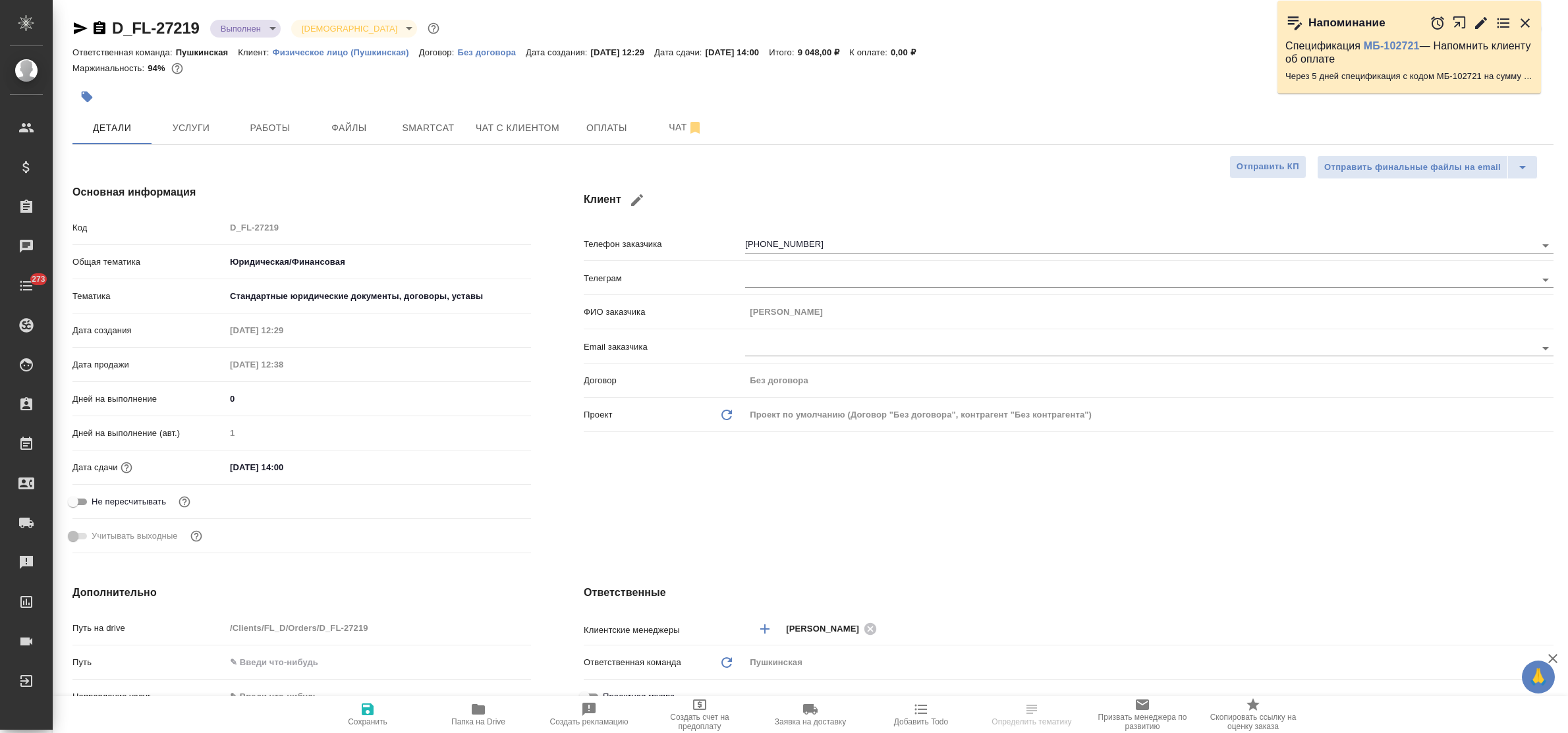
type textarea "x"
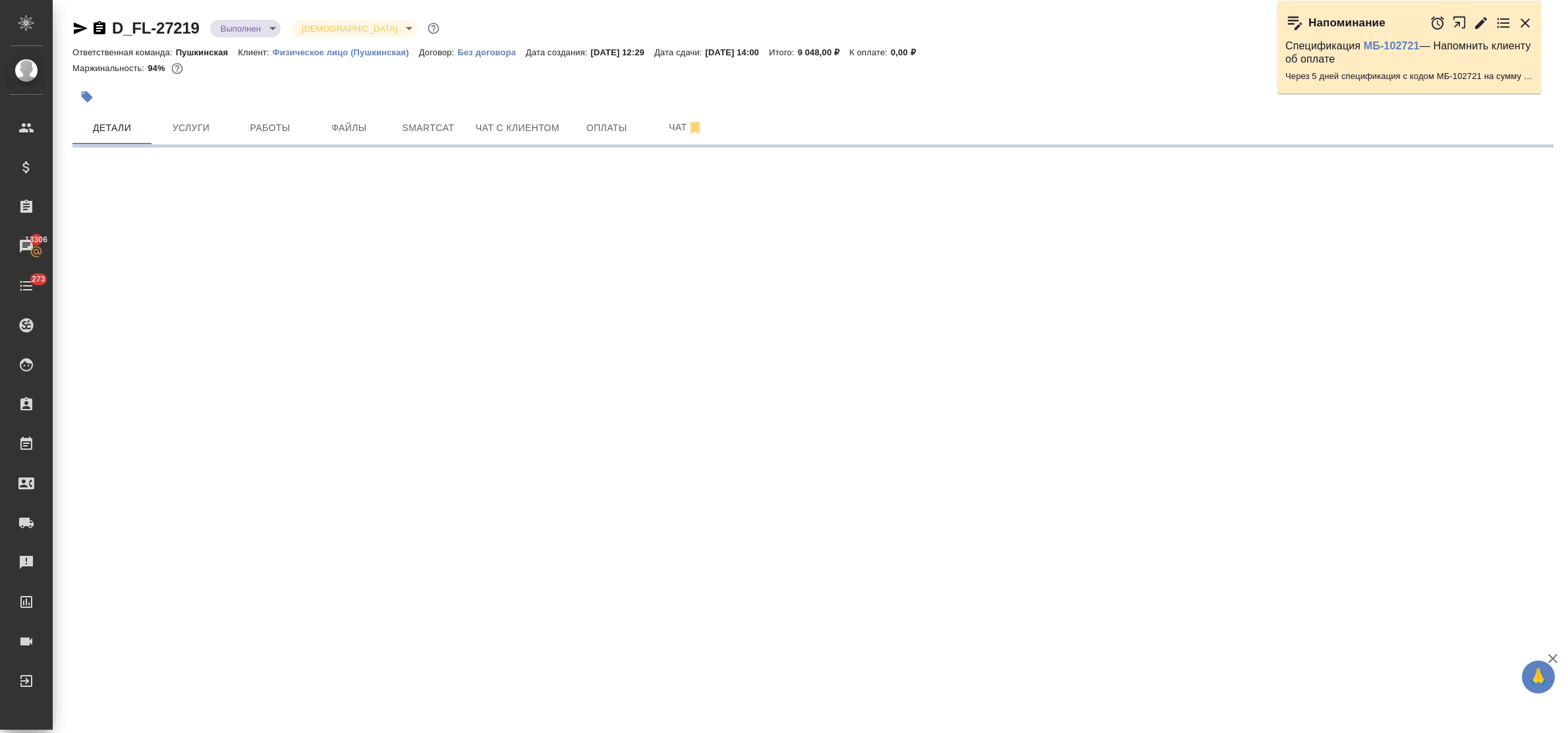
select select "RU"
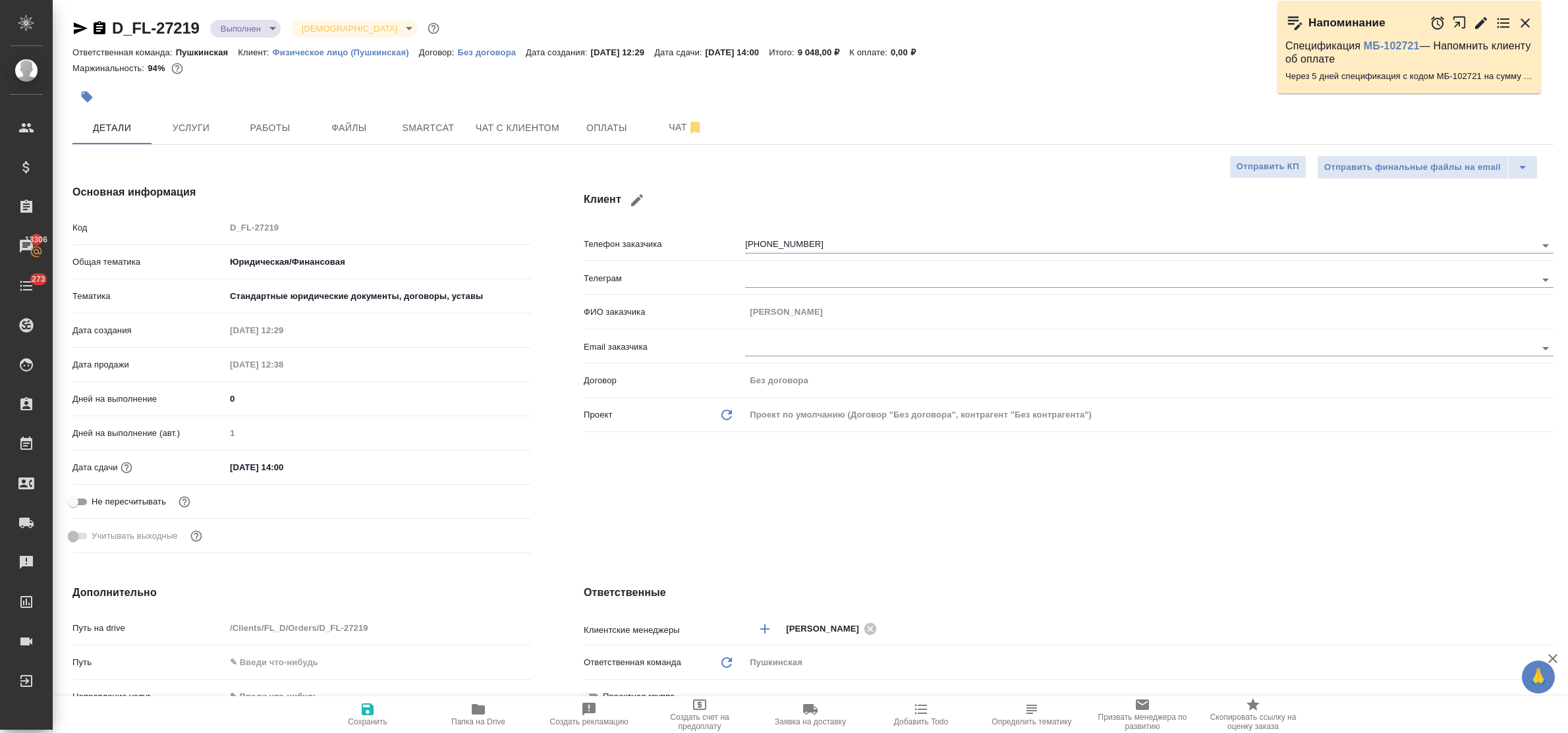
type textarea "x"
click at [286, 126] on span "Работы" at bounding box center [270, 128] width 63 height 17
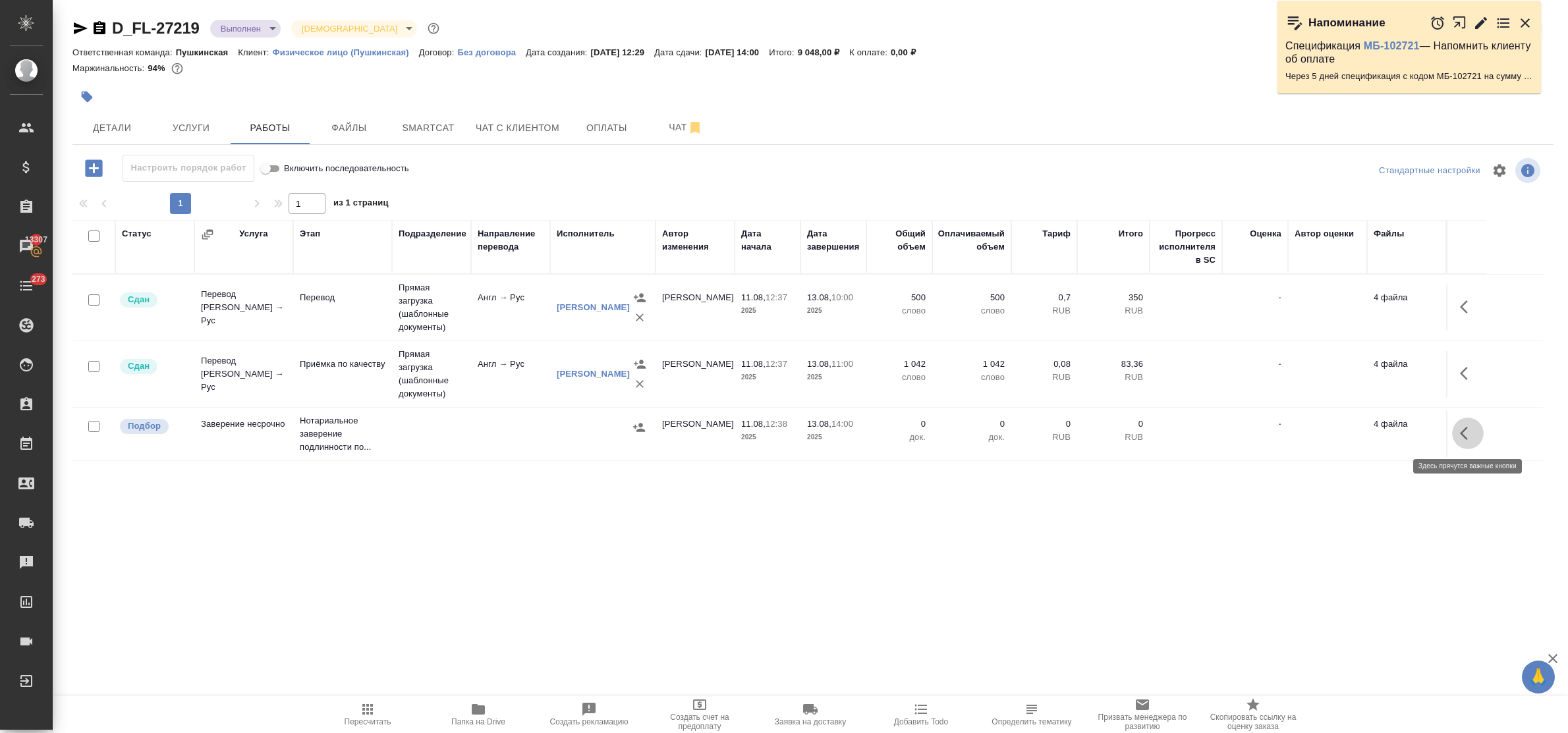
click at [1464, 433] on icon "button" at bounding box center [1468, 433] width 16 height 16
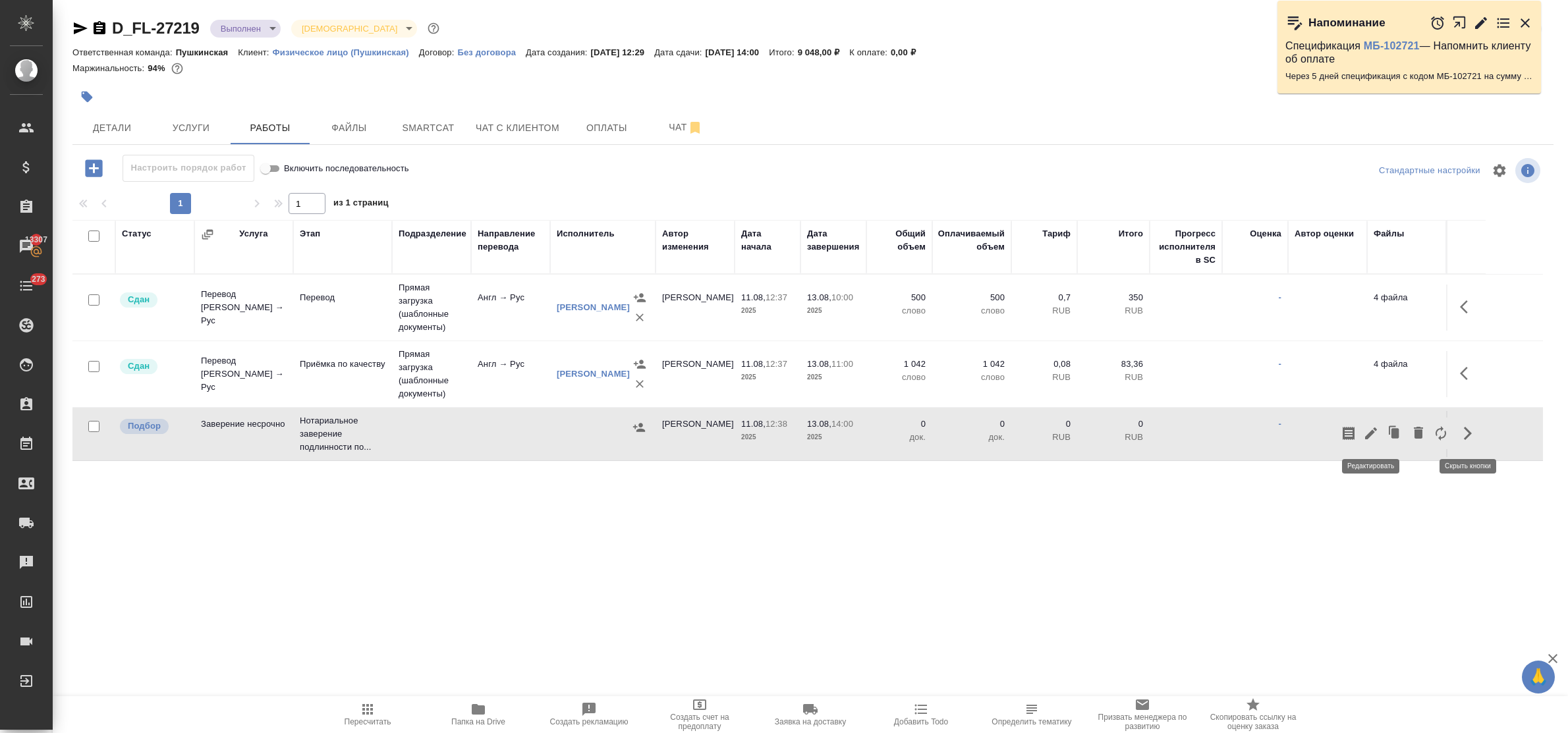
click at [1375, 429] on icon "button" at bounding box center [1370, 433] width 16 height 16
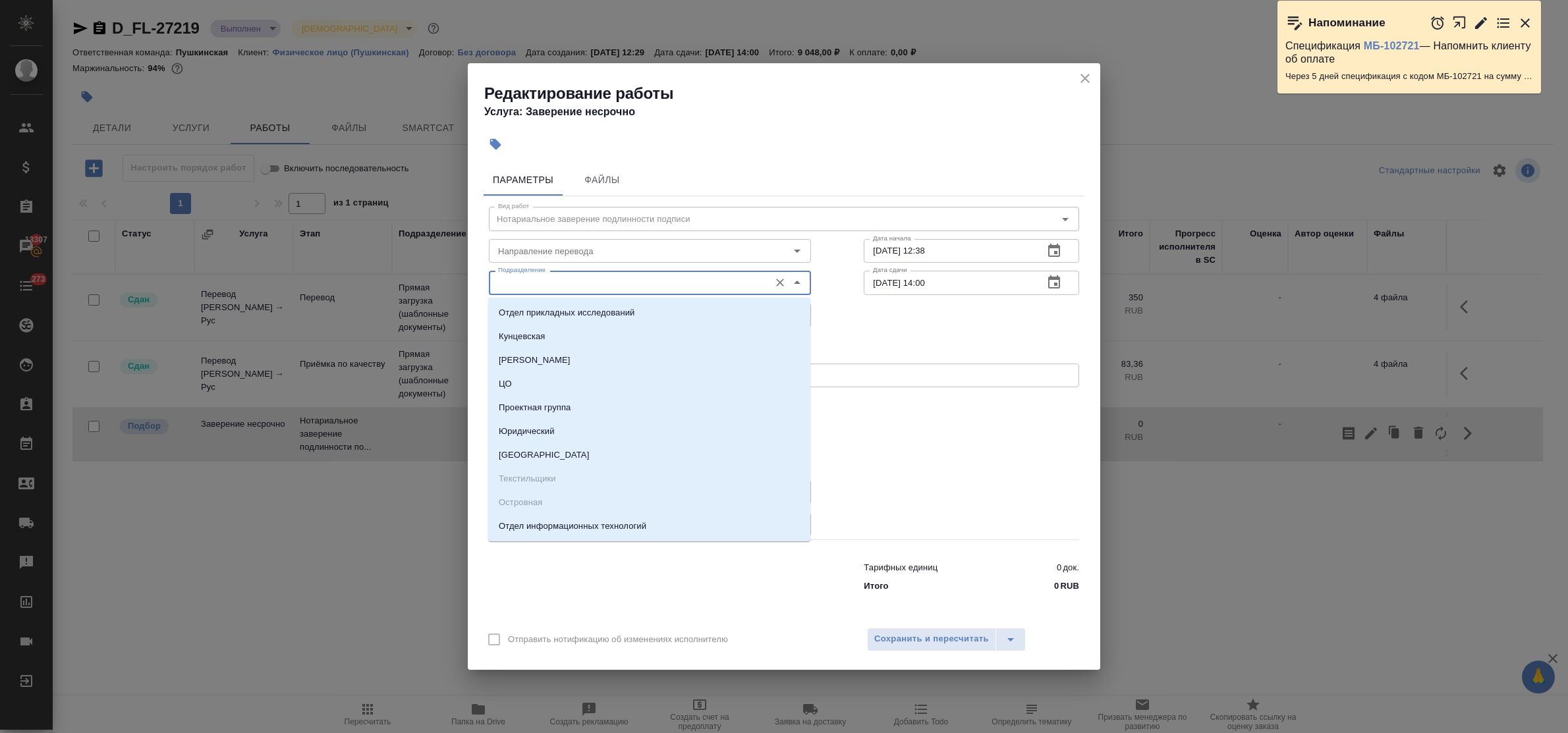
click at [584, 283] on input "Подразделение" at bounding box center [628, 282] width 270 height 16
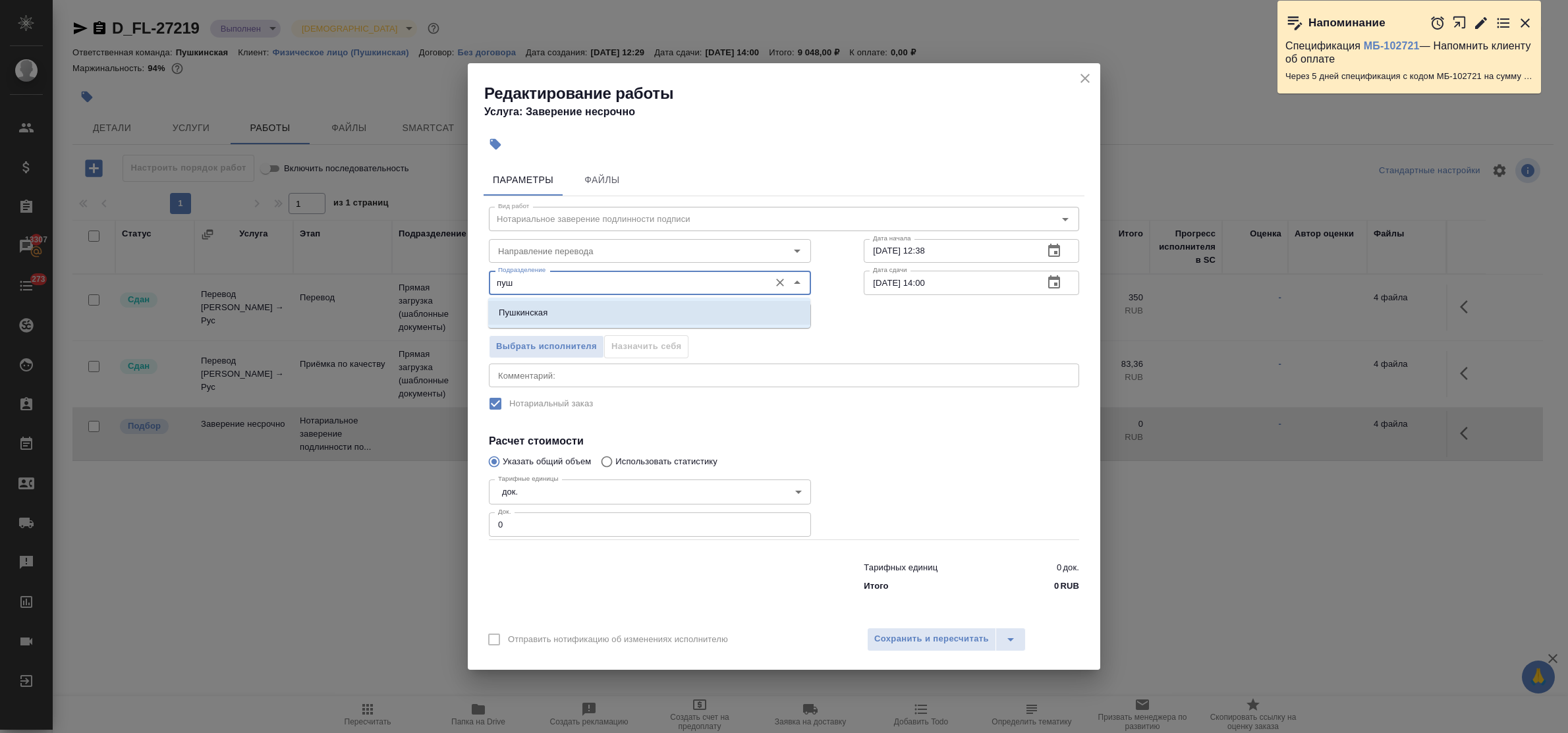
drag, startPoint x: 596, startPoint y: 303, endPoint x: 582, endPoint y: 374, distance: 72.4
click at [595, 304] on li "Пушкинская" at bounding box center [649, 313] width 322 height 24
type input "Пушкинская"
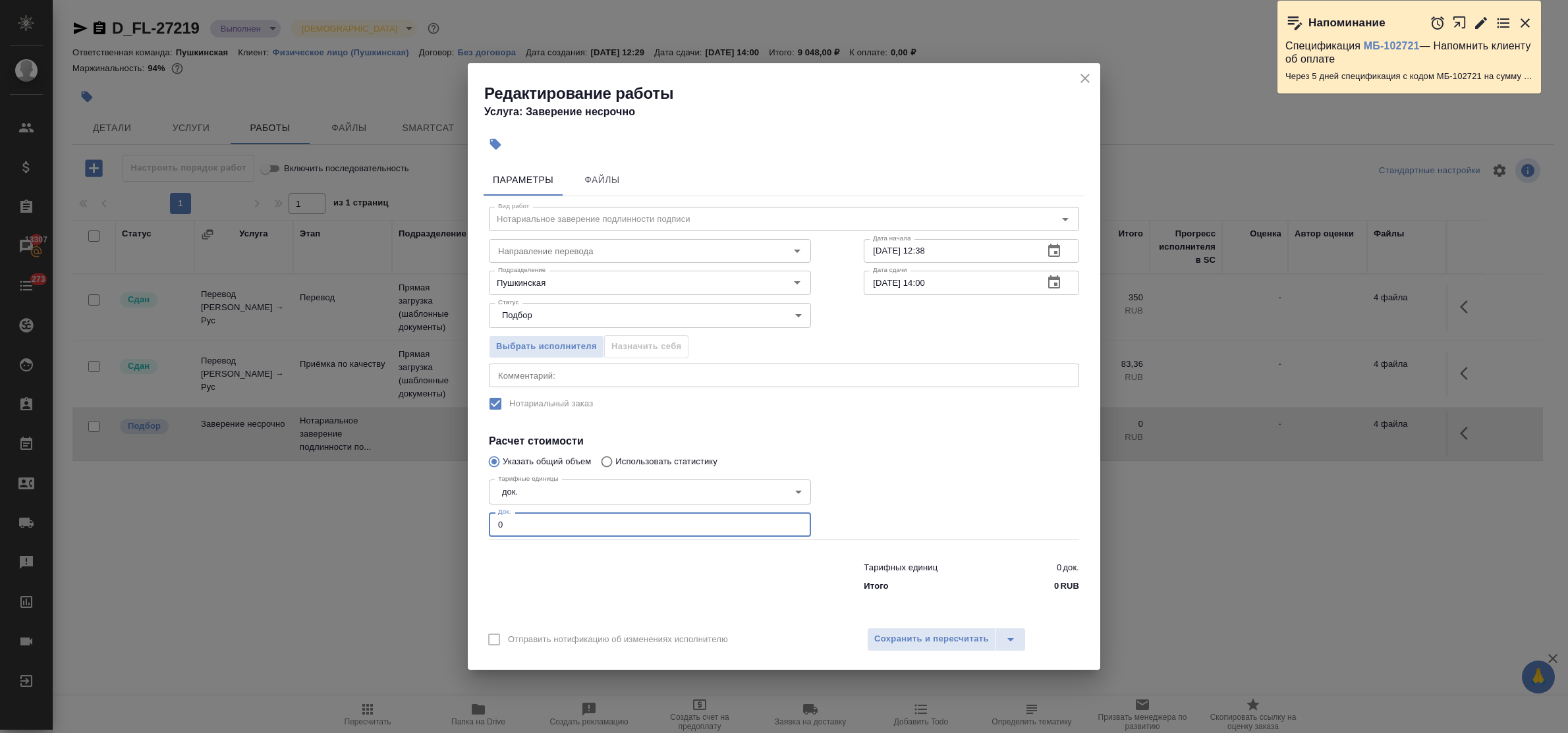
drag, startPoint x: 512, startPoint y: 524, endPoint x: 463, endPoint y: 520, distance: 49.2
click at [463, 521] on div "Редактирование работы Услуга: Заверение несрочно Параметры Файлы Вид работ Нота…" at bounding box center [784, 366] width 1568 height 733
type input "4"
click at [970, 640] on span "Сохранить и пересчитать" at bounding box center [931, 639] width 115 height 15
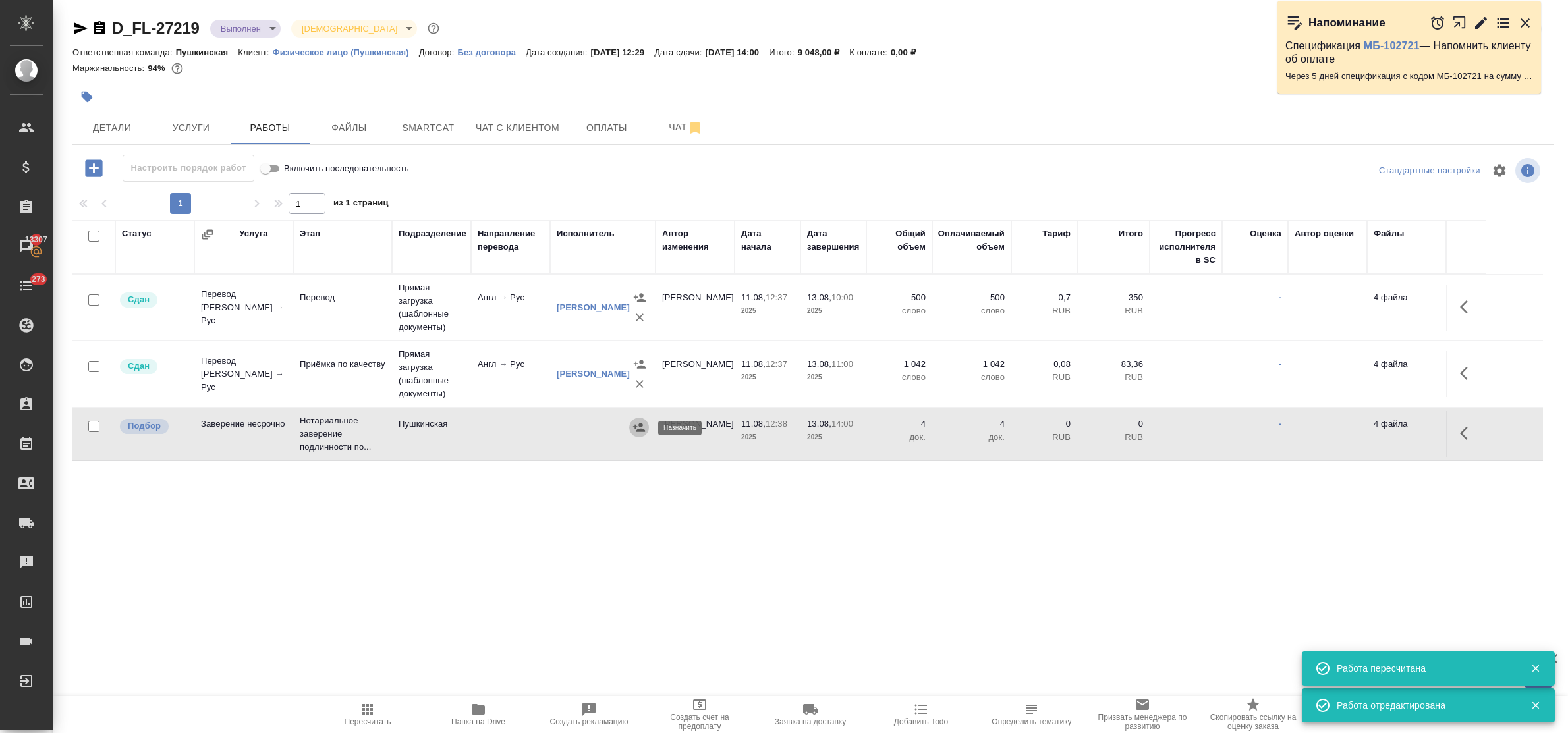
click at [636, 430] on icon "button" at bounding box center [639, 428] width 12 height 8
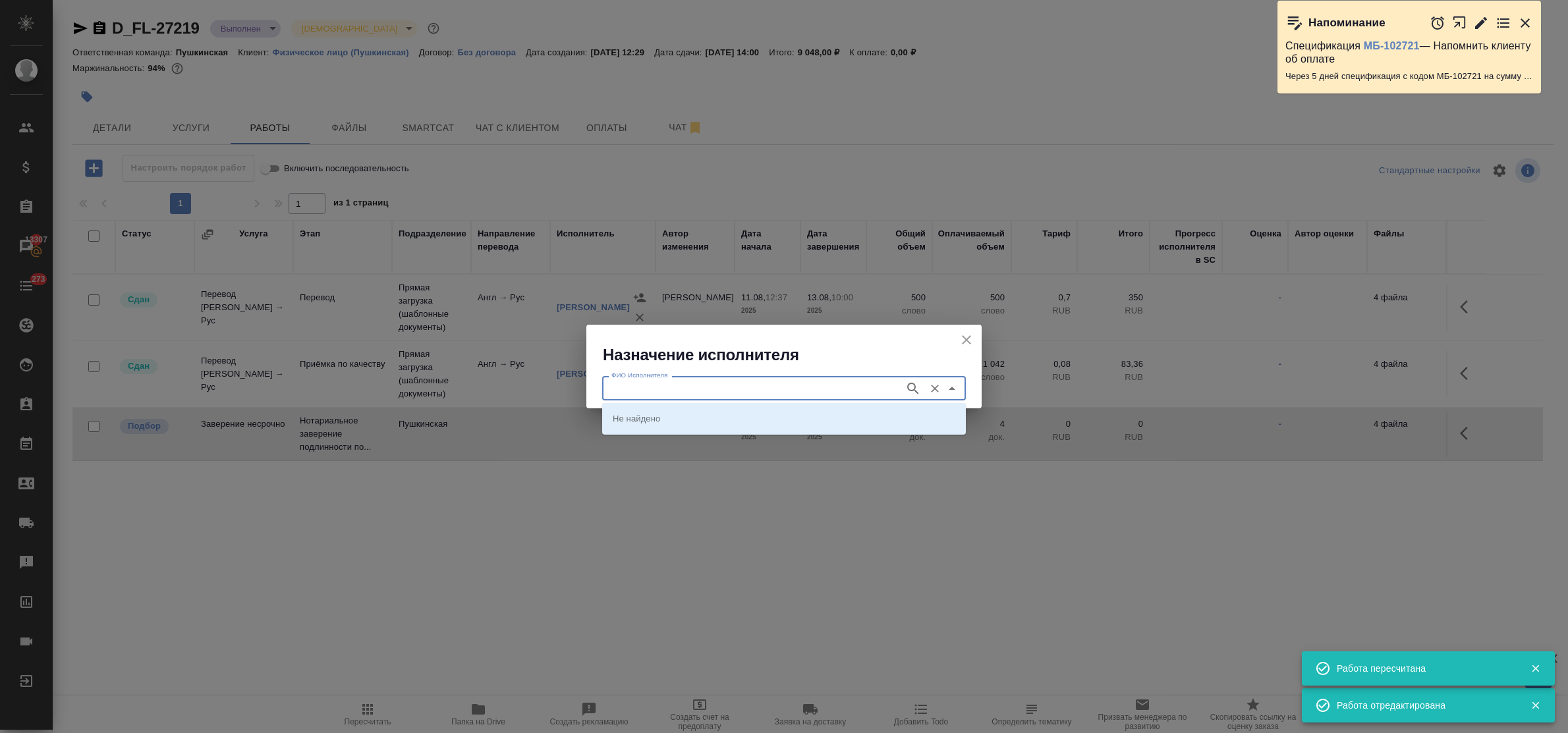
click at [672, 384] on input "ФИО Исполнителя" at bounding box center [752, 388] width 292 height 16
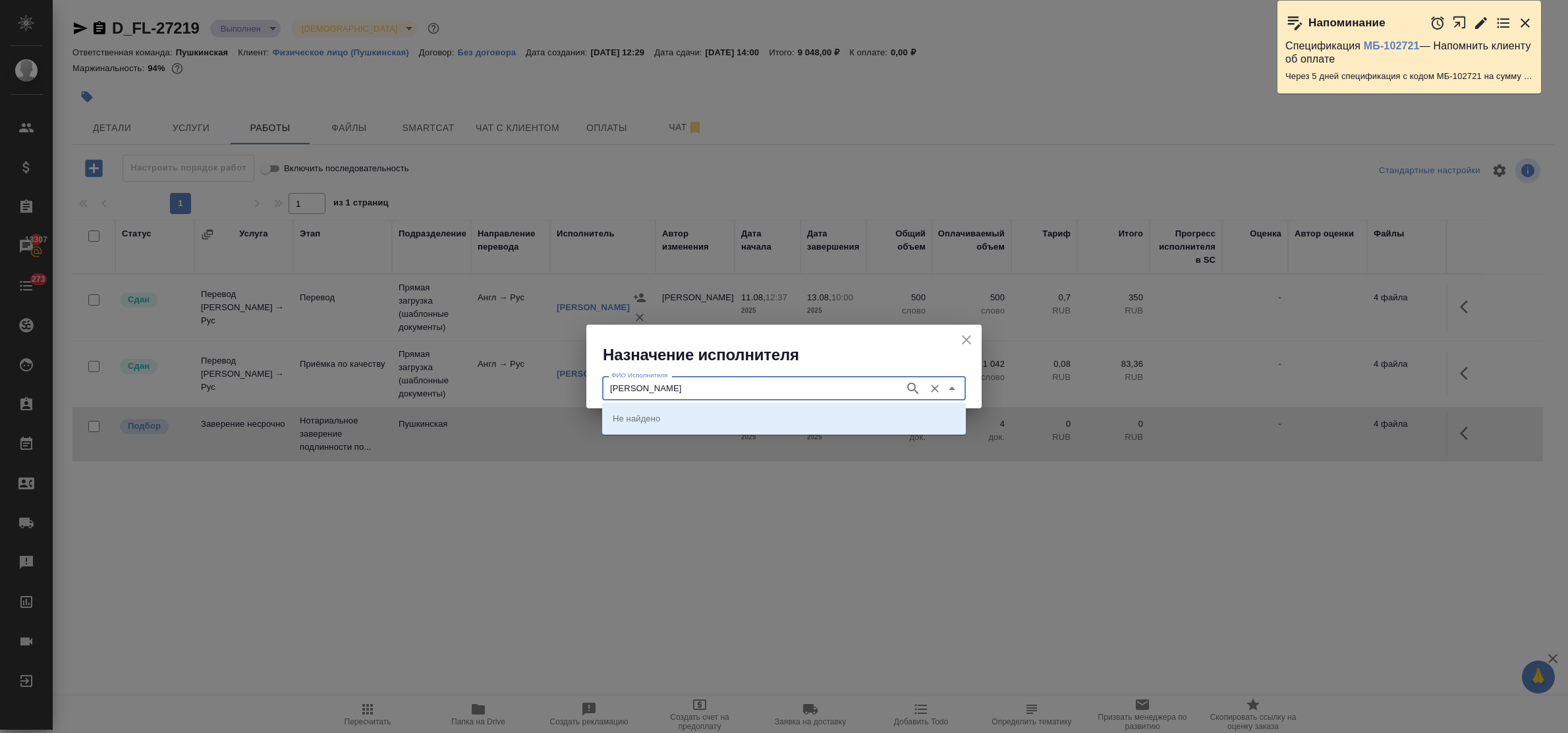
type input "федорченко"
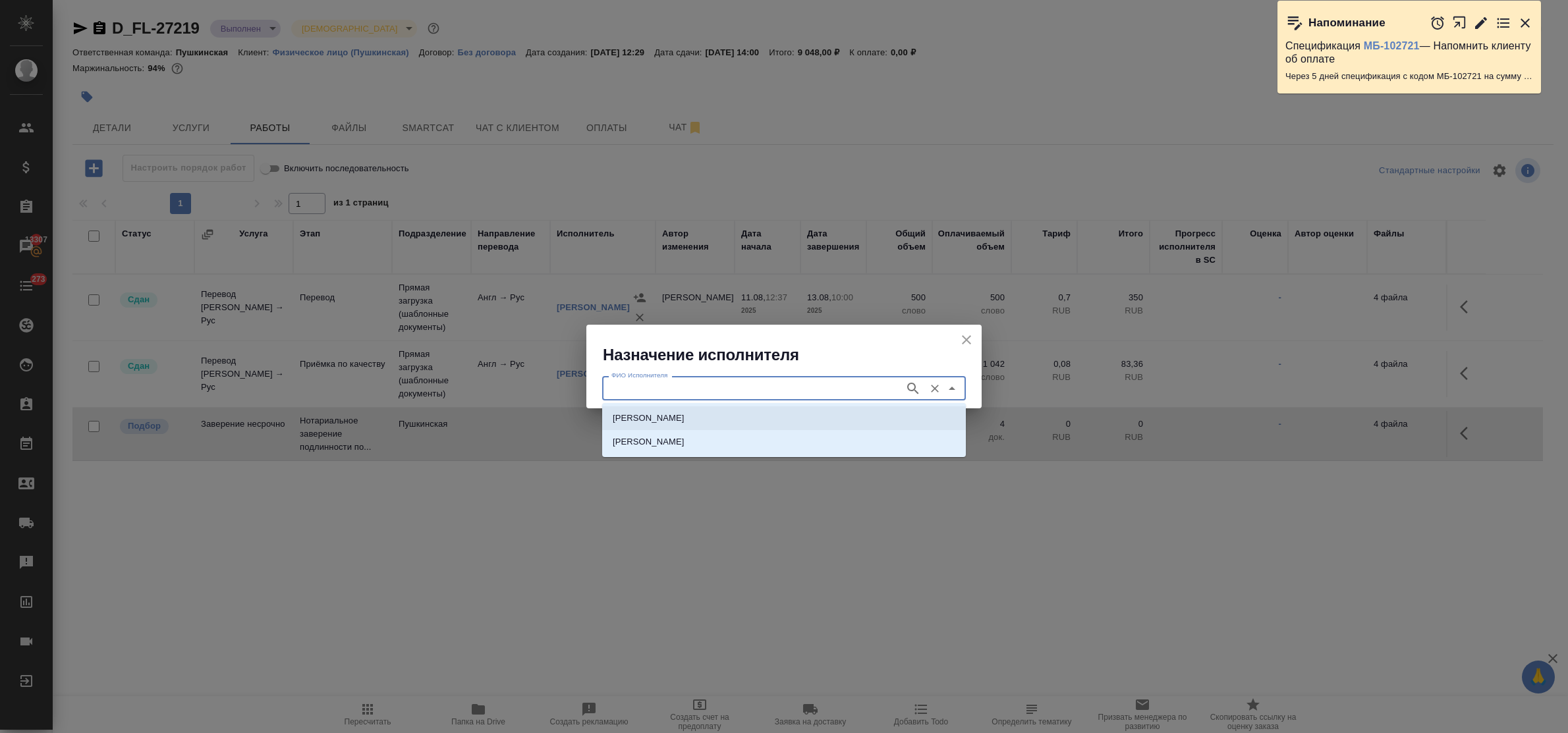
click at [677, 413] on p "НОТАРИУС Федорченко Александр Вячеславович" at bounding box center [648, 418] width 72 height 13
type input "НОТАРИУС Федорченко Александр Вячеславович"
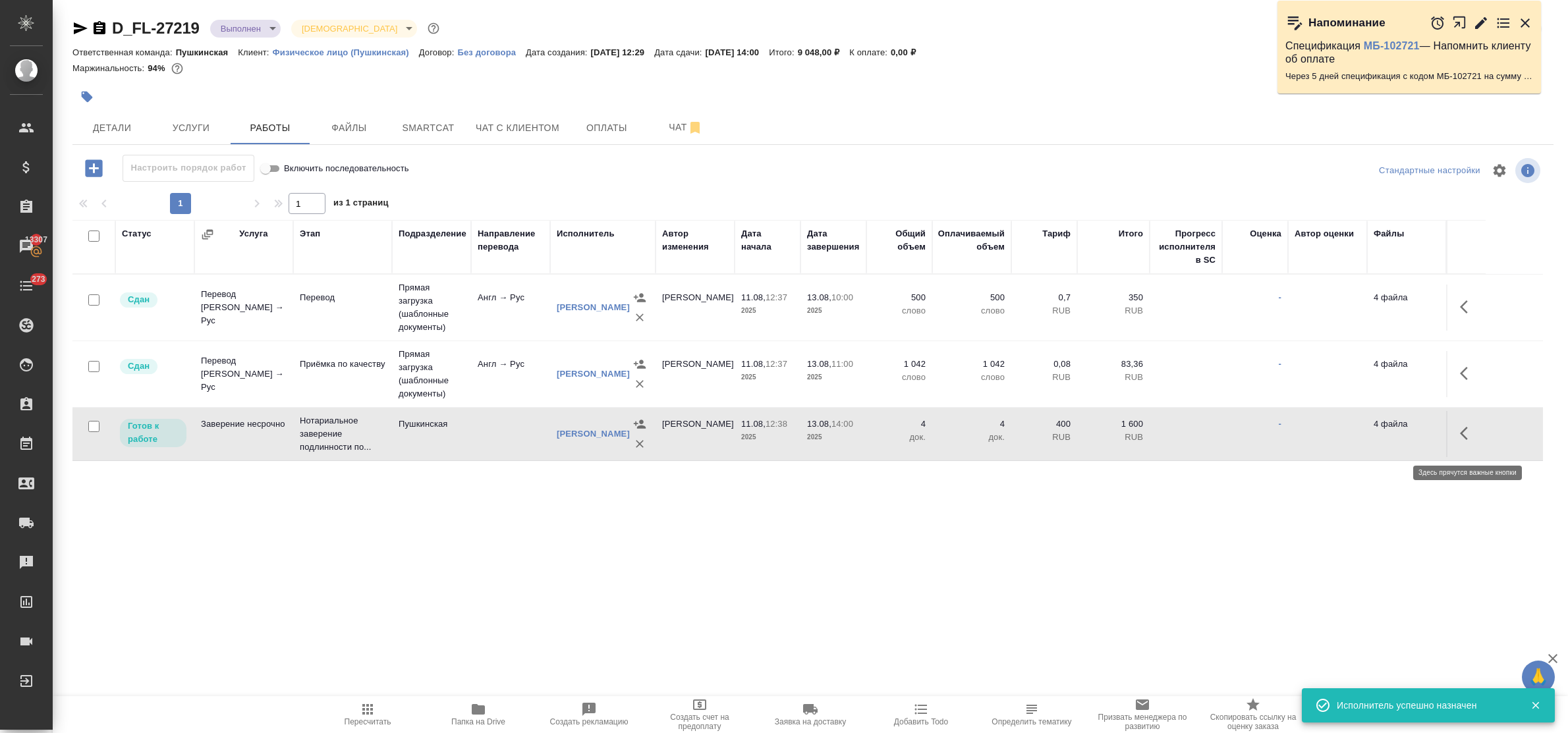
click at [1463, 442] on icon "button" at bounding box center [1468, 433] width 16 height 16
click at [1375, 437] on icon "button" at bounding box center [1371, 433] width 12 height 12
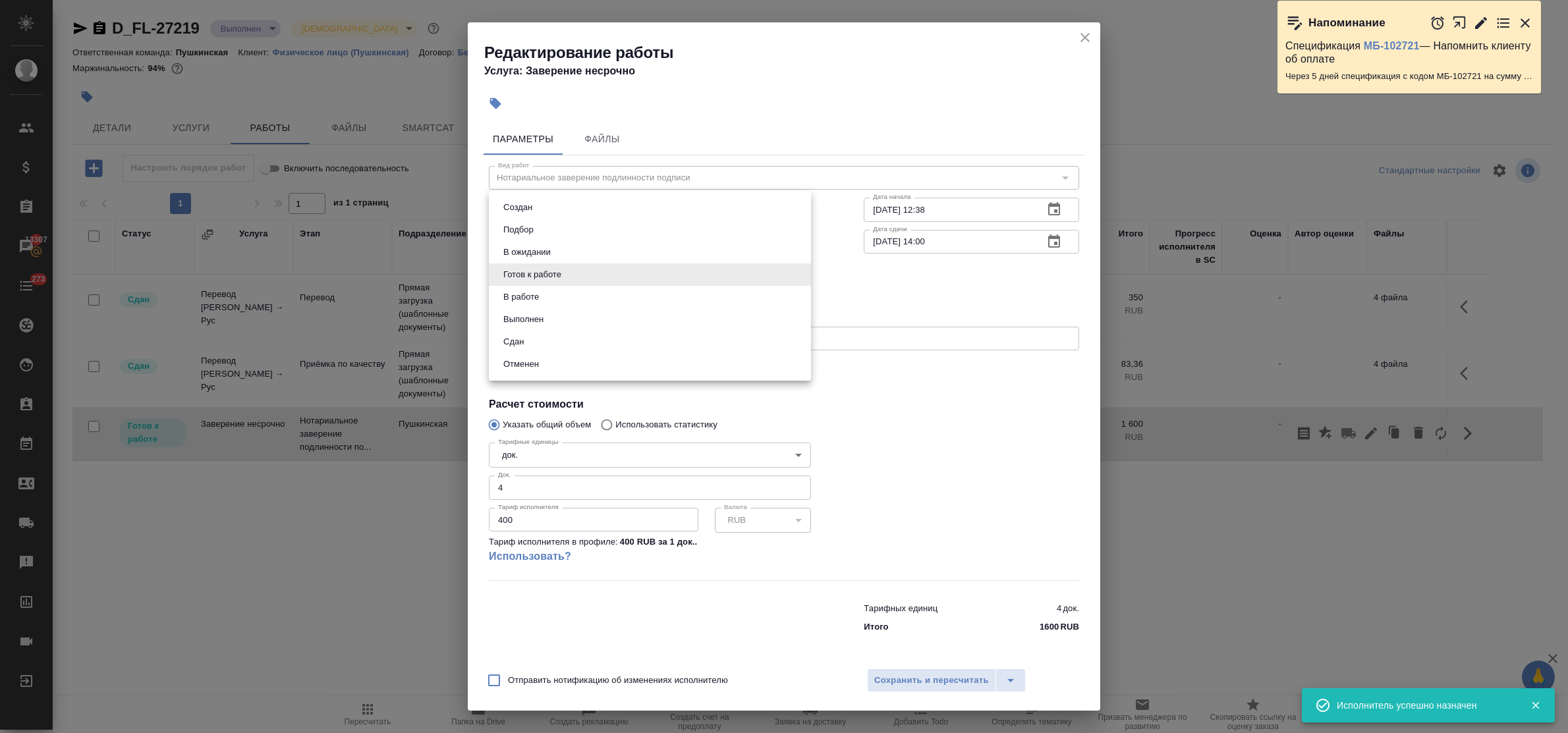
click at [594, 281] on body "🙏 .cls-1 fill:#fff; AWATERA Bulakhova Elena Клиенты Спецификации Заказы 13307 Ч…" at bounding box center [784, 366] width 1568 height 733
click at [545, 346] on li "Сдан" at bounding box center [650, 341] width 322 height 22
type input "closed"
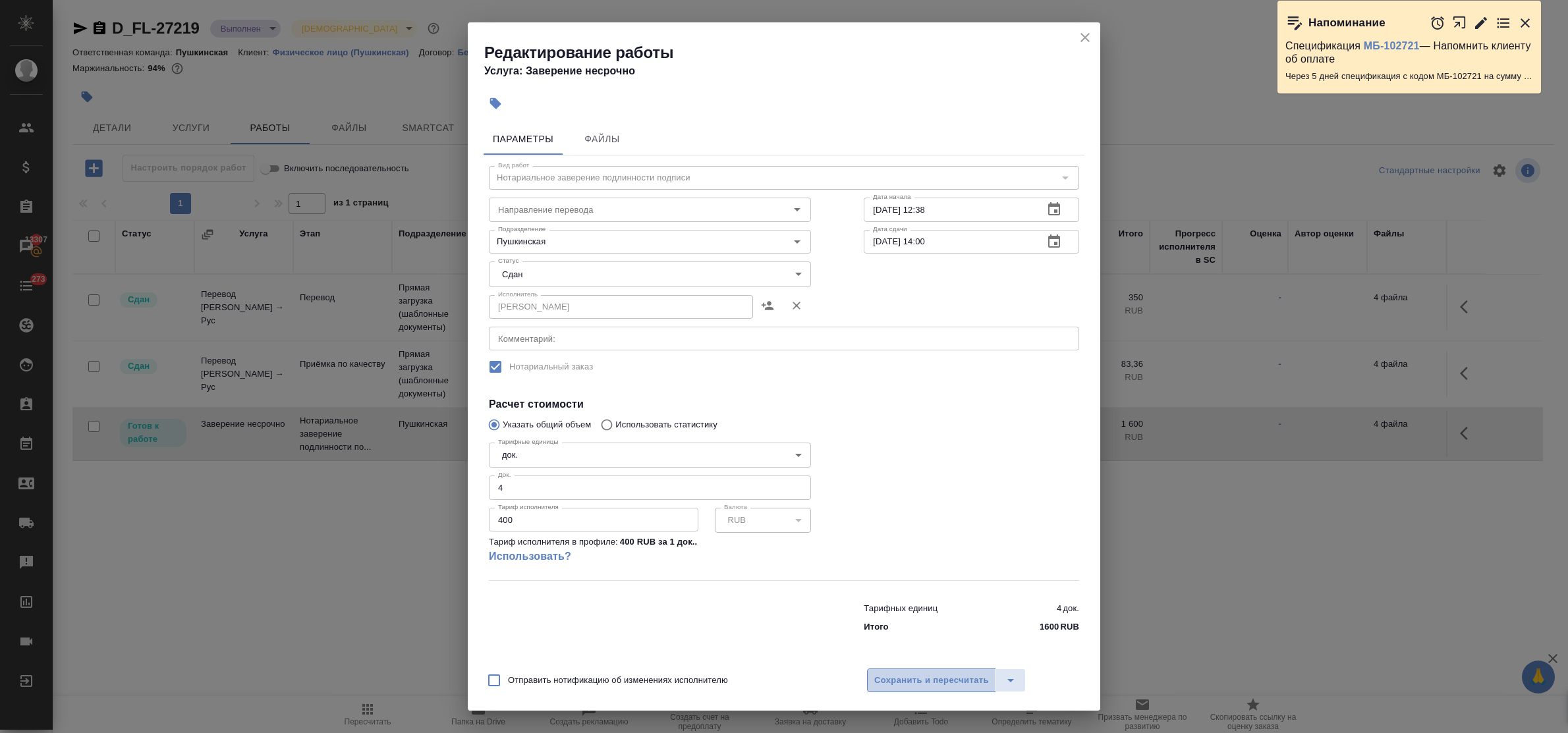
click at [939, 679] on span "Сохранить и пересчитать" at bounding box center [931, 681] width 115 height 15
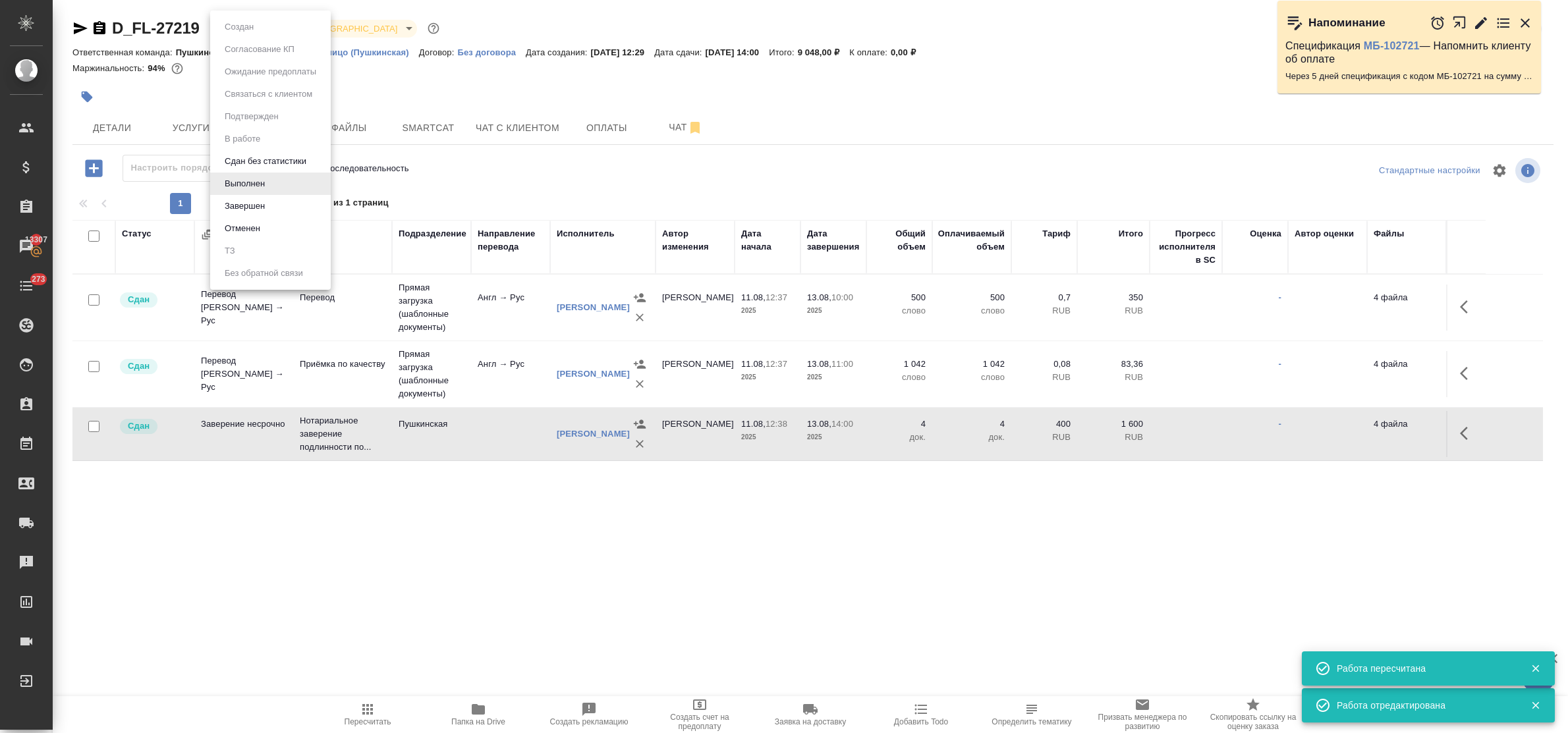
click at [251, 30] on body "🙏 .cls-1 fill:#fff; AWATERA Bulakhova Elena Клиенты Спецификации Заказы 13307 Ч…" at bounding box center [784, 366] width 1568 height 733
click at [272, 206] on li "Завершен" at bounding box center [270, 206] width 120 height 22
